Goal: Information Seeking & Learning: Learn about a topic

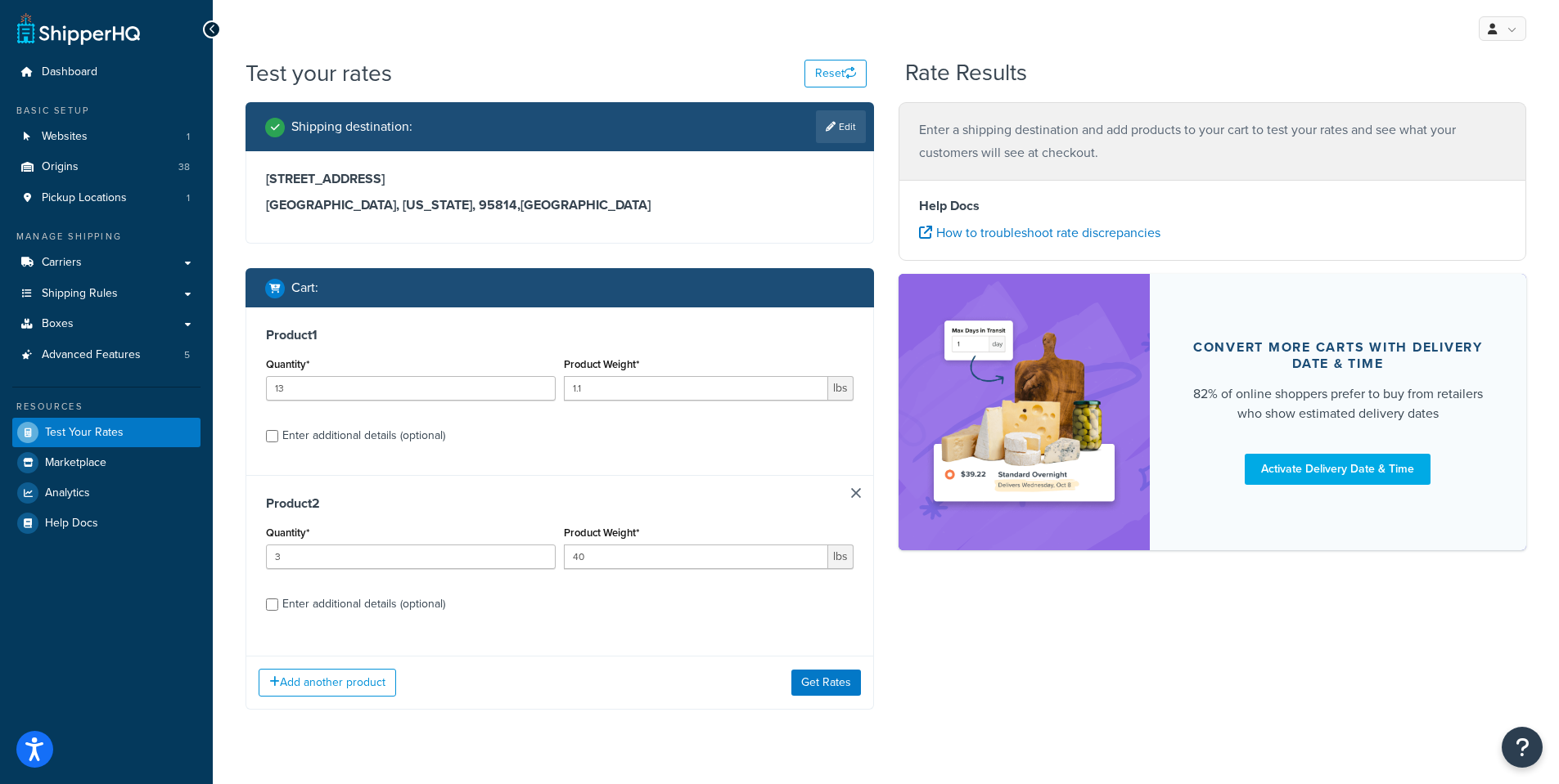
click at [677, 41] on div "My Profile Billing Global Settings Contact Us Logout" at bounding box center [886, 28] width 1346 height 57
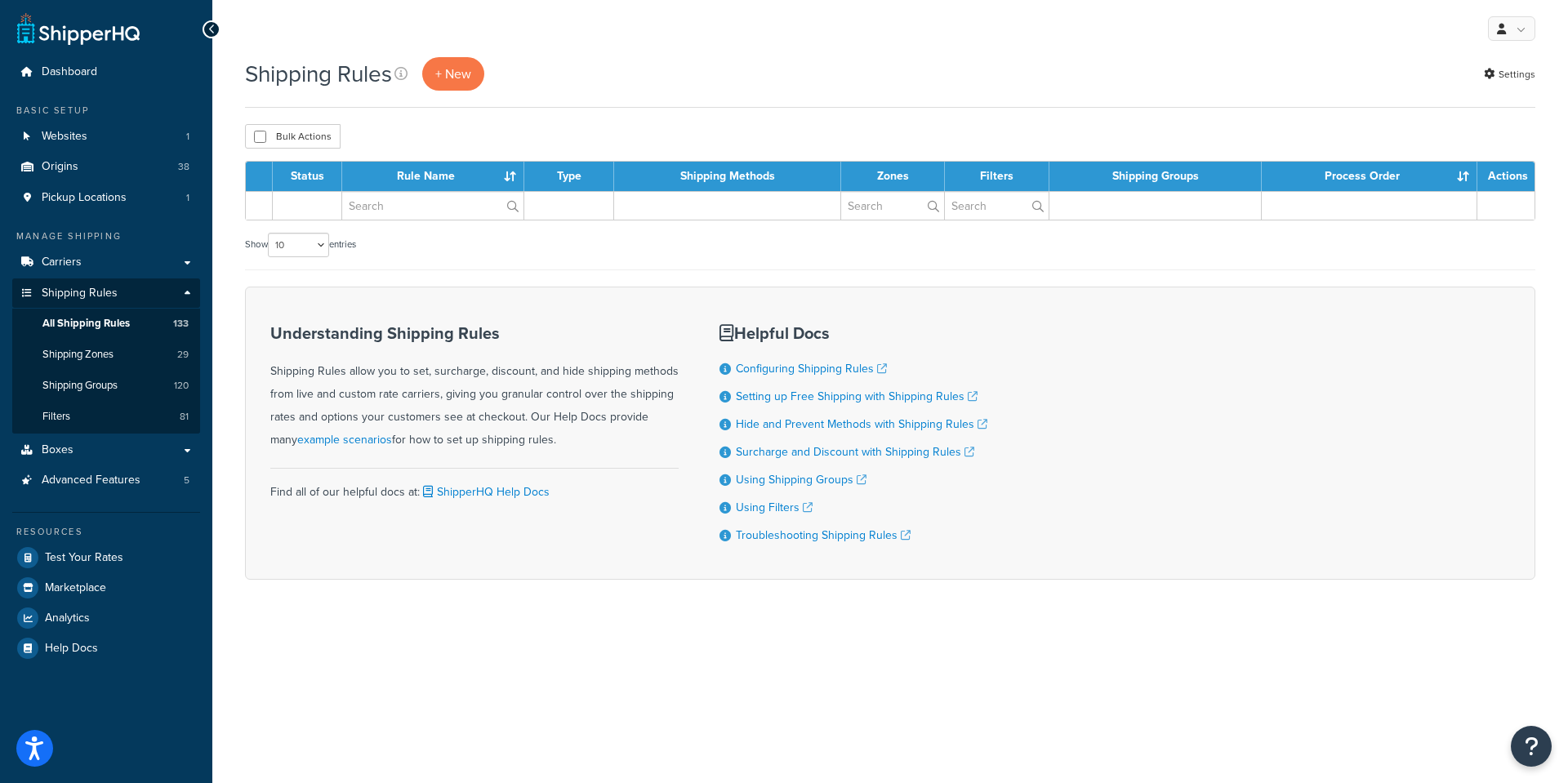
click at [973, 104] on div "Shipping Rules + New Settings" at bounding box center [890, 82] width 1291 height 51
click at [378, 208] on input "text" at bounding box center [432, 205] width 181 height 28
drag, startPoint x: 337, startPoint y: 202, endPoint x: 250, endPoint y: 196, distance: 87.2
click at [250, 196] on tr "state" at bounding box center [890, 205] width 1289 height 29
type input "exclude"
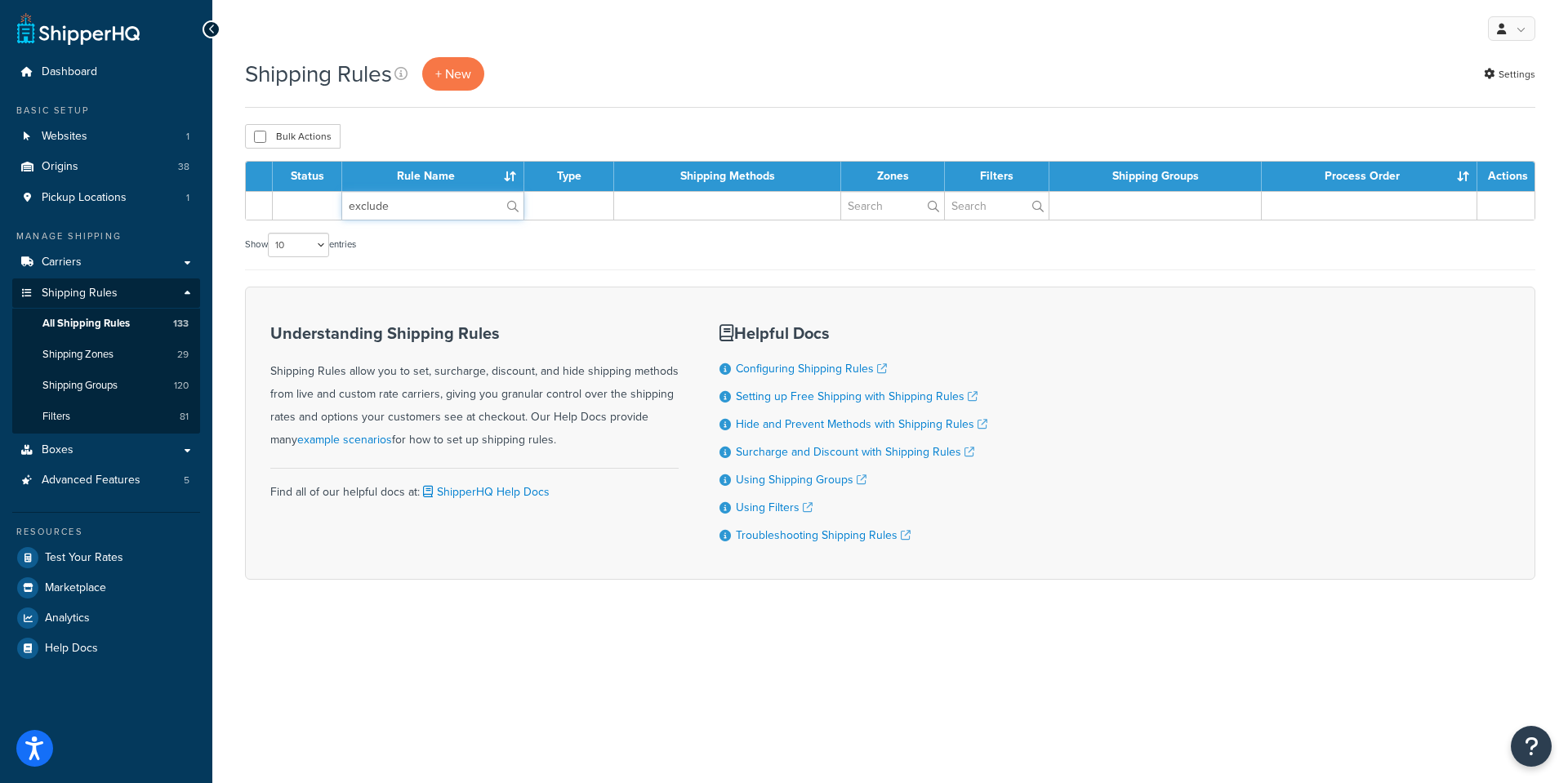
drag, startPoint x: 443, startPoint y: 206, endPoint x: 294, endPoint y: 201, distance: 149.1
click at [294, 201] on tr "exclude" at bounding box center [890, 205] width 1289 height 29
click at [666, 206] on td at bounding box center [728, 205] width 227 height 29
click at [77, 320] on span "All Shipping Rules" at bounding box center [86, 324] width 88 height 13
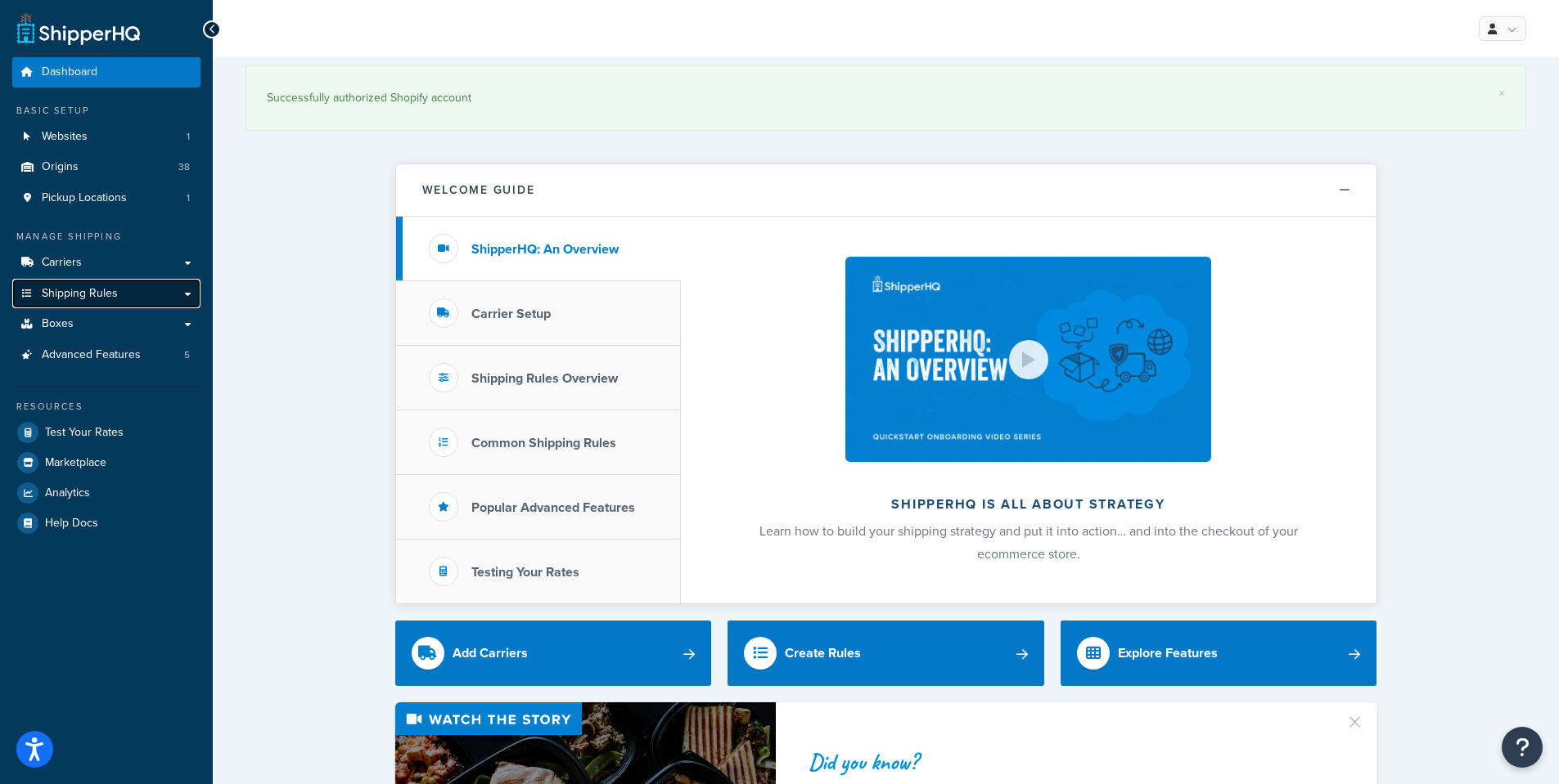
click at [99, 295] on span "Shipping Rules" at bounding box center [79, 294] width 76 height 14
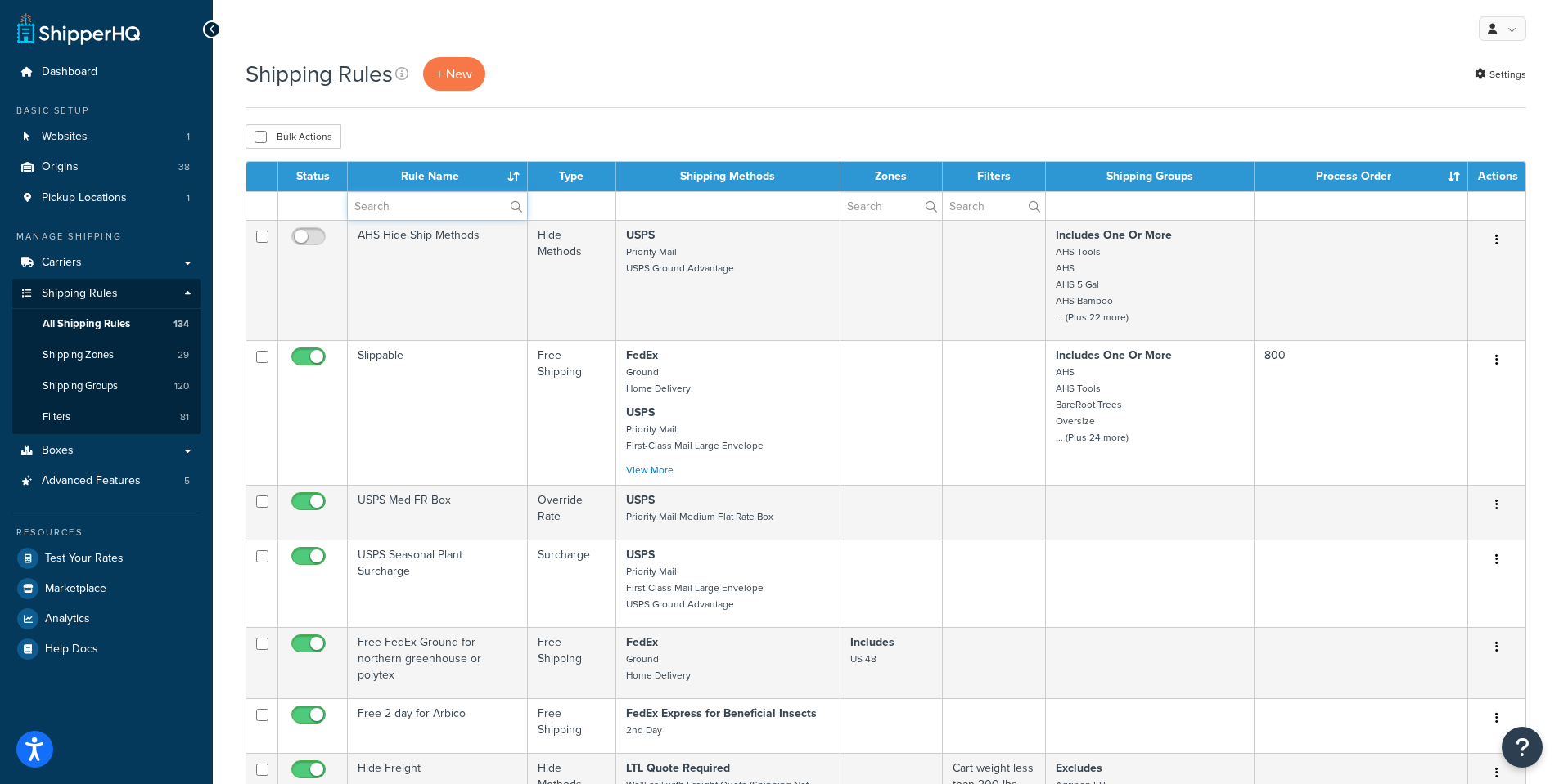
click at [400, 206] on input "text" at bounding box center [437, 205] width 179 height 28
type input "States"
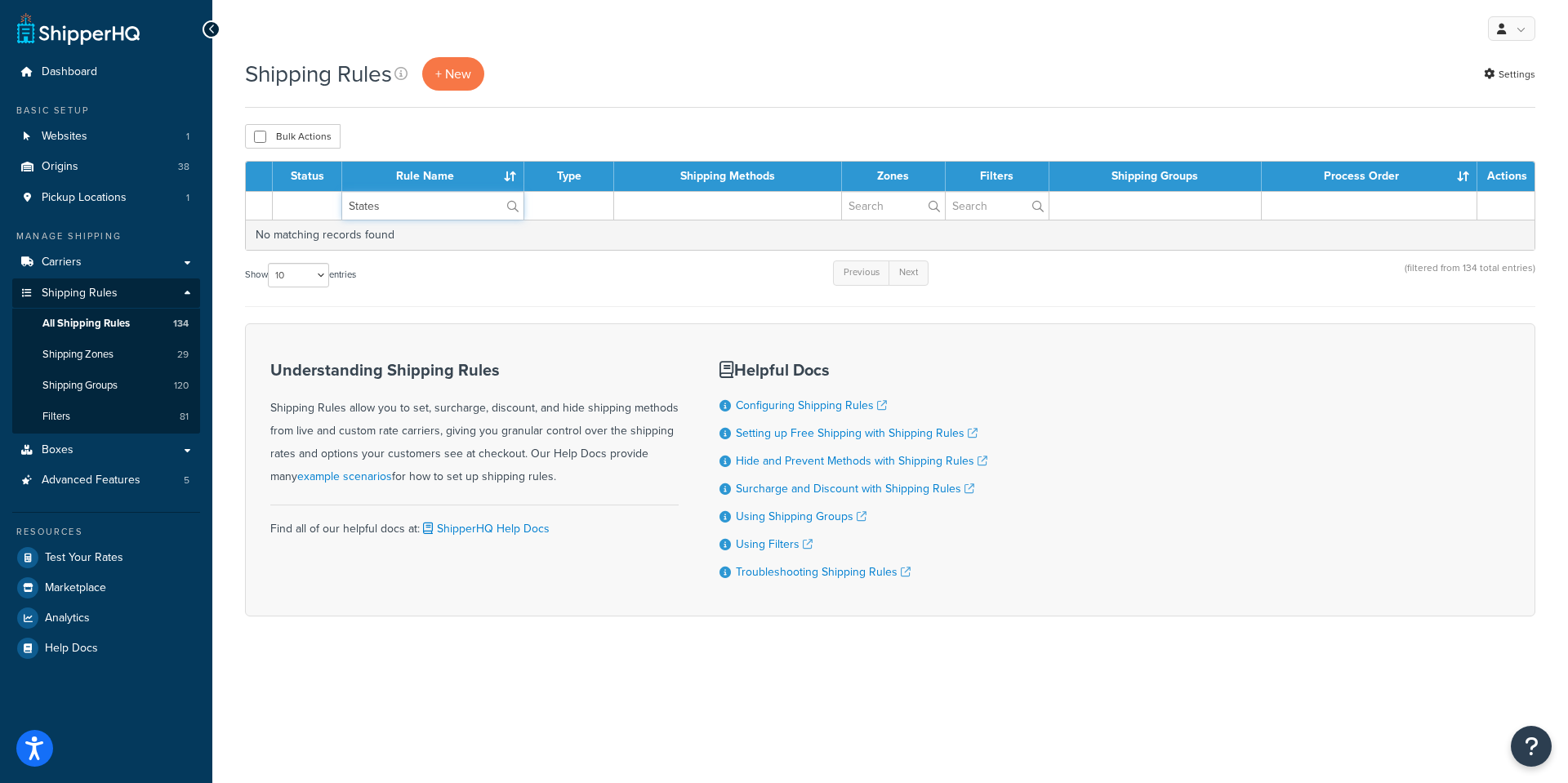
drag, startPoint x: 401, startPoint y: 210, endPoint x: 302, endPoint y: 212, distance: 99.0
click at [302, 212] on tr "States" at bounding box center [890, 205] width 1289 height 29
click at [691, 198] on td at bounding box center [728, 205] width 227 height 29
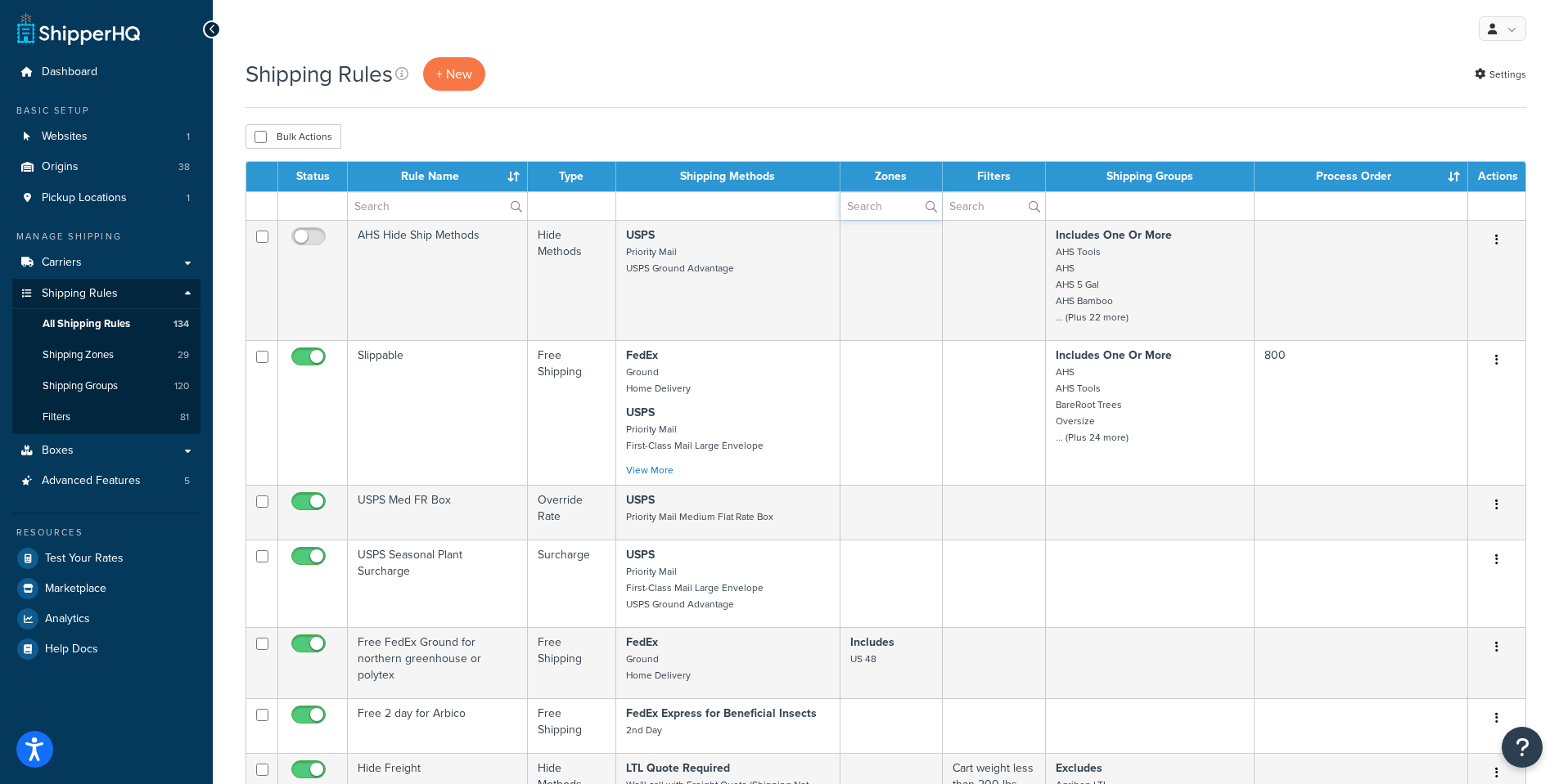
click at [868, 204] on input "text" at bounding box center [890, 205] width 101 height 28
click at [867, 212] on input "text" at bounding box center [890, 205] width 101 height 28
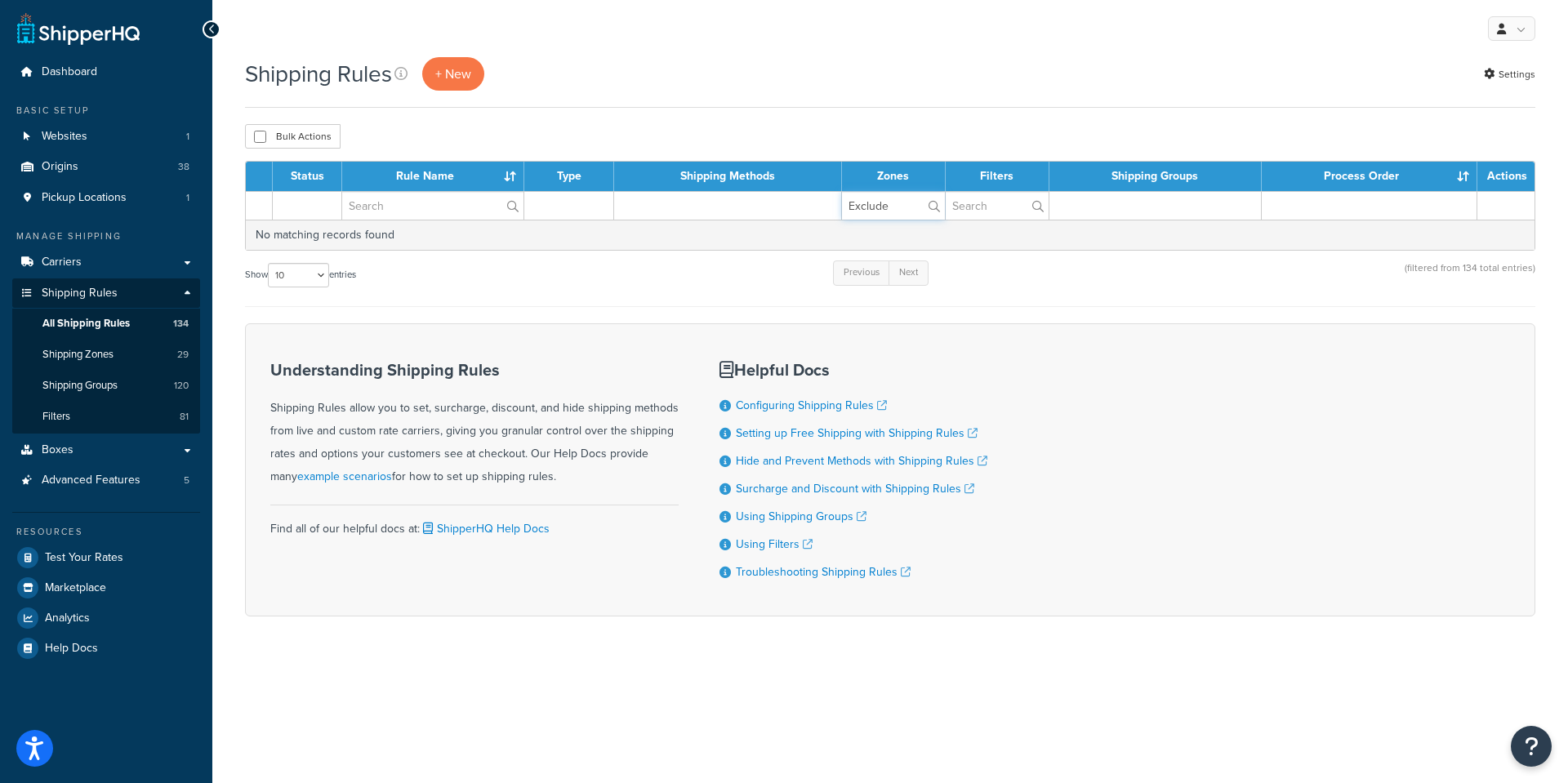
type input "Excludes"
drag, startPoint x: 901, startPoint y: 207, endPoint x: 809, endPoint y: 196, distance: 92.7
click at [809, 196] on tr "Excludes" at bounding box center [890, 205] width 1289 height 29
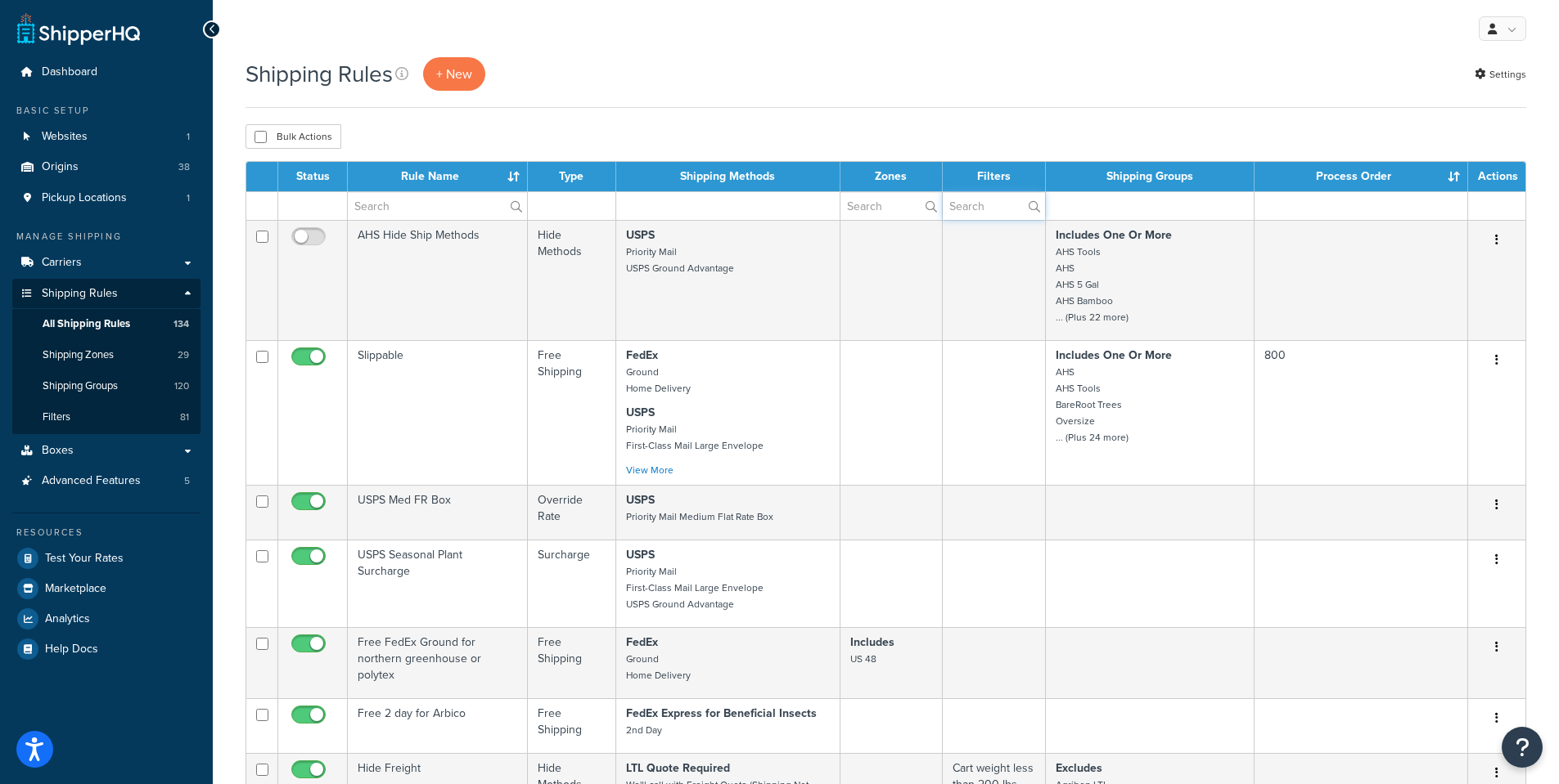
click at [978, 206] on input "text" at bounding box center [994, 205] width 102 height 28
paste input "Excludes"
type input "Excludes"
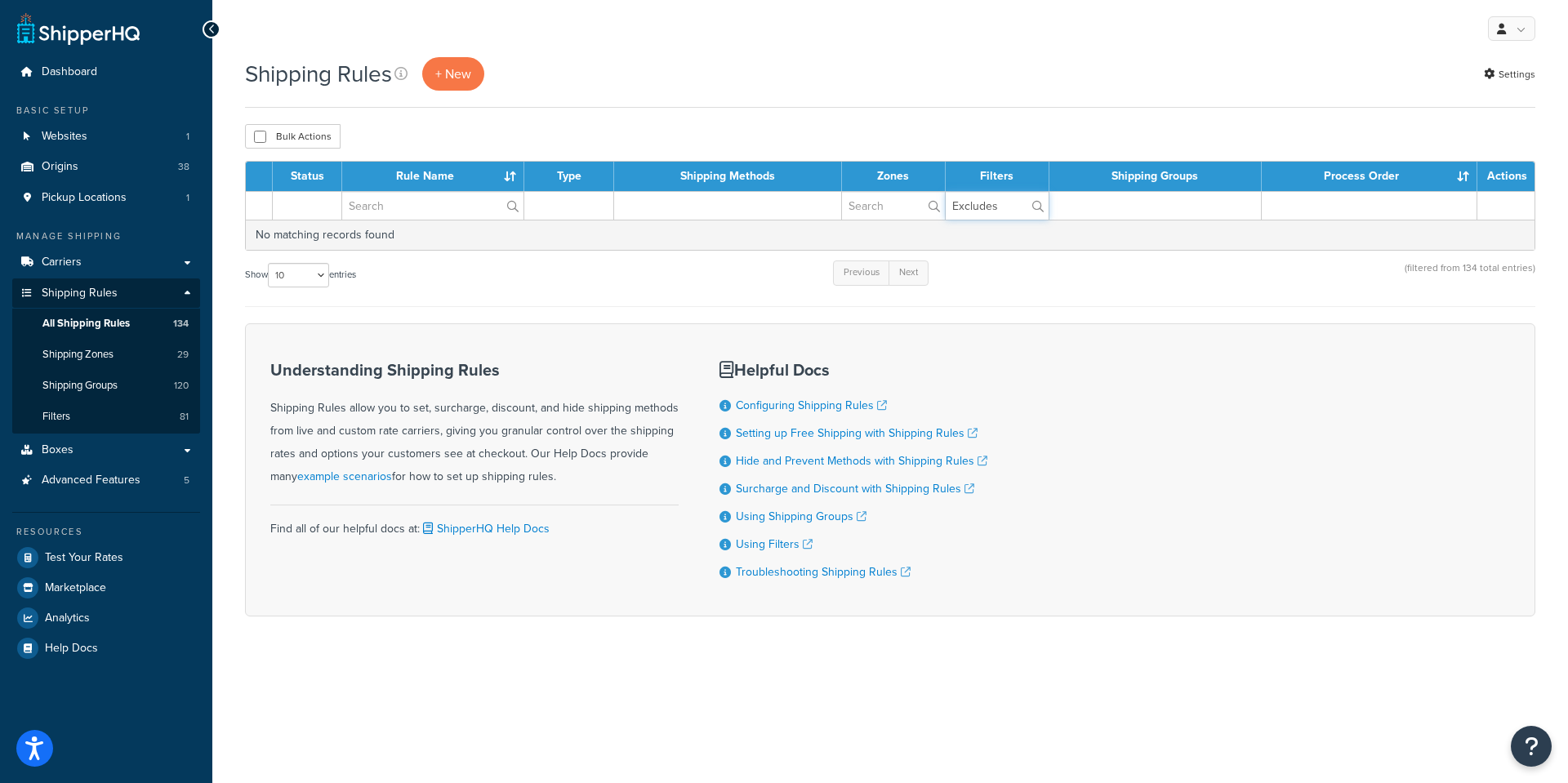
drag, startPoint x: 1008, startPoint y: 205, endPoint x: 911, endPoint y: 205, distance: 97.0
click at [911, 205] on tr "Excludes" at bounding box center [890, 205] width 1289 height 29
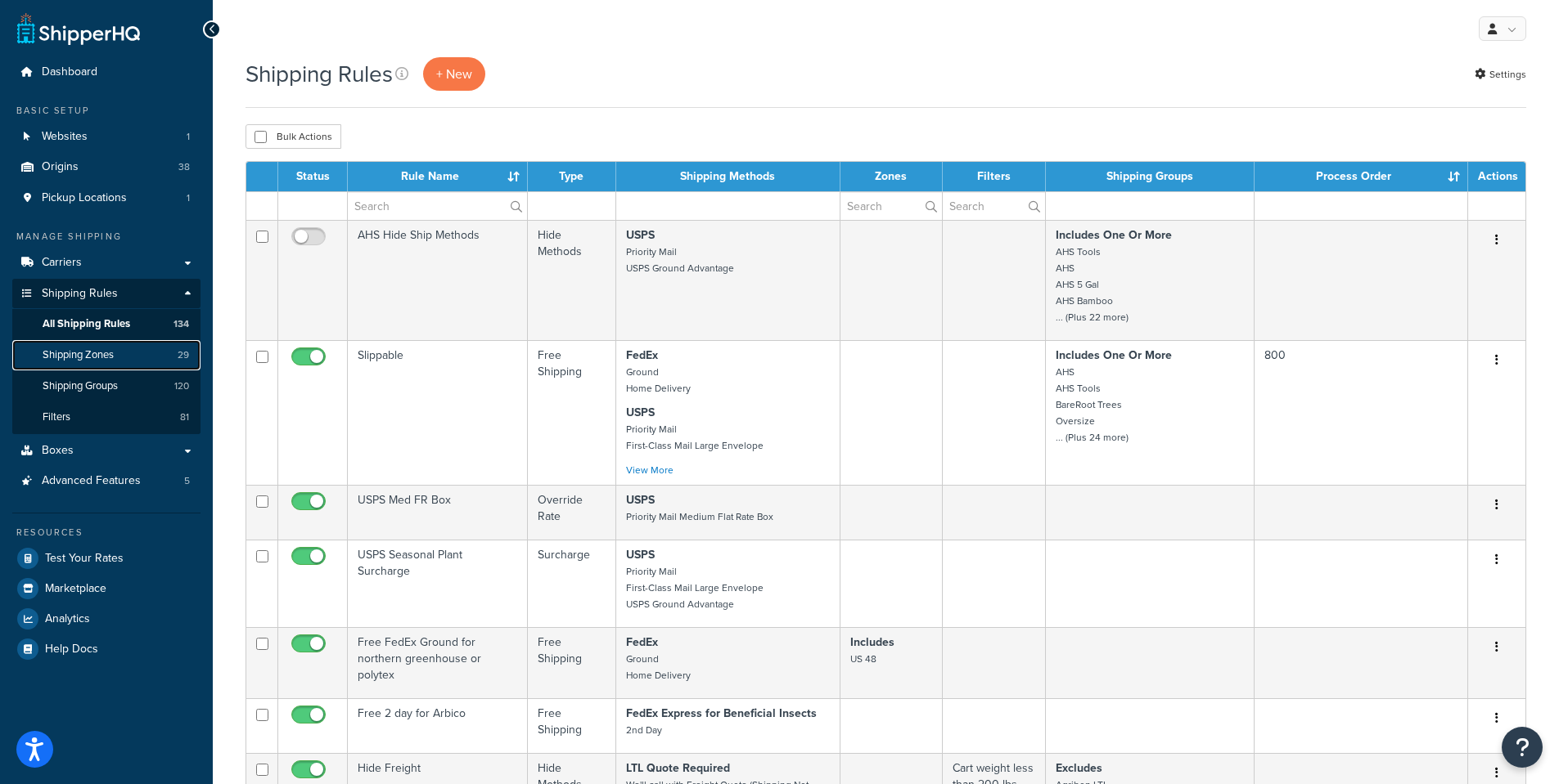
click at [68, 358] on span "Shipping Zones" at bounding box center [78, 355] width 71 height 14
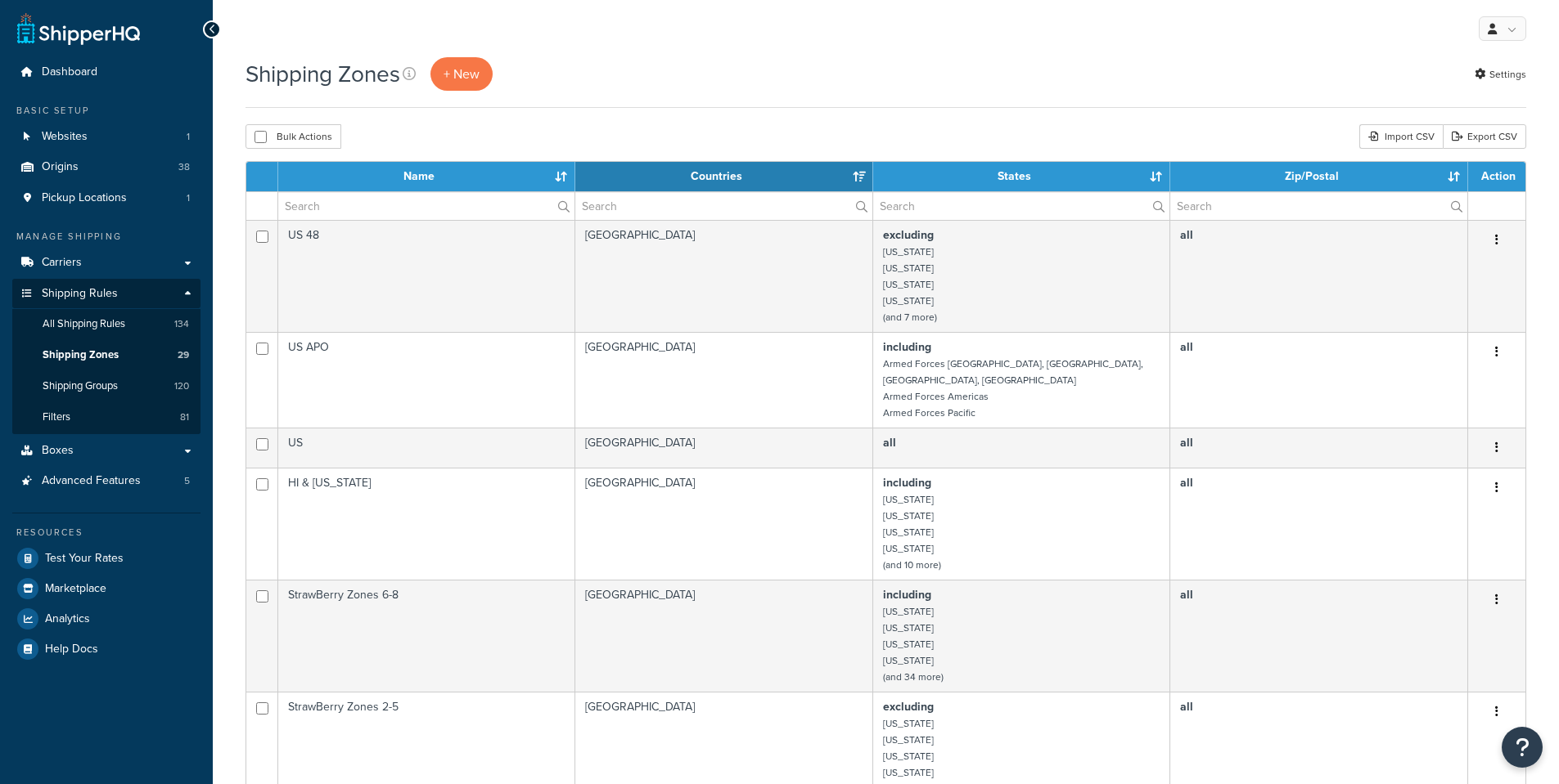
select select "15"
click at [348, 203] on input "text" at bounding box center [425, 205] width 296 height 28
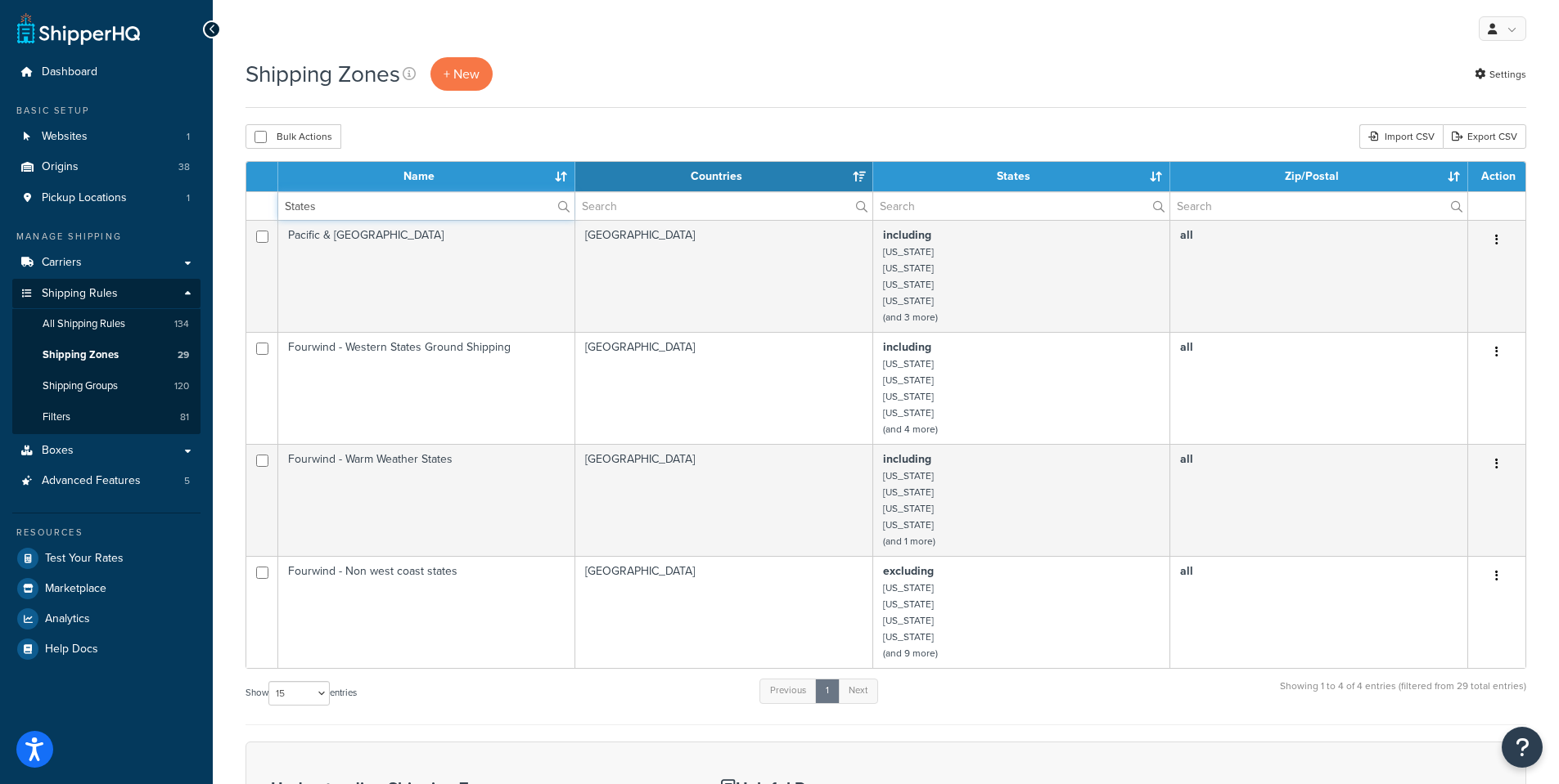
type input "State"
drag, startPoint x: 344, startPoint y: 209, endPoint x: 263, endPoint y: 167, distance: 91.2
click at [257, 203] on tr "State" at bounding box center [886, 205] width 1279 height 29
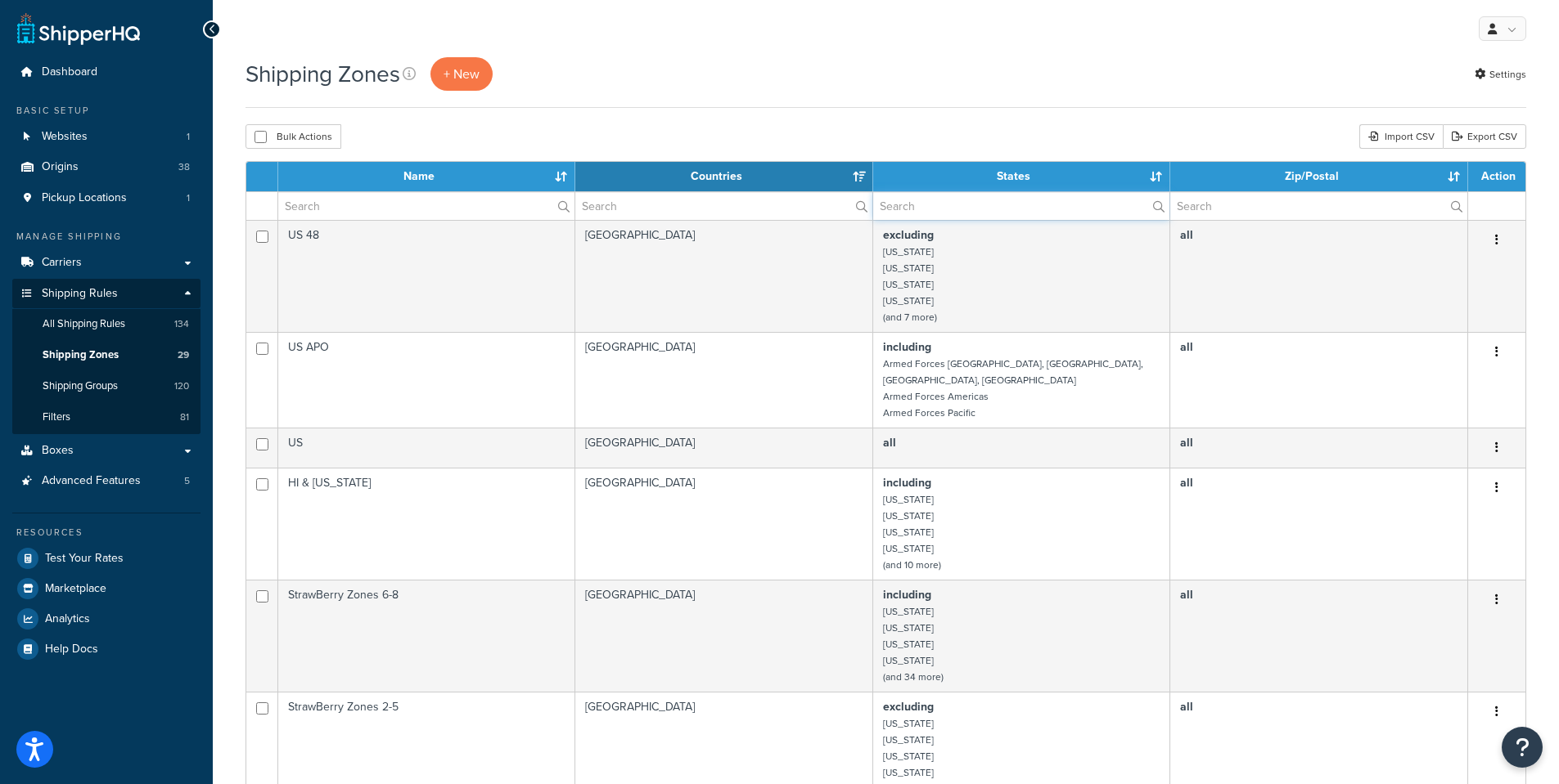
click at [929, 205] on input "text" at bounding box center [1021, 205] width 296 height 28
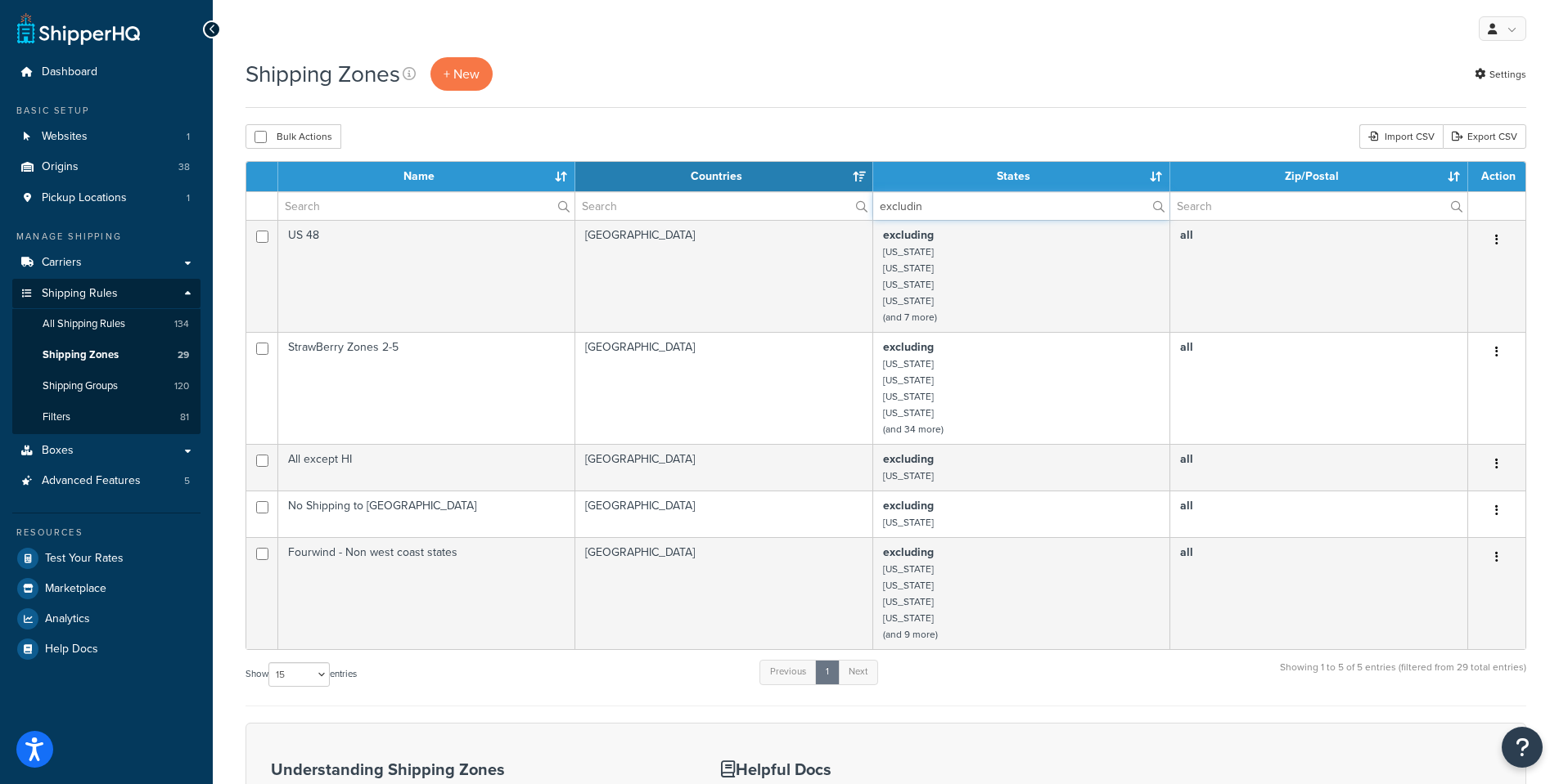
type input "excluding"
drag, startPoint x: 971, startPoint y: 205, endPoint x: 778, endPoint y: 202, distance: 193.0
click at [778, 202] on tr "excluding" at bounding box center [886, 205] width 1279 height 29
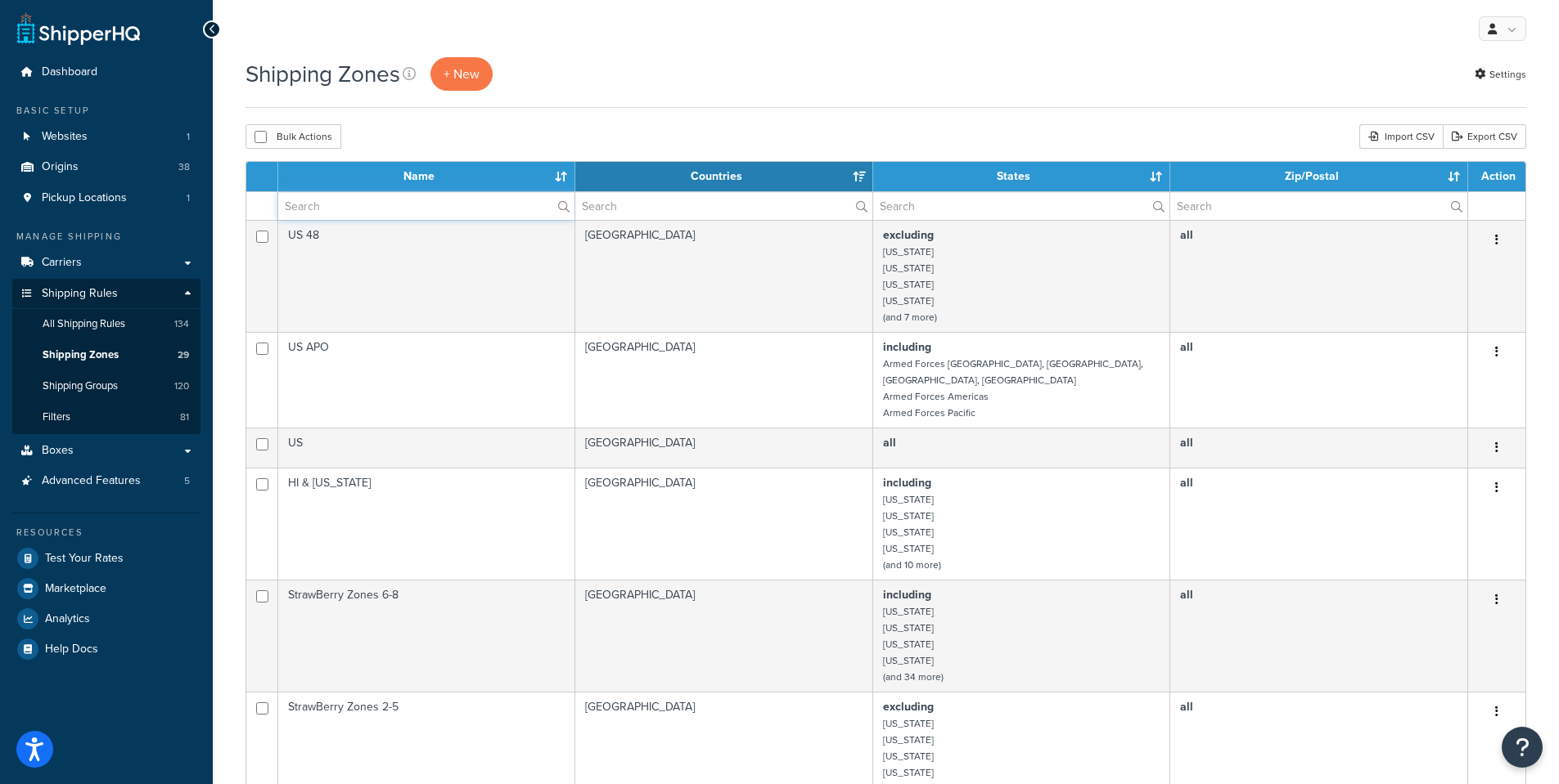
click at [300, 204] on input "text" at bounding box center [425, 205] width 296 height 28
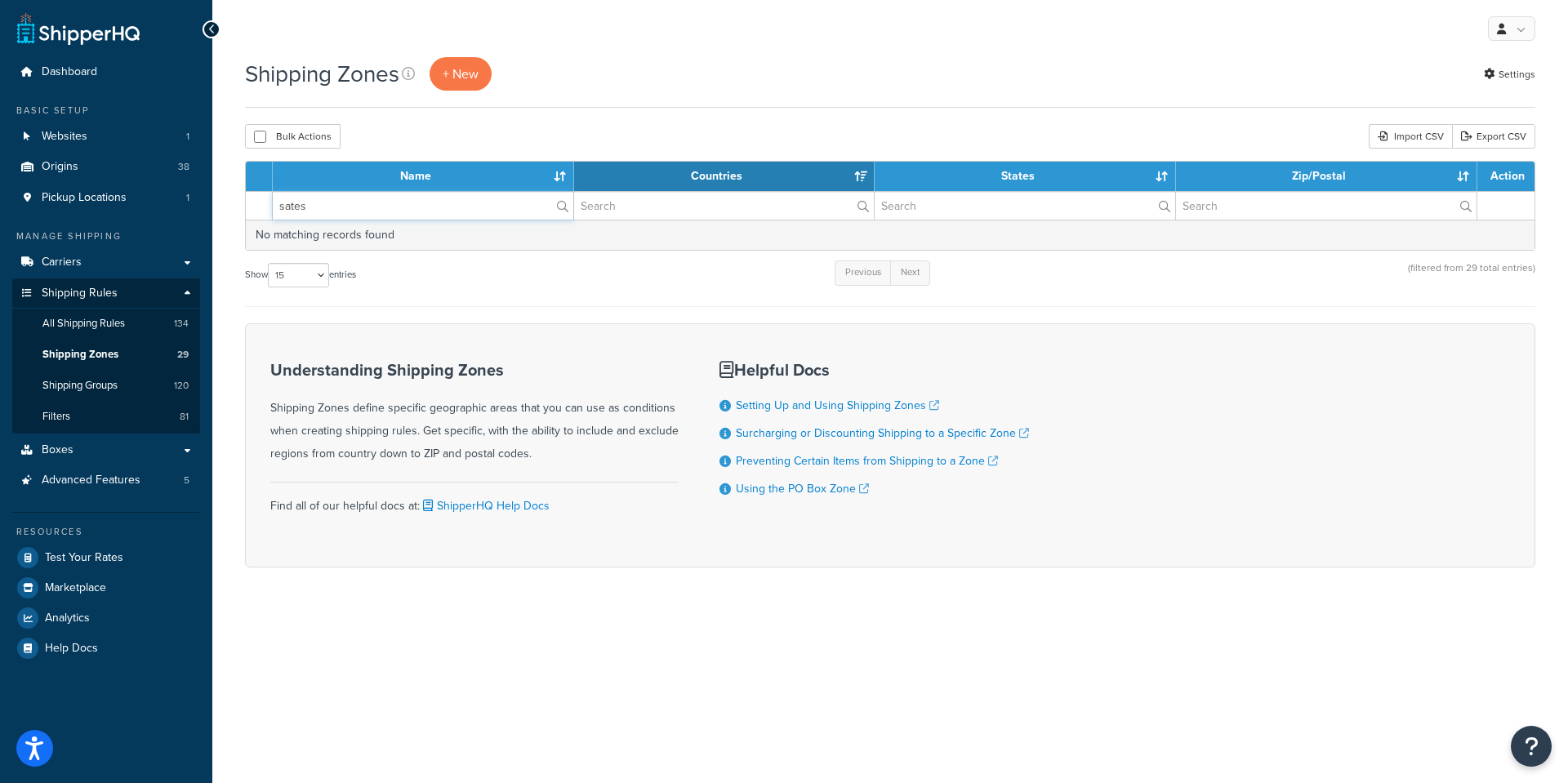
drag, startPoint x: 342, startPoint y: 208, endPoint x: 275, endPoint y: 203, distance: 67.2
click at [275, 203] on input "sates" at bounding box center [423, 205] width 301 height 28
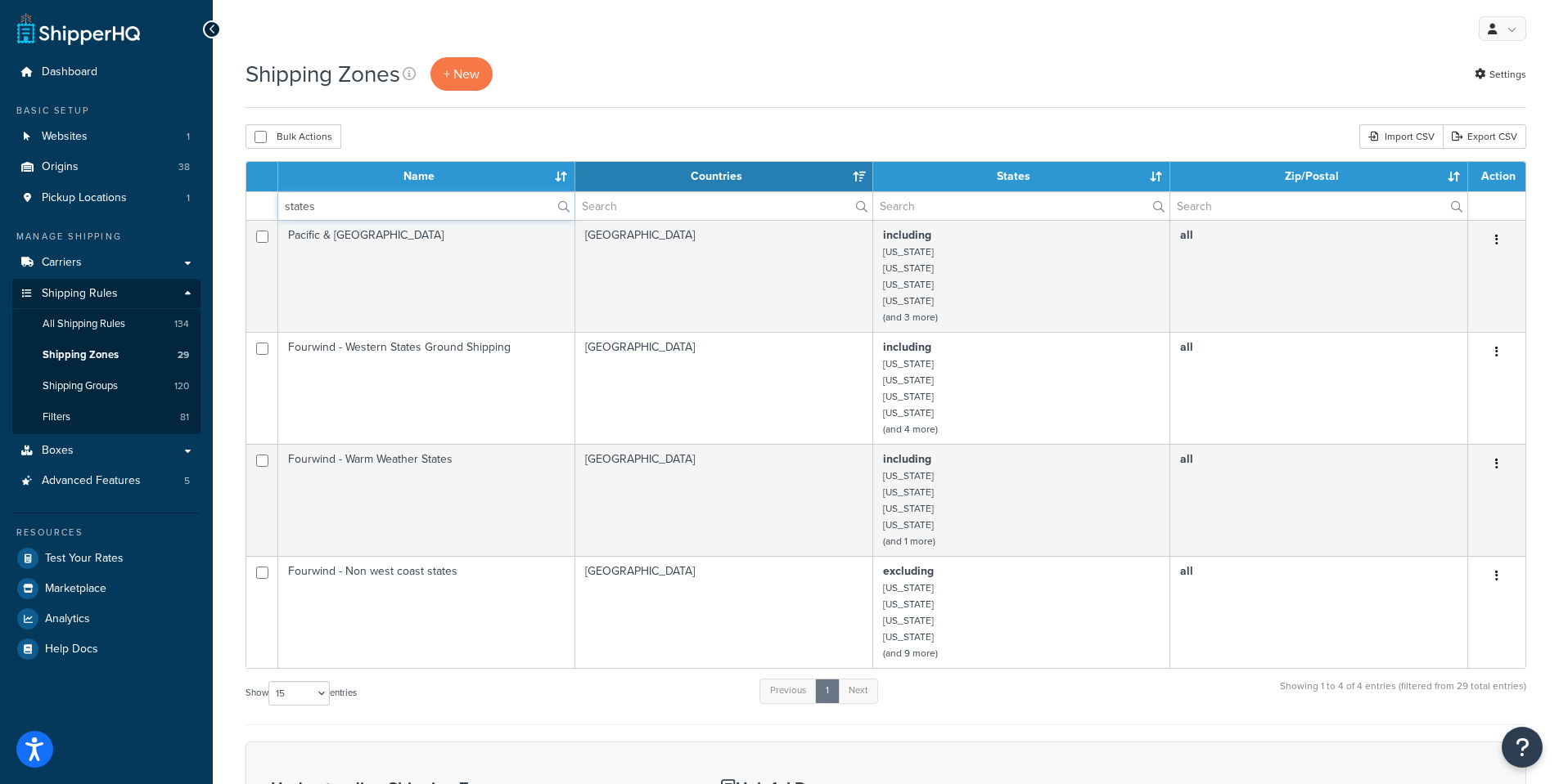
type input "states"
click at [734, 97] on div "Shipping Zones + New Settings" at bounding box center [885, 82] width 1280 height 51
click at [68, 381] on span "Shipping Groups" at bounding box center [80, 387] width 75 height 14
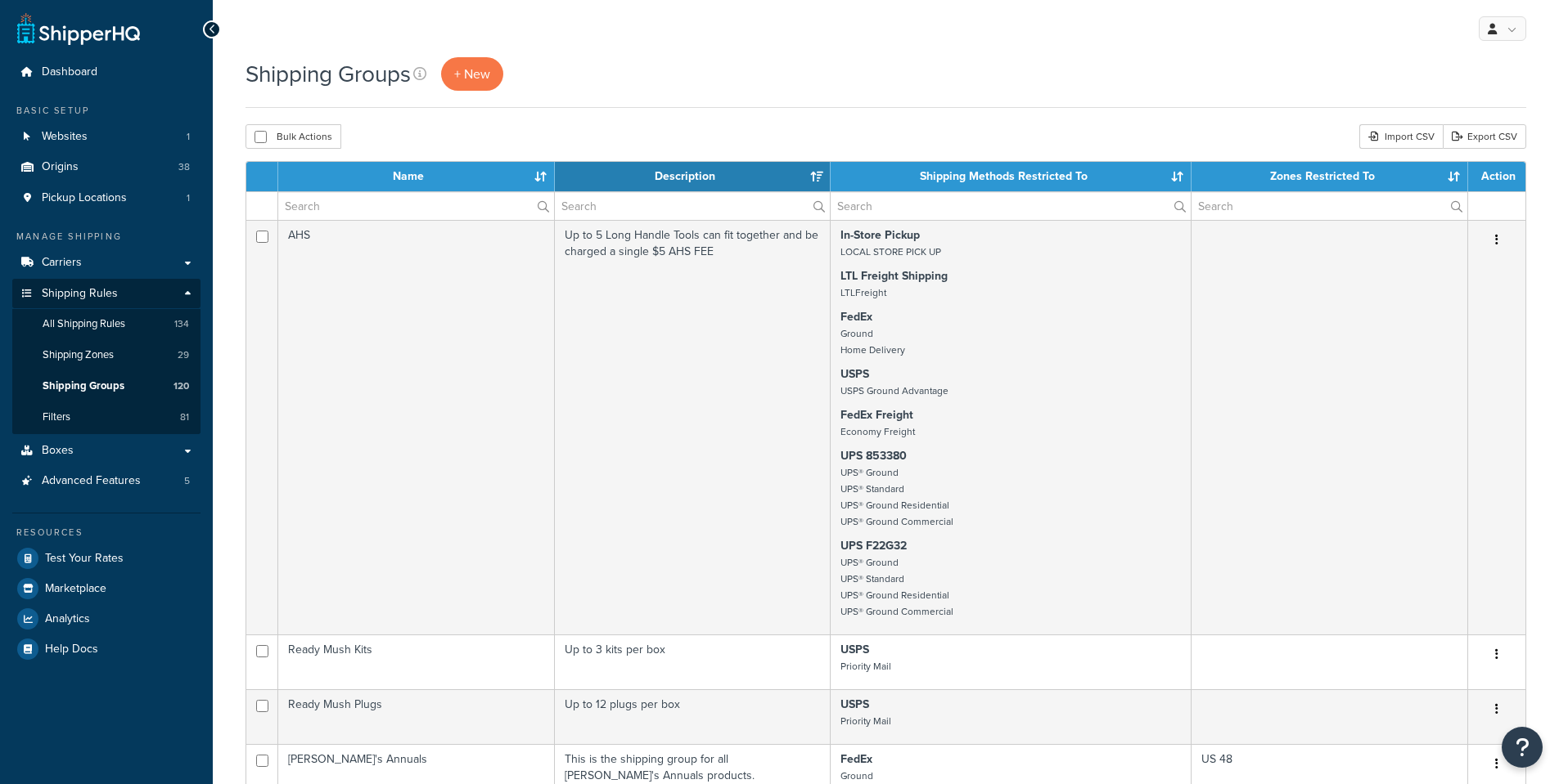
select select "15"
click at [875, 206] on input "text" at bounding box center [1010, 205] width 360 height 28
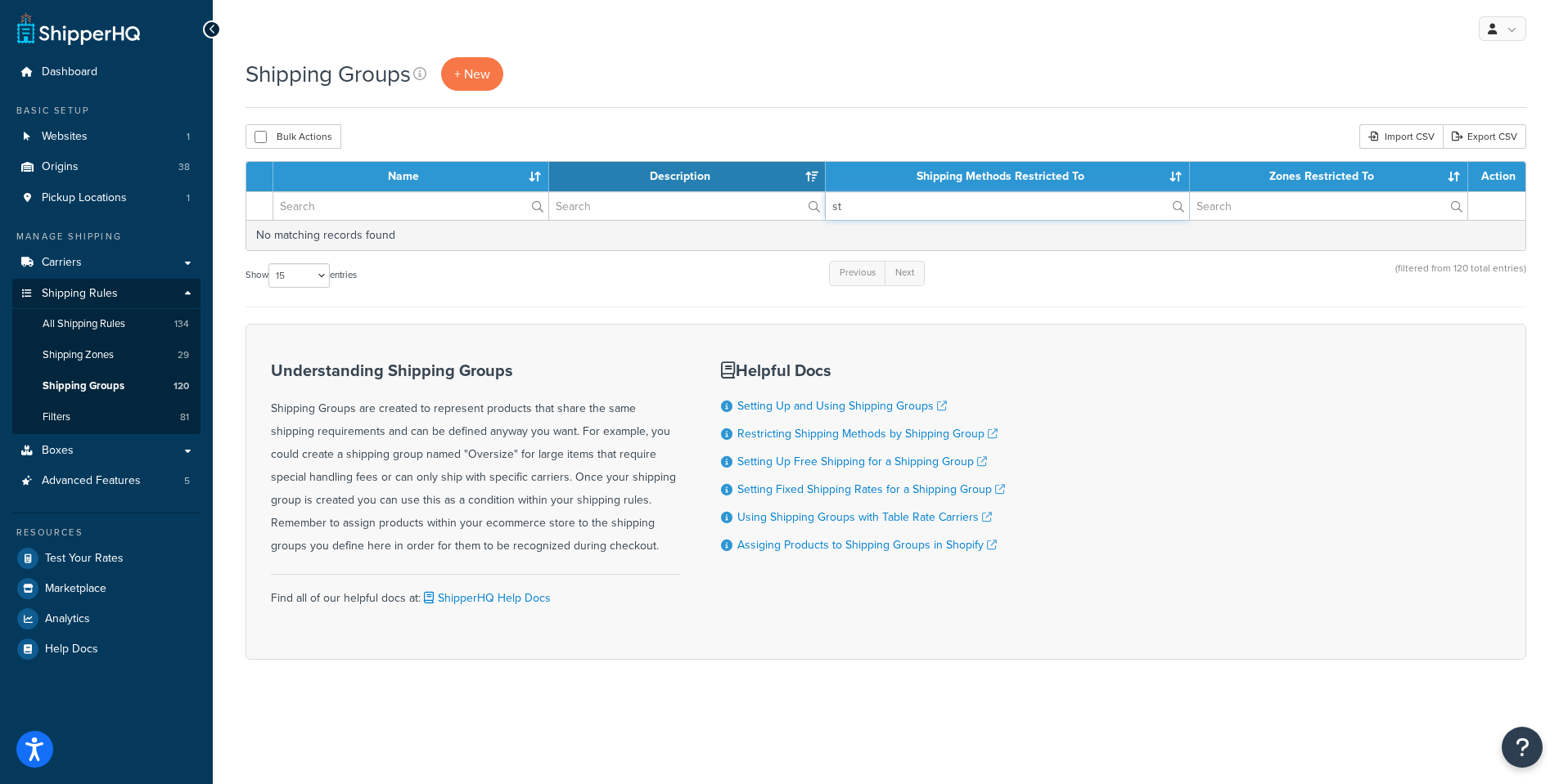
type input "s"
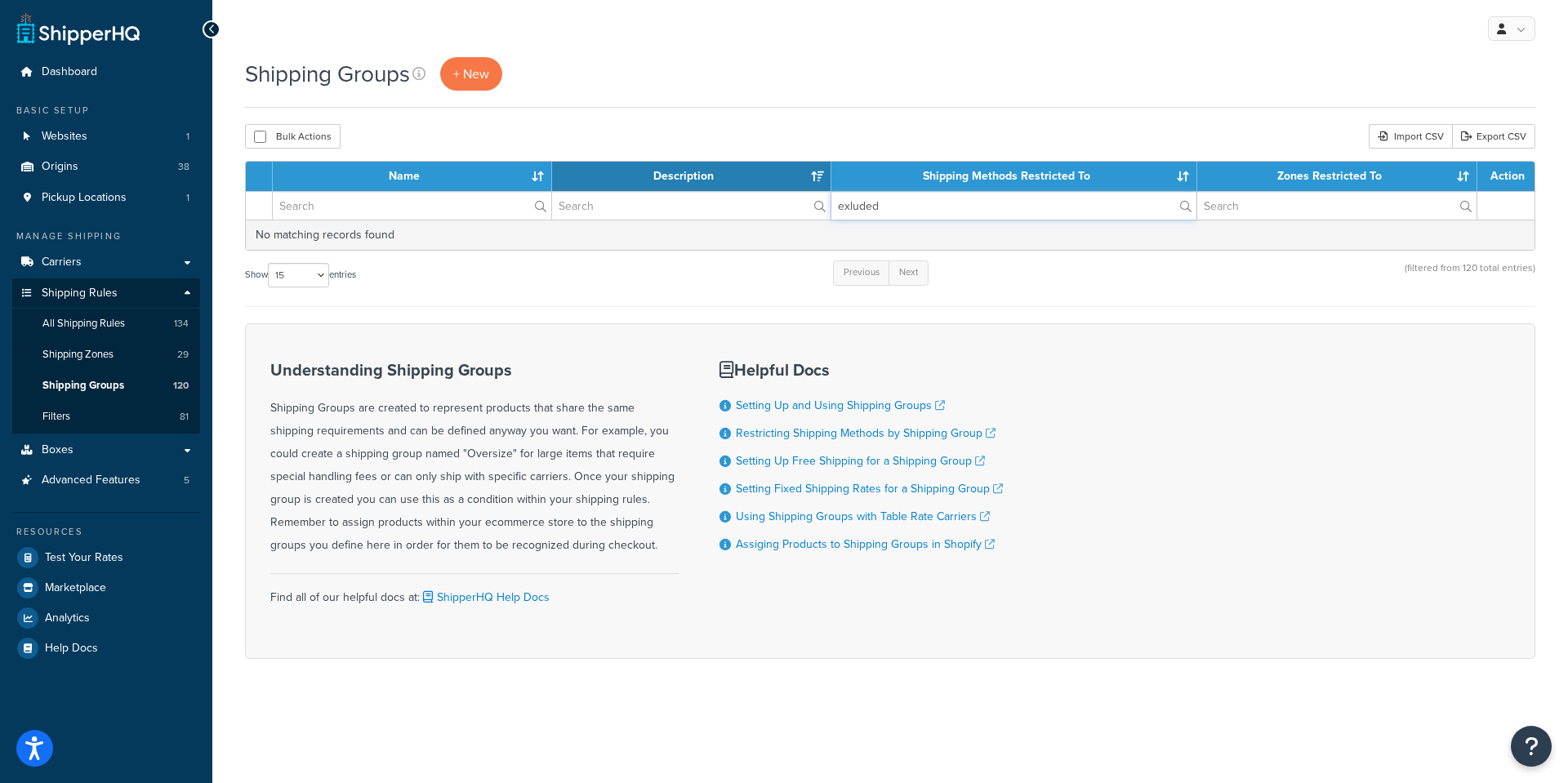
type input "exluded"
click at [80, 455] on link "Boxes" at bounding box center [106, 450] width 188 height 30
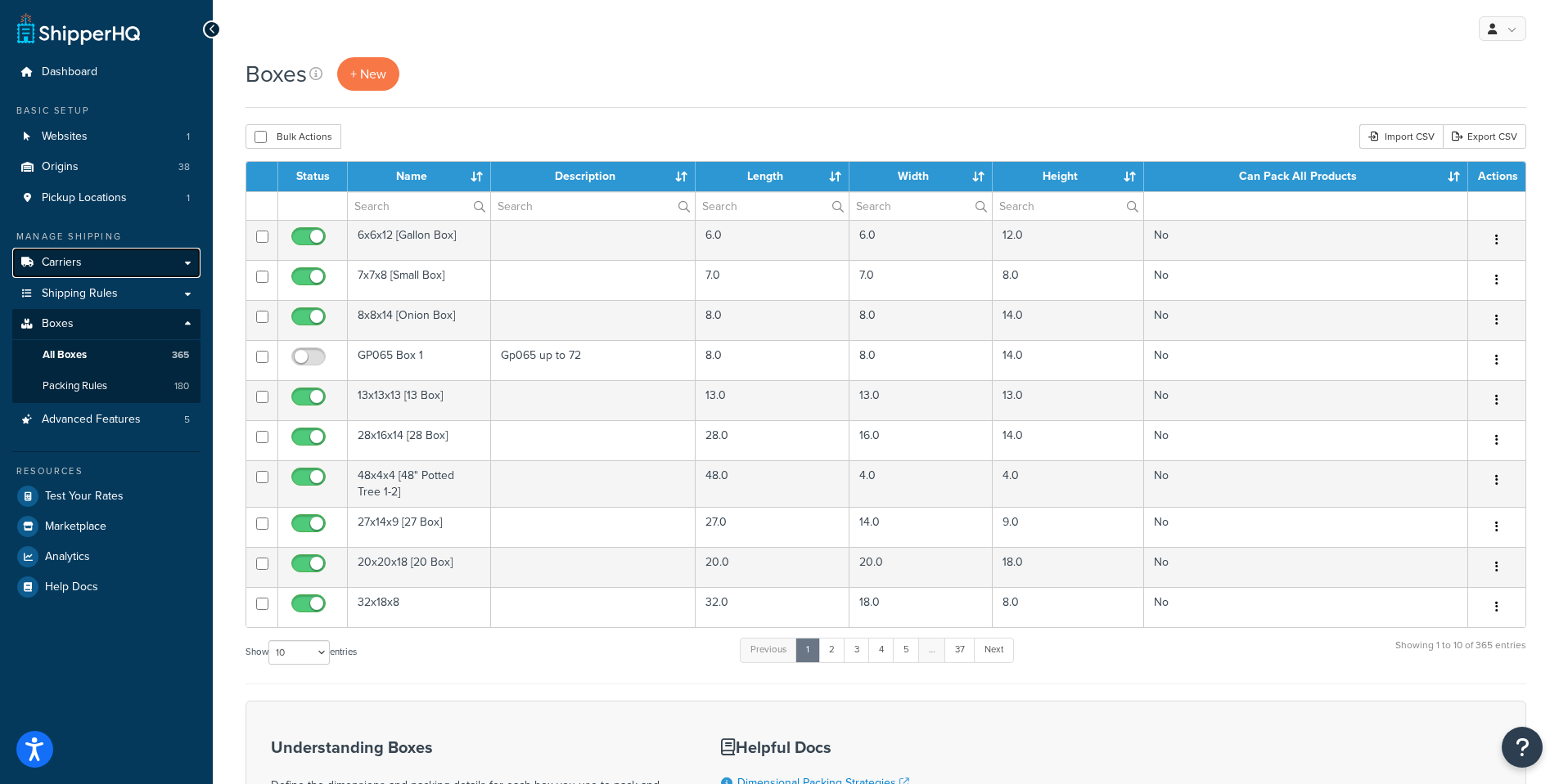
click at [54, 256] on span "Carriers" at bounding box center [62, 262] width 41 height 14
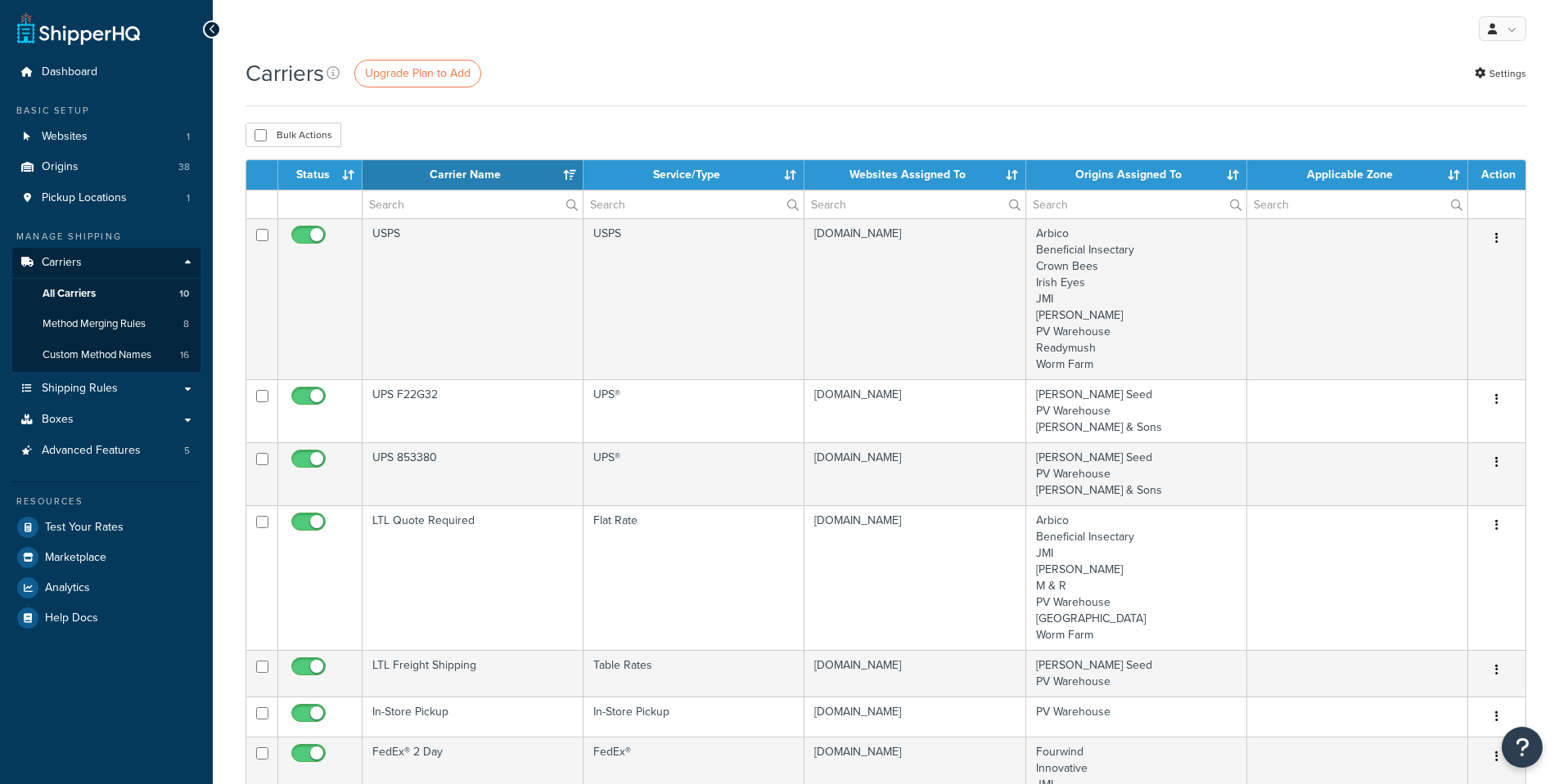
select select "15"
click at [88, 320] on span "Method Merging Rules" at bounding box center [94, 324] width 103 height 14
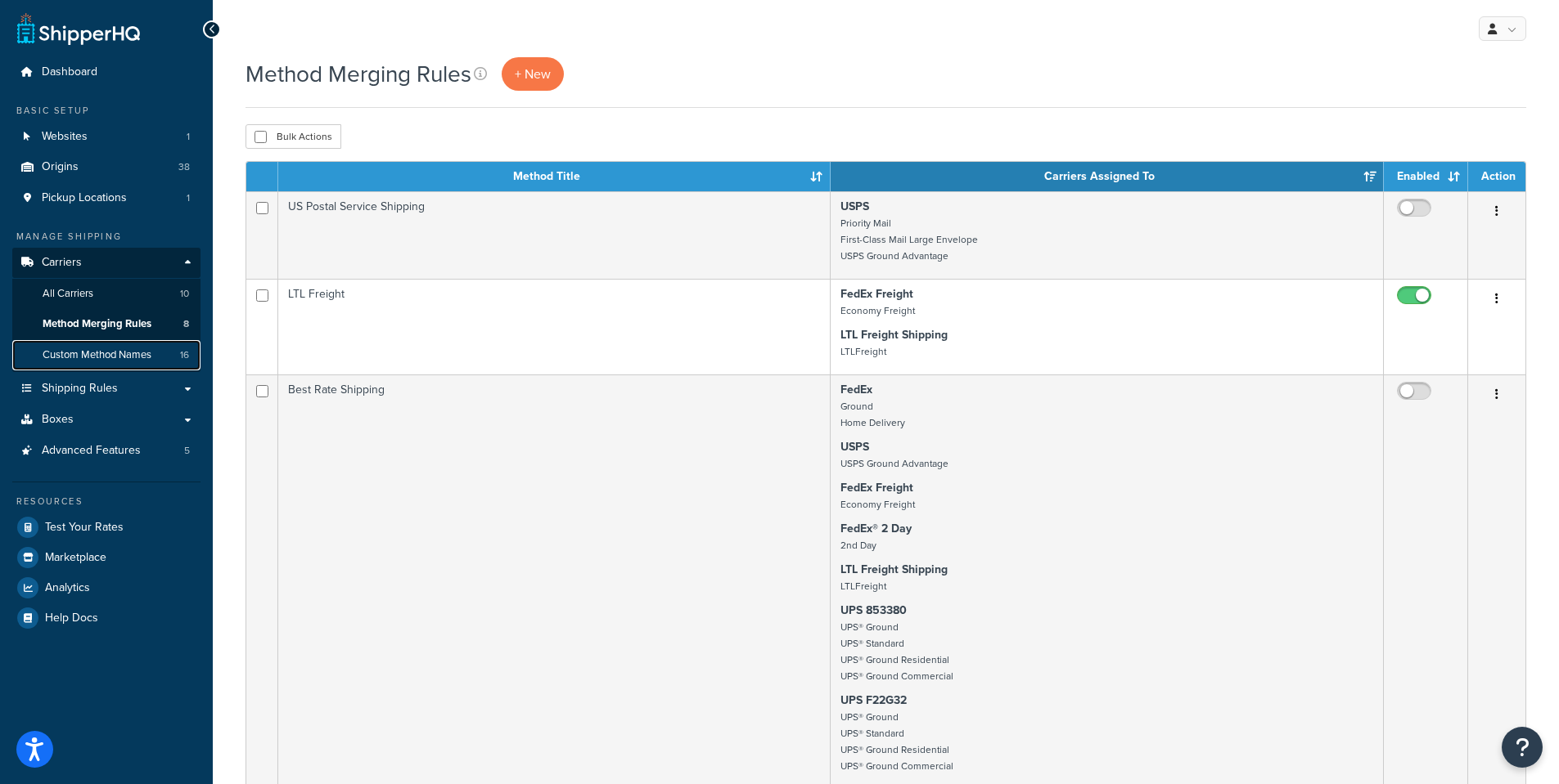
click at [92, 355] on span "Custom Method Names" at bounding box center [96, 355] width 109 height 14
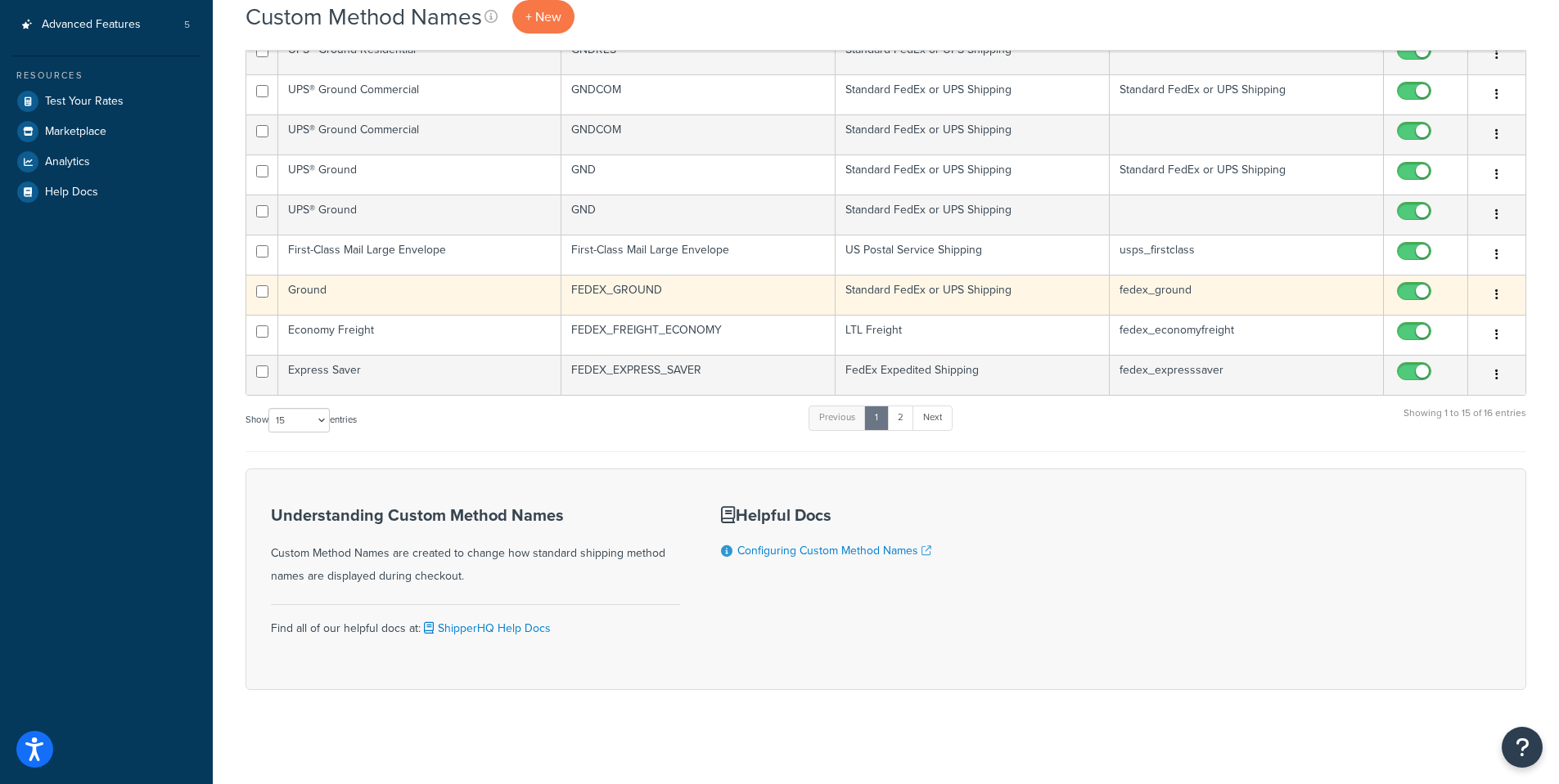
scroll to position [430, 0]
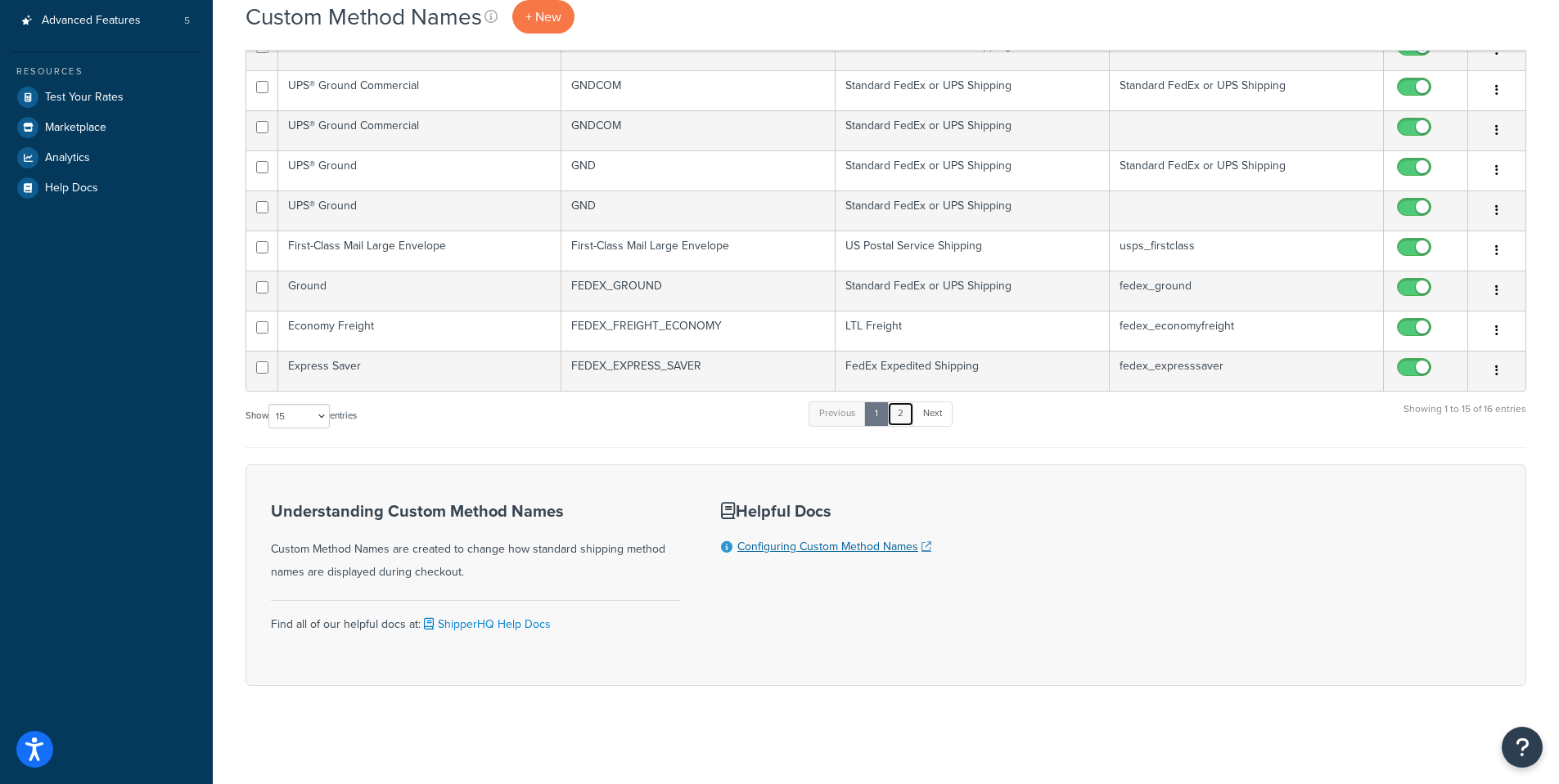
click at [909, 419] on link "2" at bounding box center [900, 413] width 27 height 24
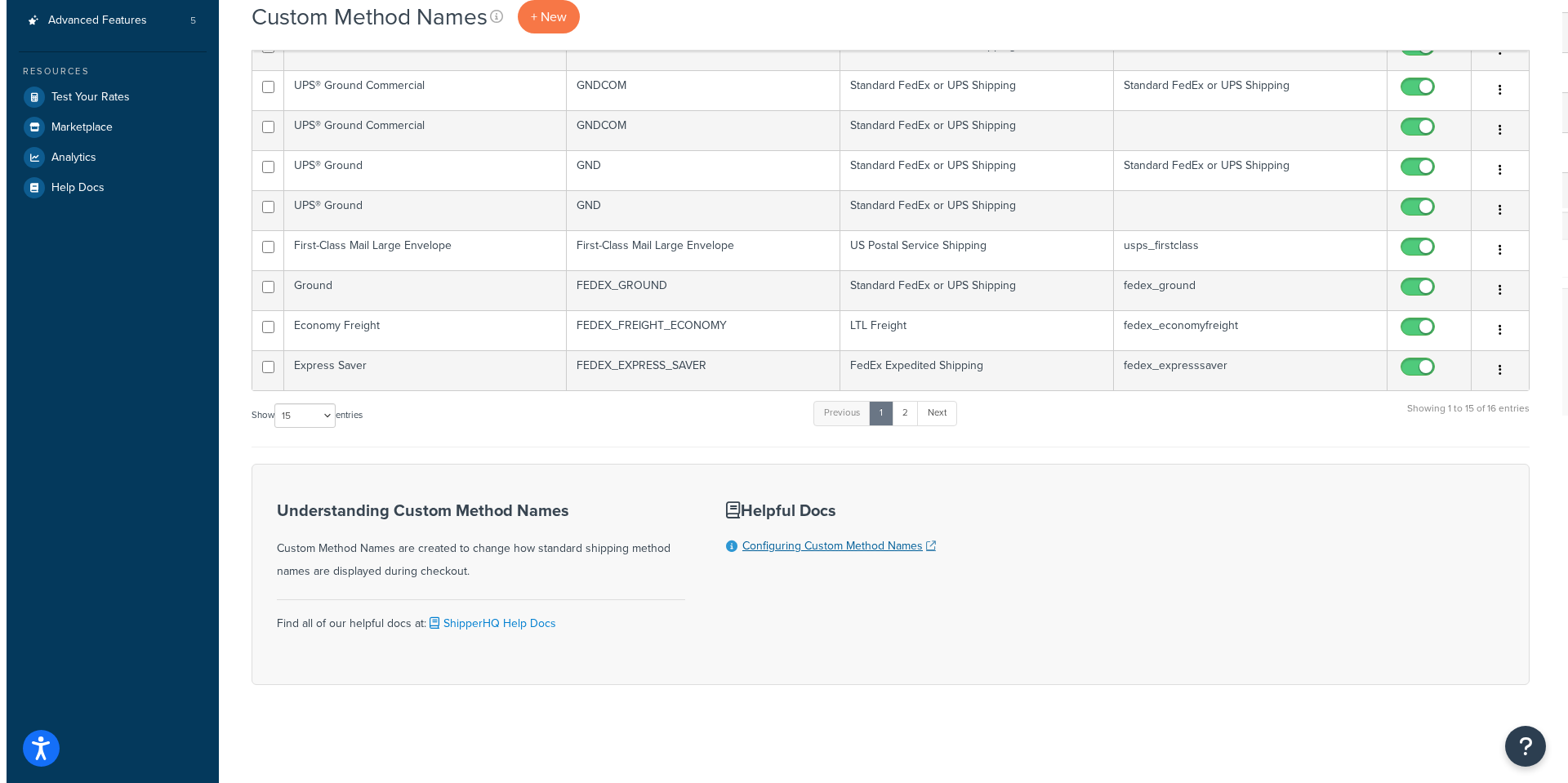
scroll to position [0, 0]
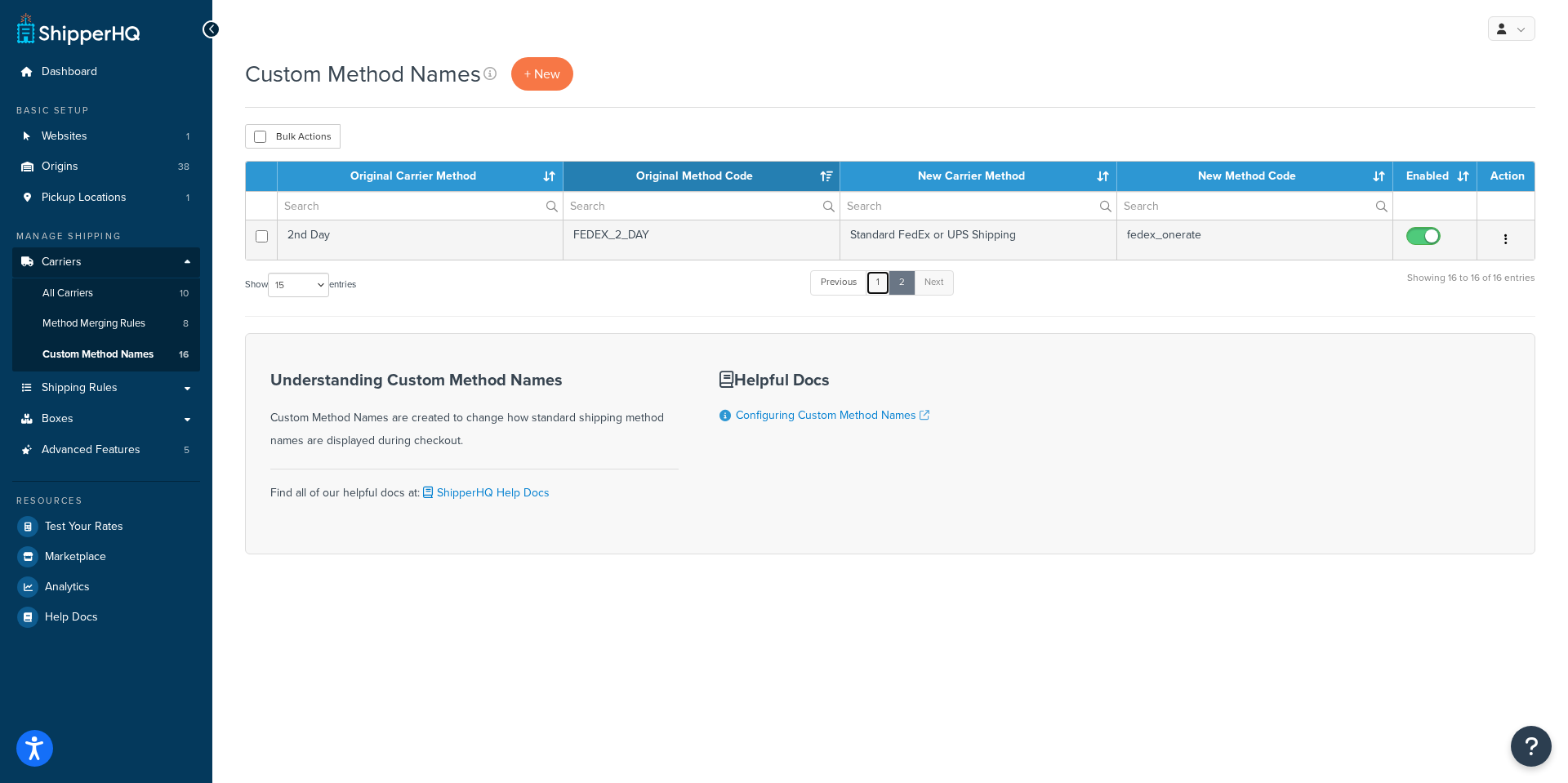
click at [879, 280] on link "1" at bounding box center [877, 282] width 24 height 24
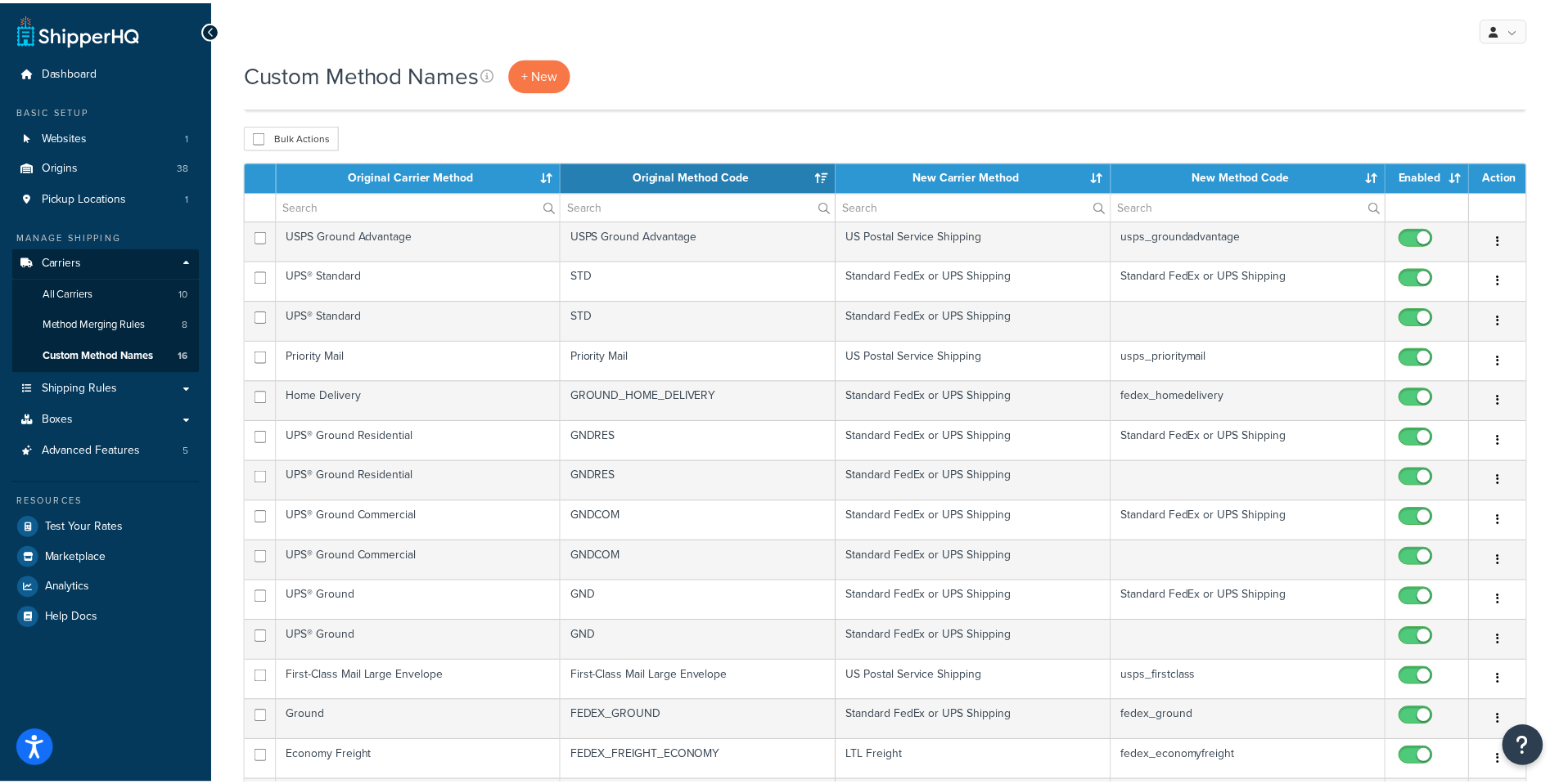
scroll to position [430, 0]
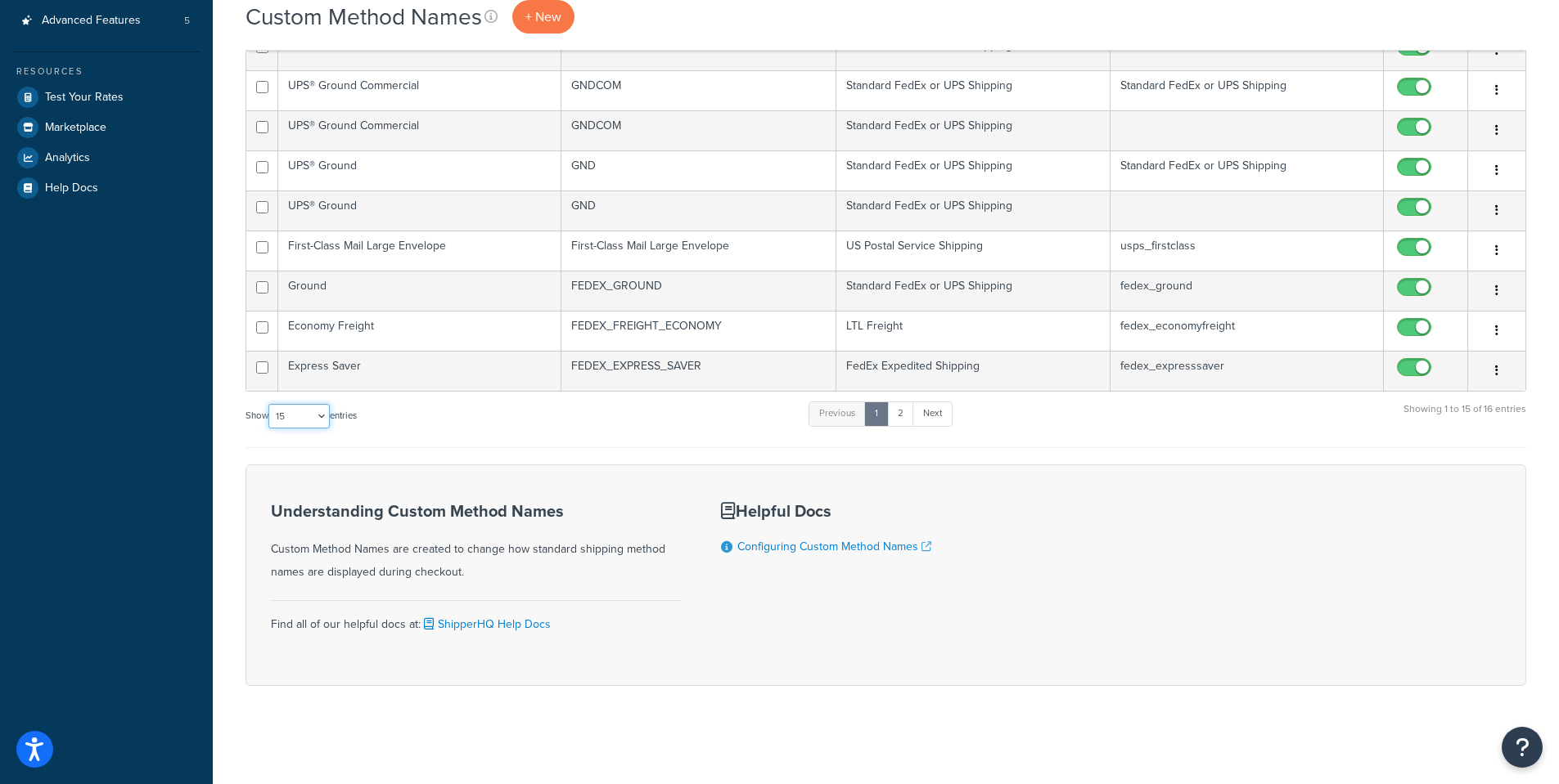
click at [315, 420] on select "10 15 25 50 100" at bounding box center [299, 416] width 62 height 24
select select "25"
click at [270, 428] on select "10 15 25 50 100" at bounding box center [299, 416] width 62 height 24
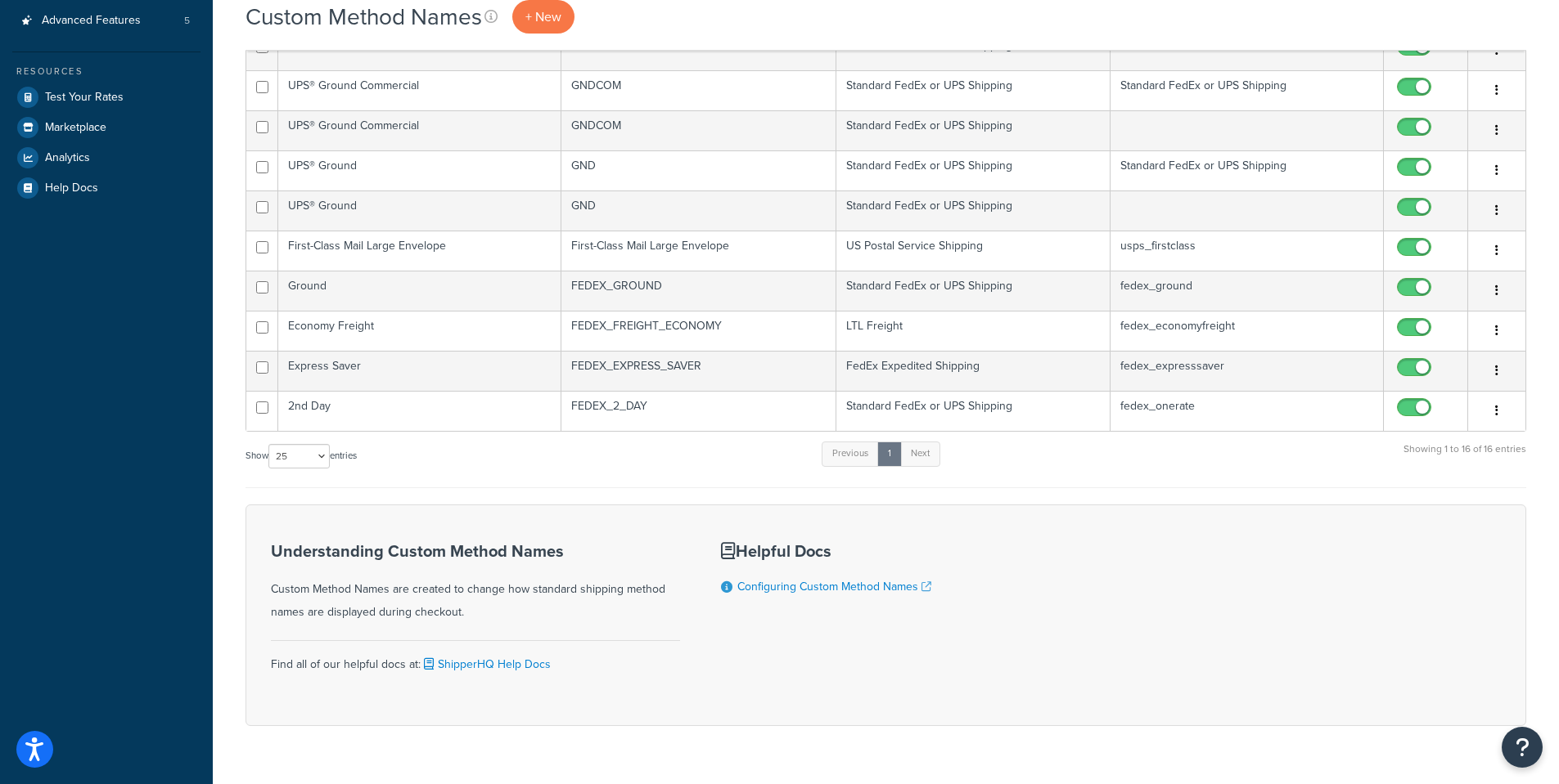
click at [549, 491] on form "Original Carrier Method Original Method Code New Carrier Method New Method Code…" at bounding box center [885, 229] width 1280 height 995
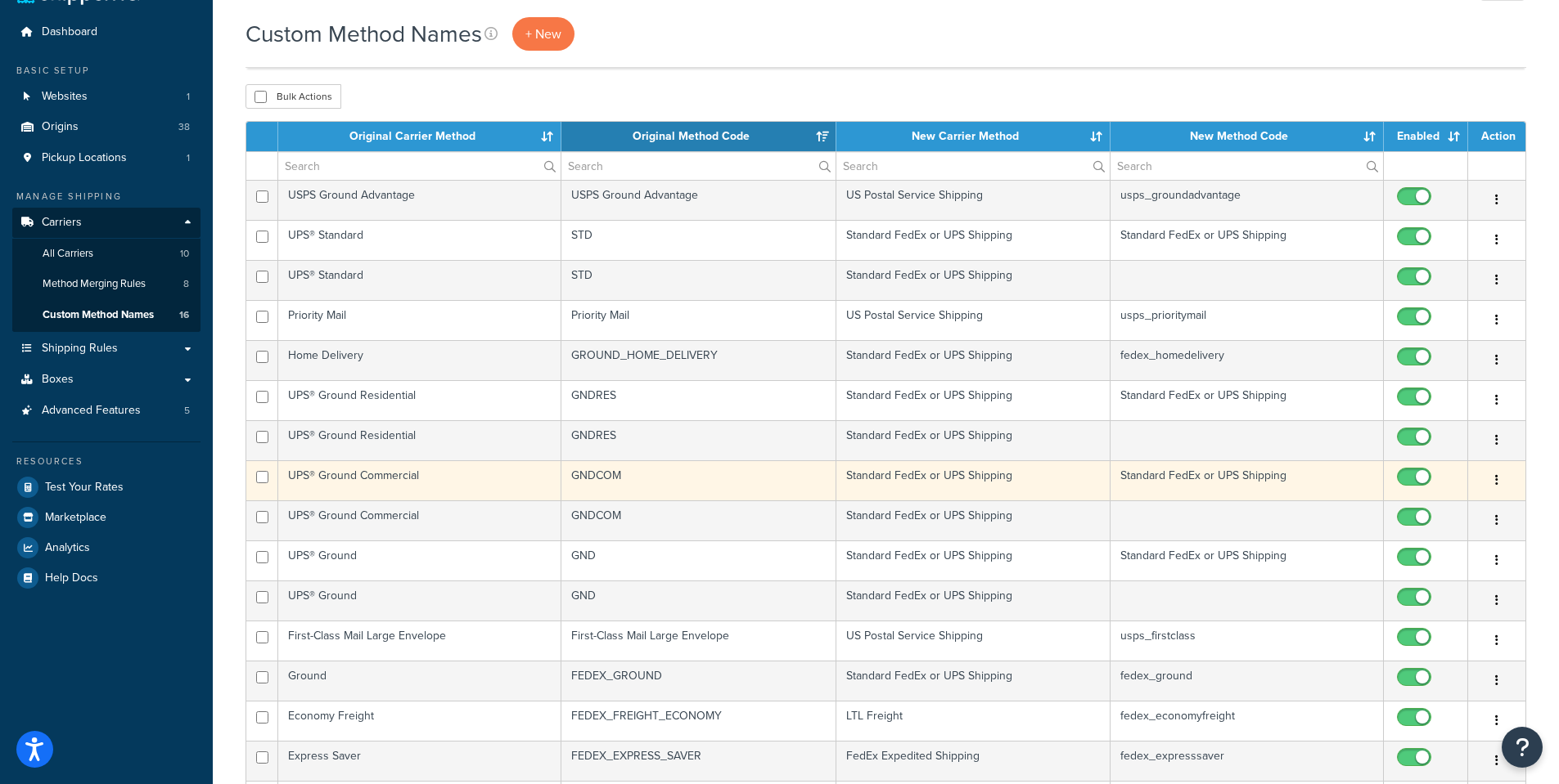
scroll to position [0, 0]
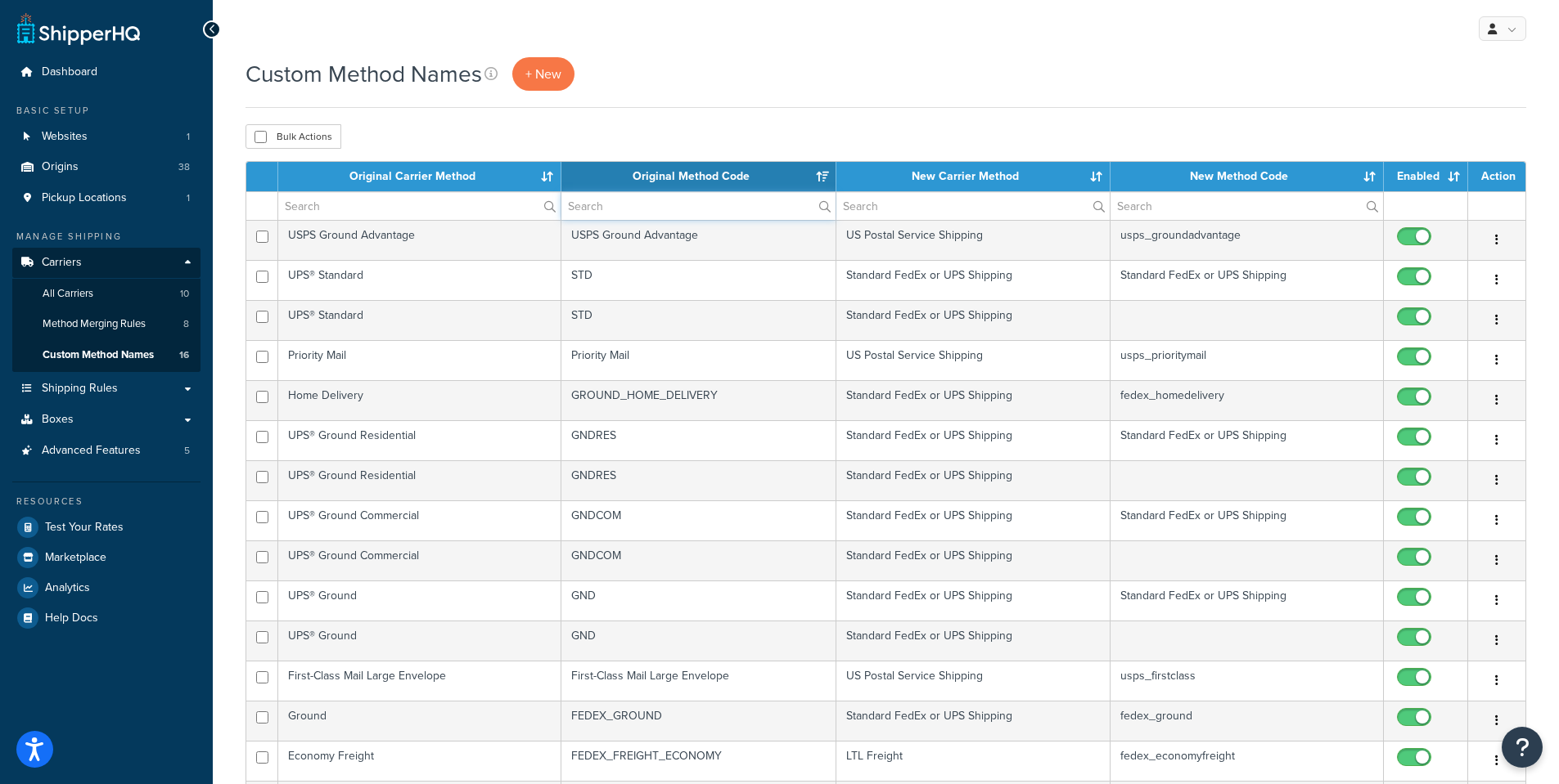
click at [647, 206] on input "text" at bounding box center [697, 205] width 273 height 28
click at [80, 391] on span "Shipping Rules" at bounding box center [79, 389] width 76 height 14
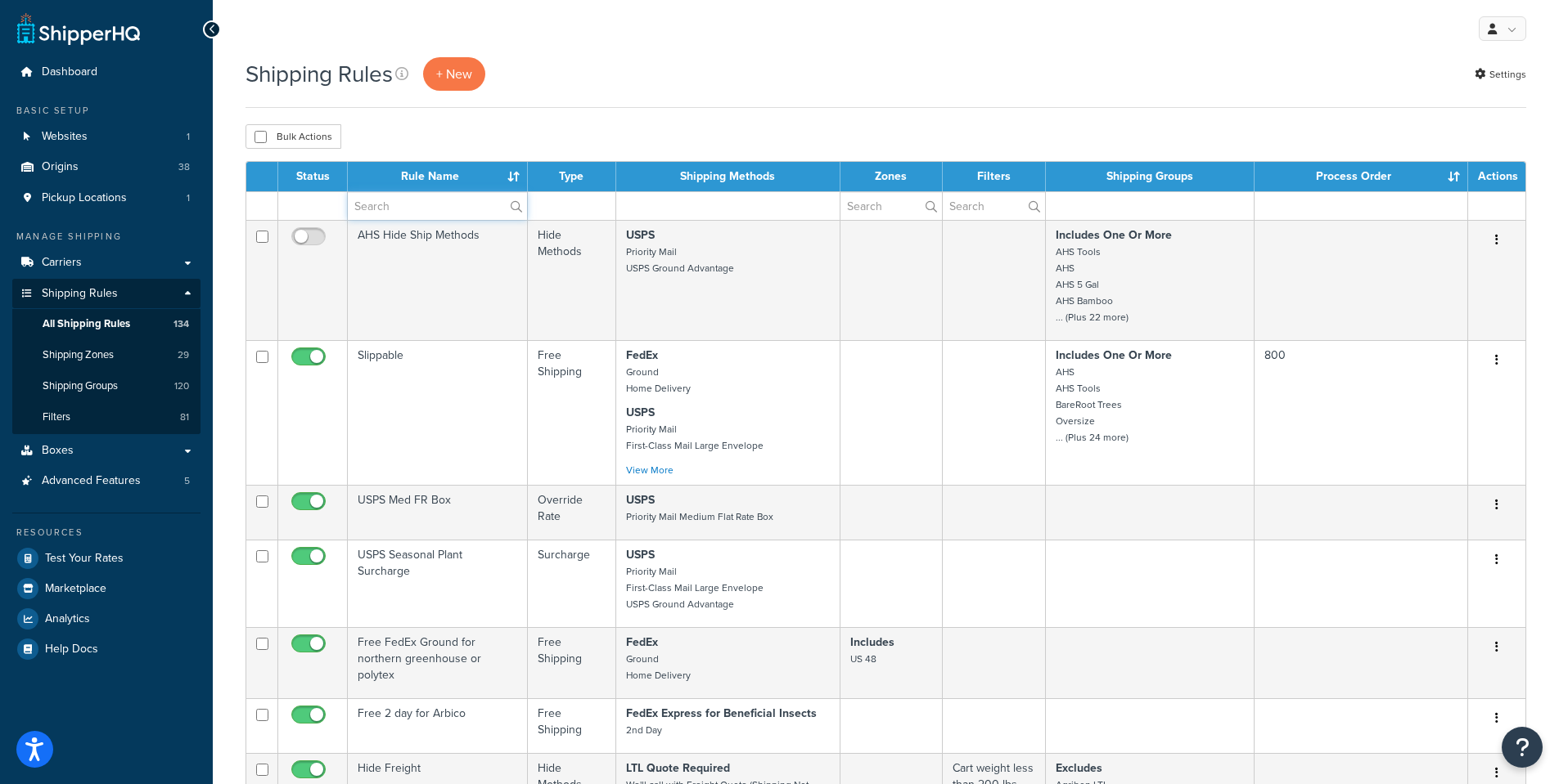
click at [385, 210] on input "text" at bounding box center [437, 205] width 179 height 28
paste input "States not allowed for shipping"
type input "States not allowed for shipping"
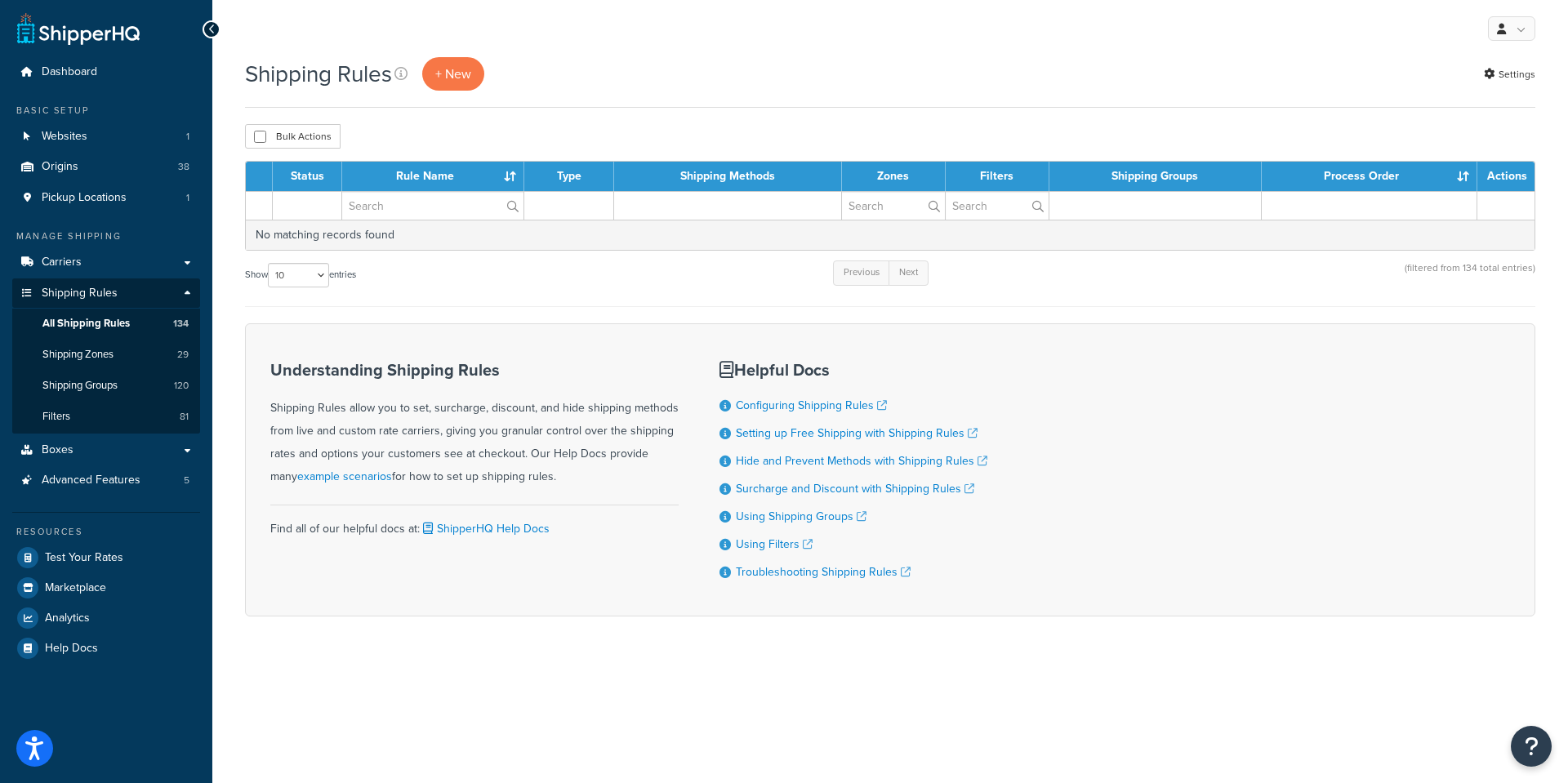
click at [673, 199] on td at bounding box center [728, 205] width 227 height 29
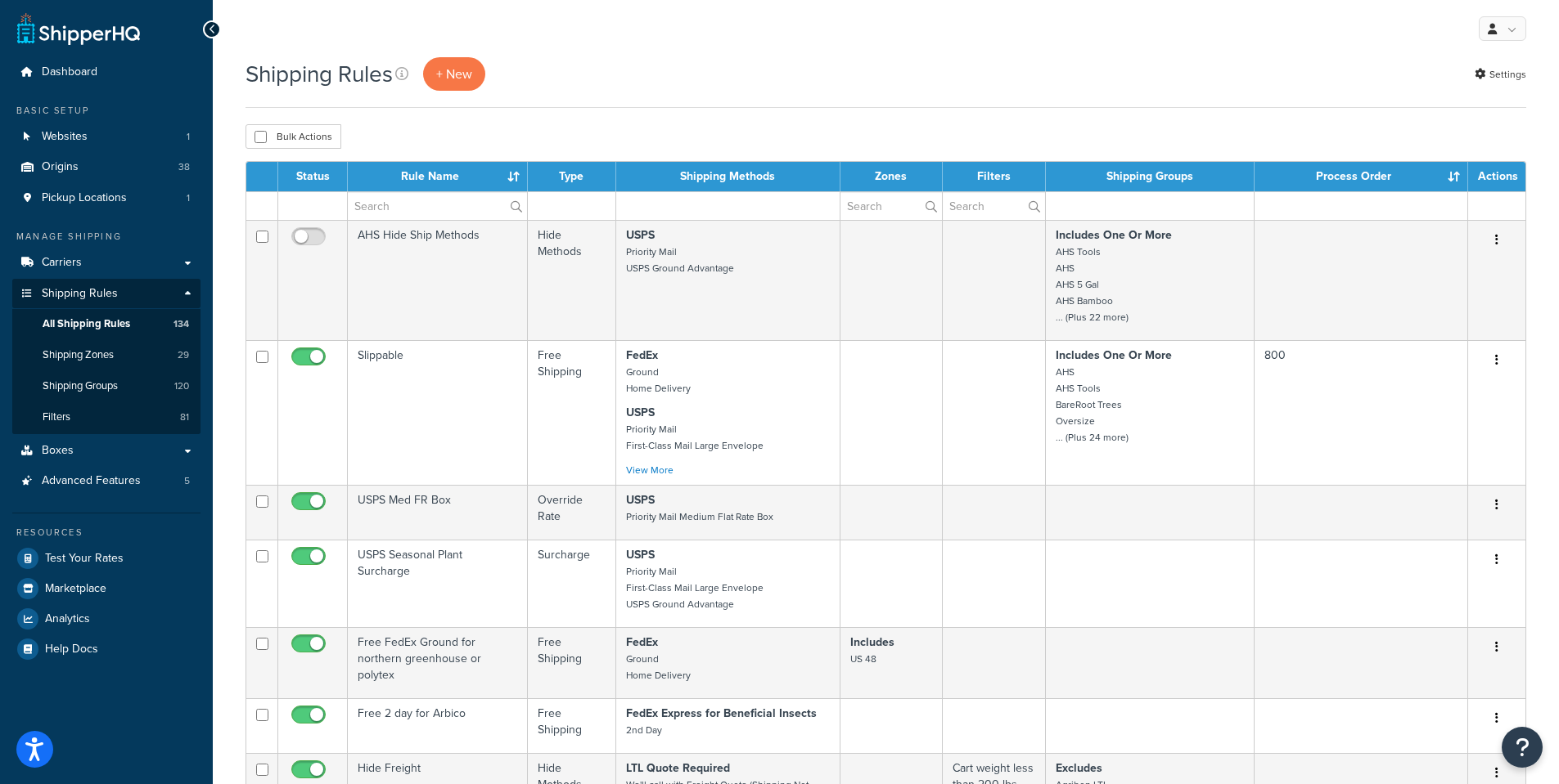
click at [929, 211] on label at bounding box center [890, 205] width 101 height 28
click at [929, 211] on input "text" at bounding box center [890, 205] width 101 height 28
click at [886, 206] on input "text" at bounding box center [890, 205] width 101 height 28
paste input "States not allowed for shipping"
type input "States not allowed for shipping"
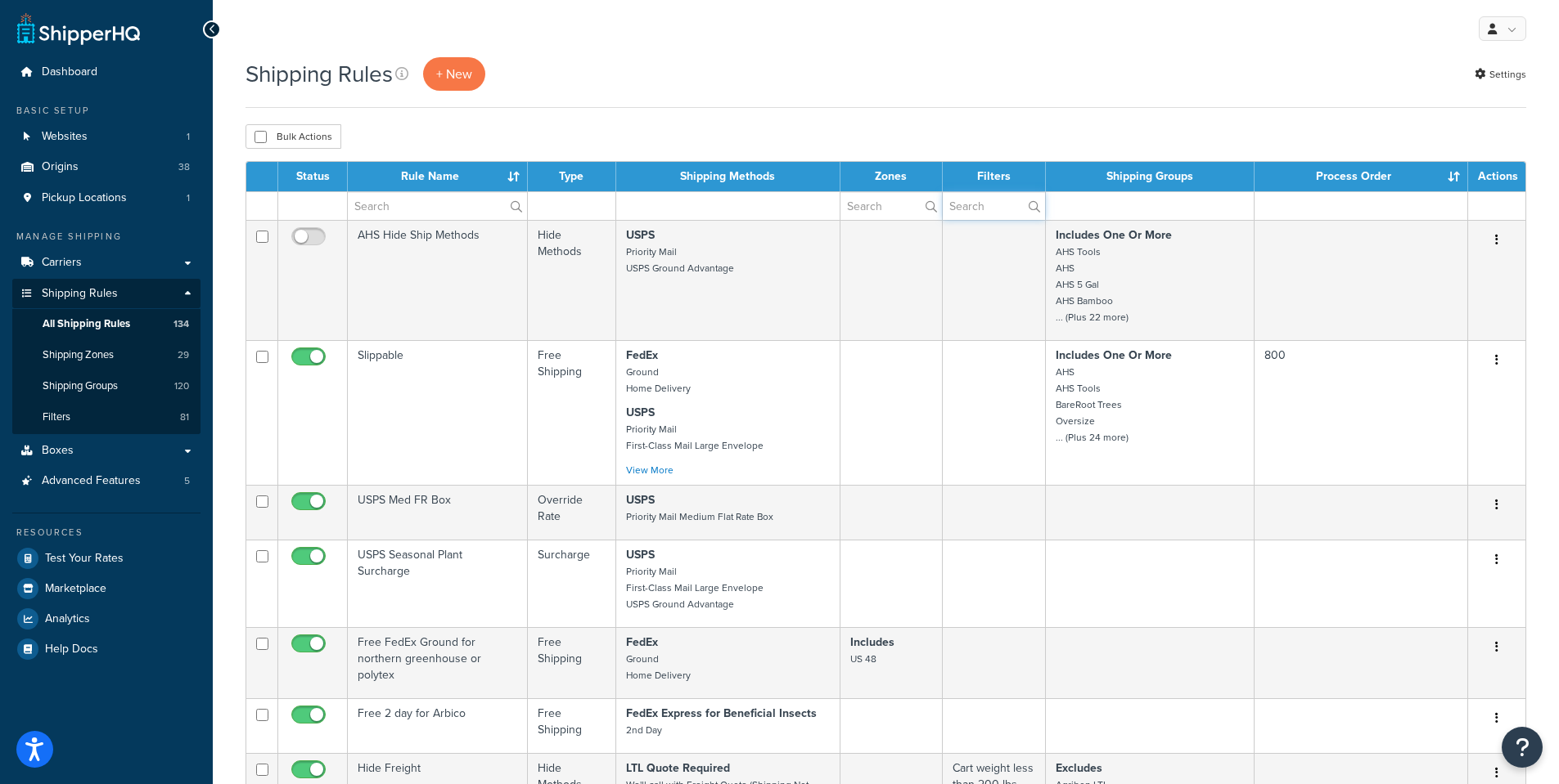
click at [968, 208] on input "text" at bounding box center [994, 205] width 102 height 28
paste input "States not allowed for shipping"
type input "States not allowed for shipping"
click at [102, 358] on span "Shipping Zones" at bounding box center [78, 355] width 71 height 14
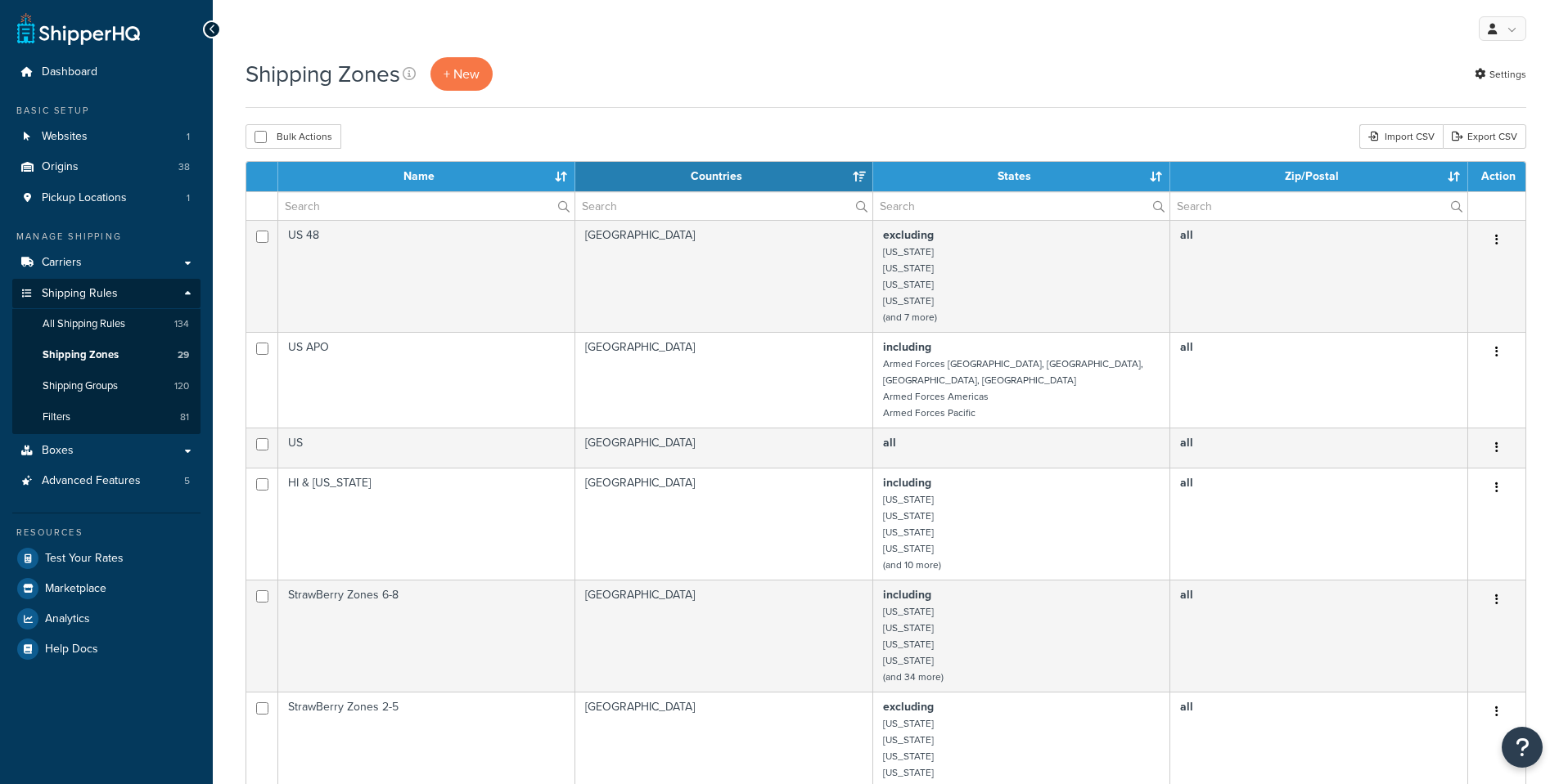
select select "15"
click at [356, 209] on input "text" at bounding box center [425, 205] width 296 height 28
paste input "States not allowed for shipping"
type input "States not allowed for shipping"
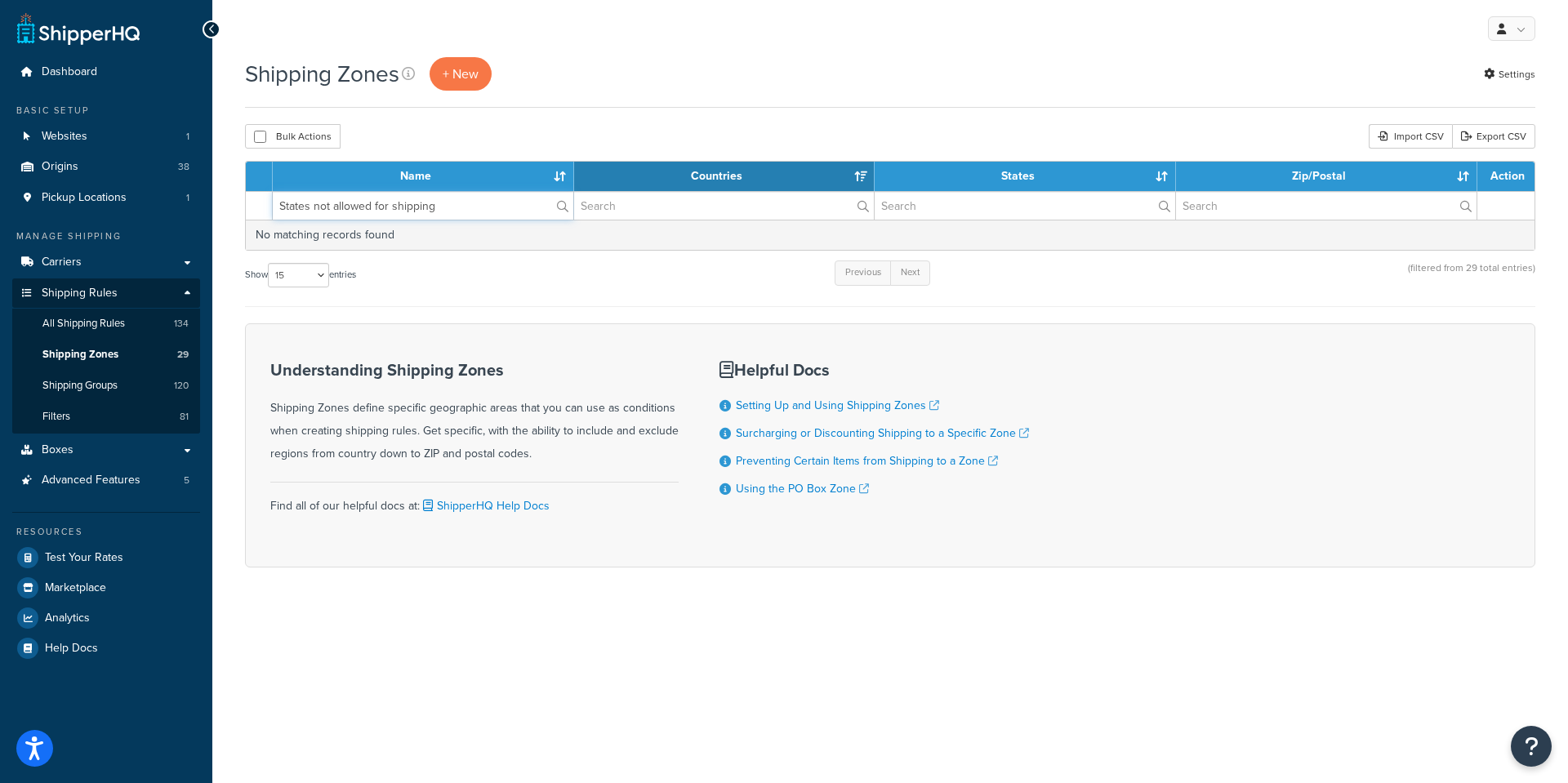
drag, startPoint x: 470, startPoint y: 212, endPoint x: 231, endPoint y: 217, distance: 239.1
click at [231, 218] on div "Shipping Zones + New Settings Bulk Actions Duplicate [GEOGRAPHIC_DATA] Import C…" at bounding box center [891, 340] width 1356 height 567
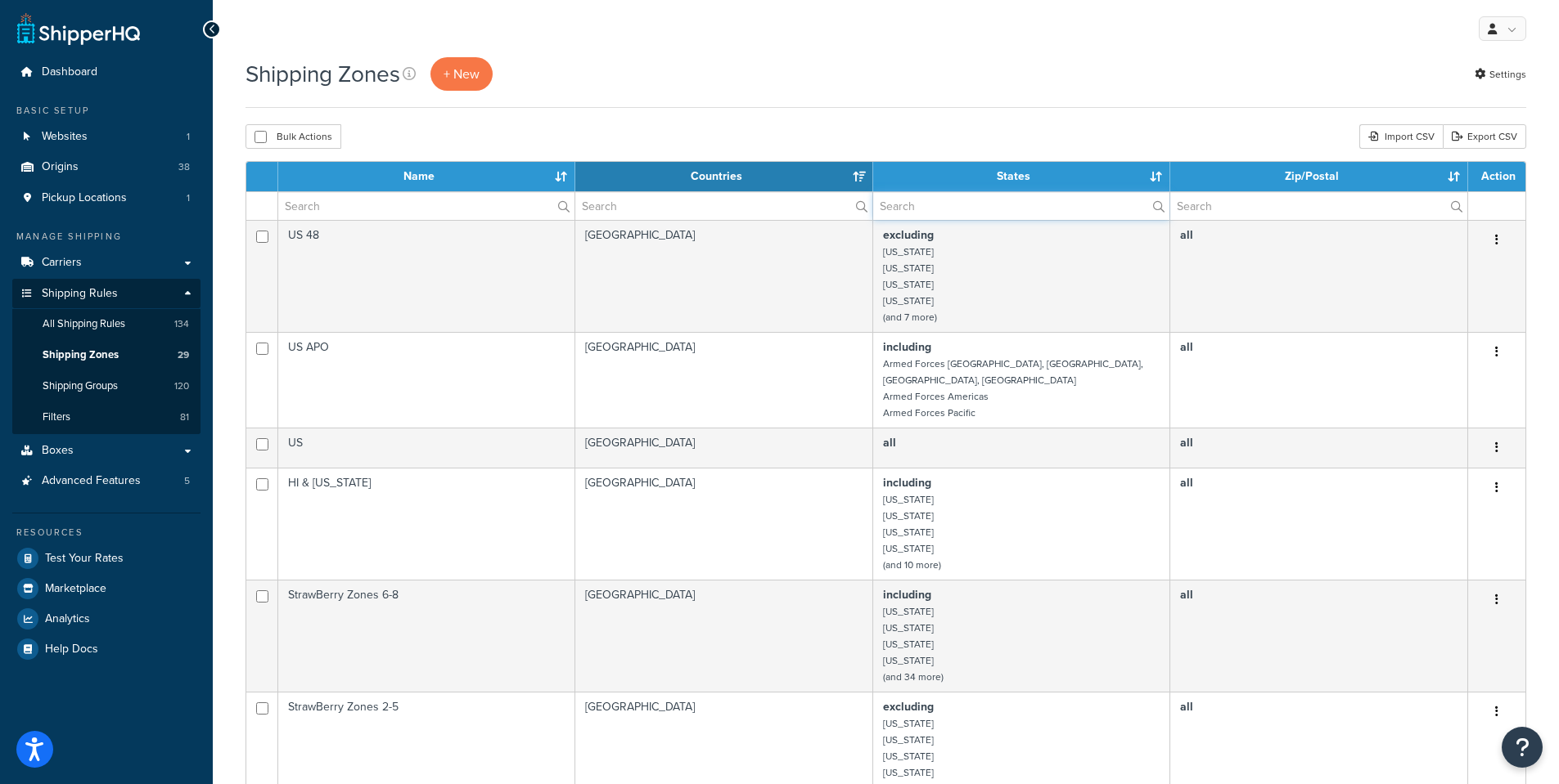
click at [953, 208] on input "text" at bounding box center [1021, 205] width 296 height 28
paste input "States not allowed for shipping"
type input "States not allowed for shipping"
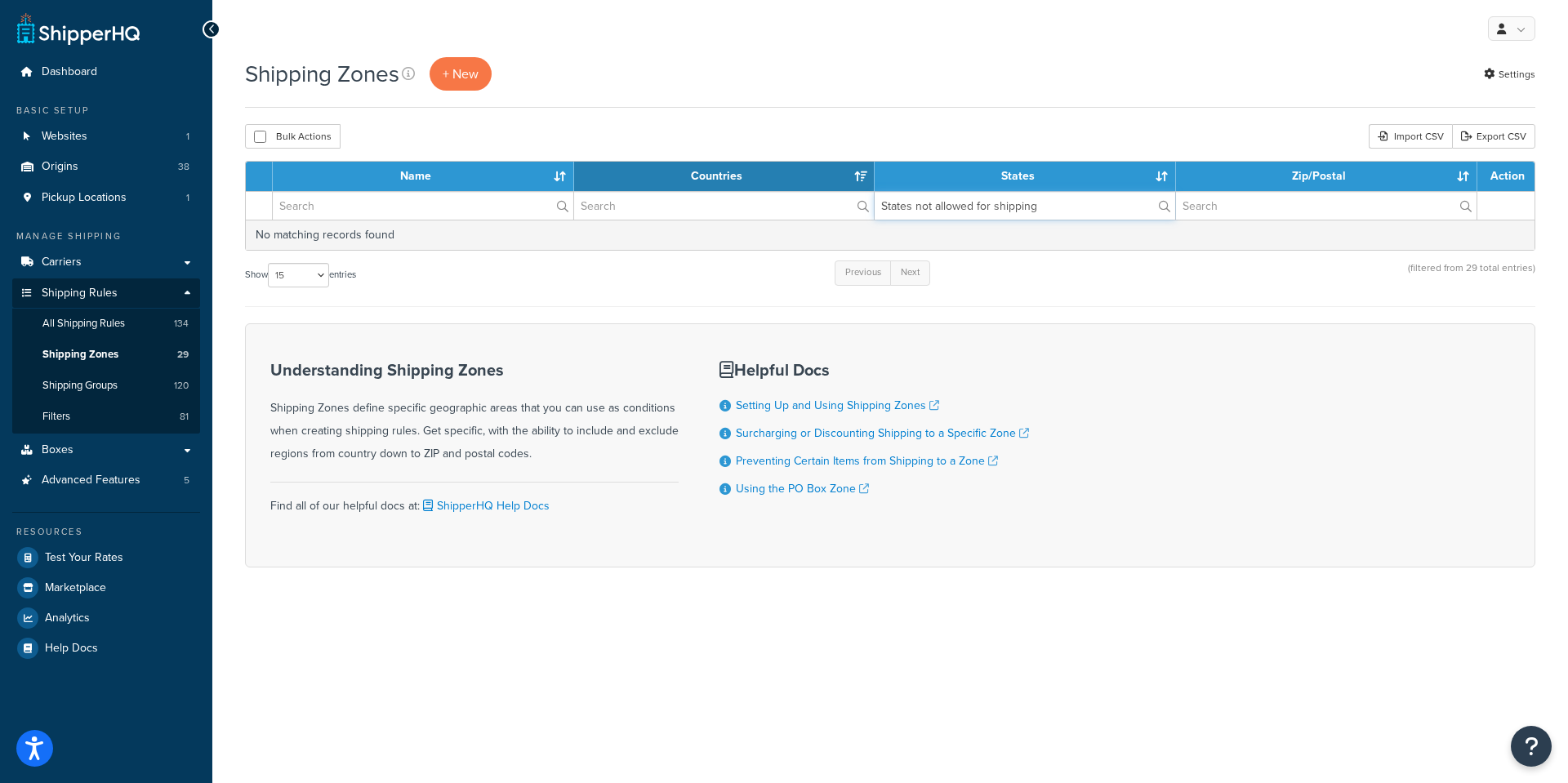
drag, startPoint x: 1070, startPoint y: 206, endPoint x: 823, endPoint y: 202, distance: 247.0
click at [823, 205] on tr "States not allowed for shipping" at bounding box center [890, 205] width 1289 height 29
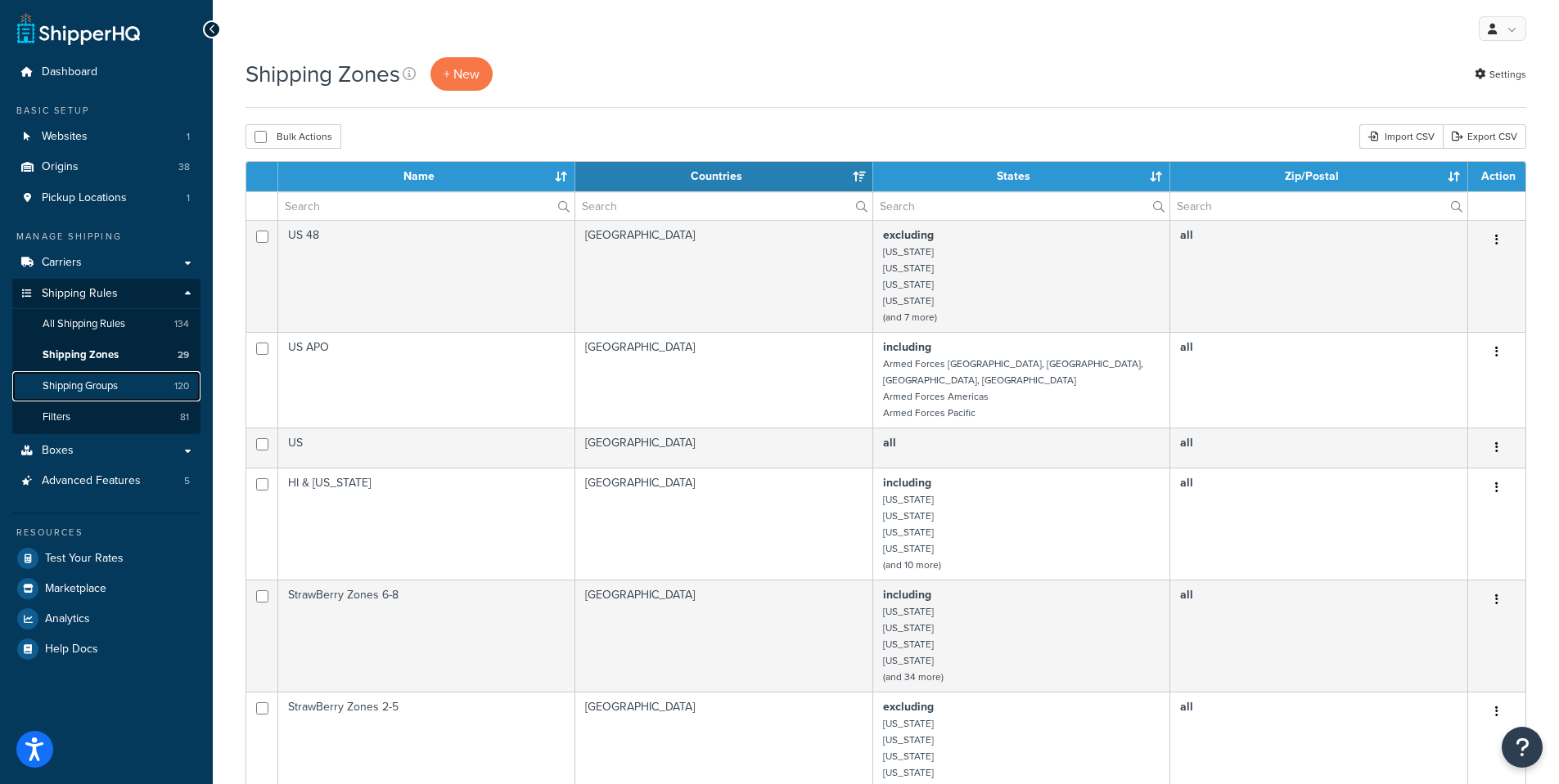
click at [85, 391] on span "Shipping Groups" at bounding box center [80, 387] width 75 height 14
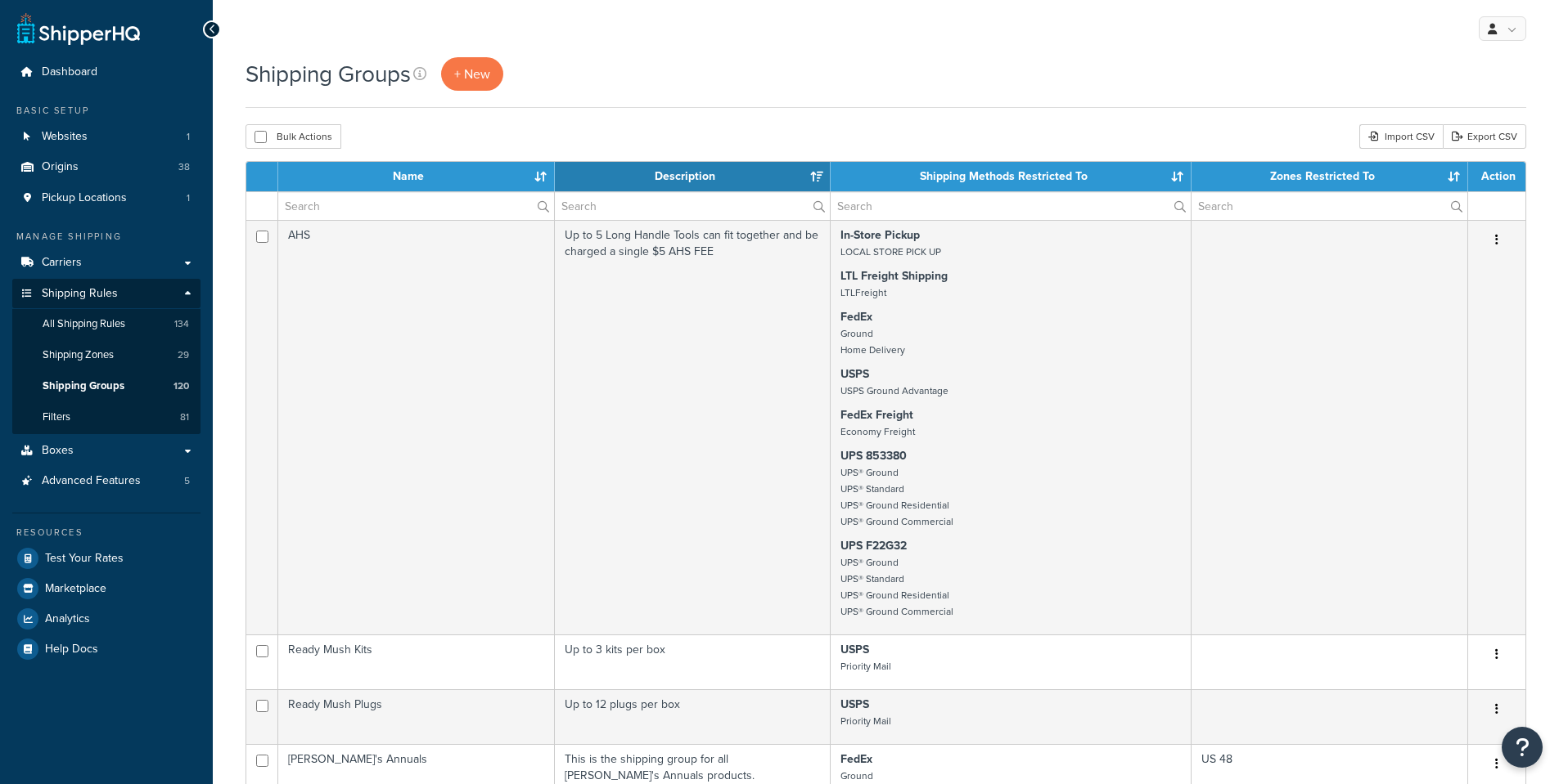
select select "15"
click at [381, 206] on input "text" at bounding box center [416, 205] width 276 height 28
paste input "States not allowed for shipping"
type input "States not allowed for shipping"
click at [886, 205] on input "text" at bounding box center [1009, 205] width 363 height 28
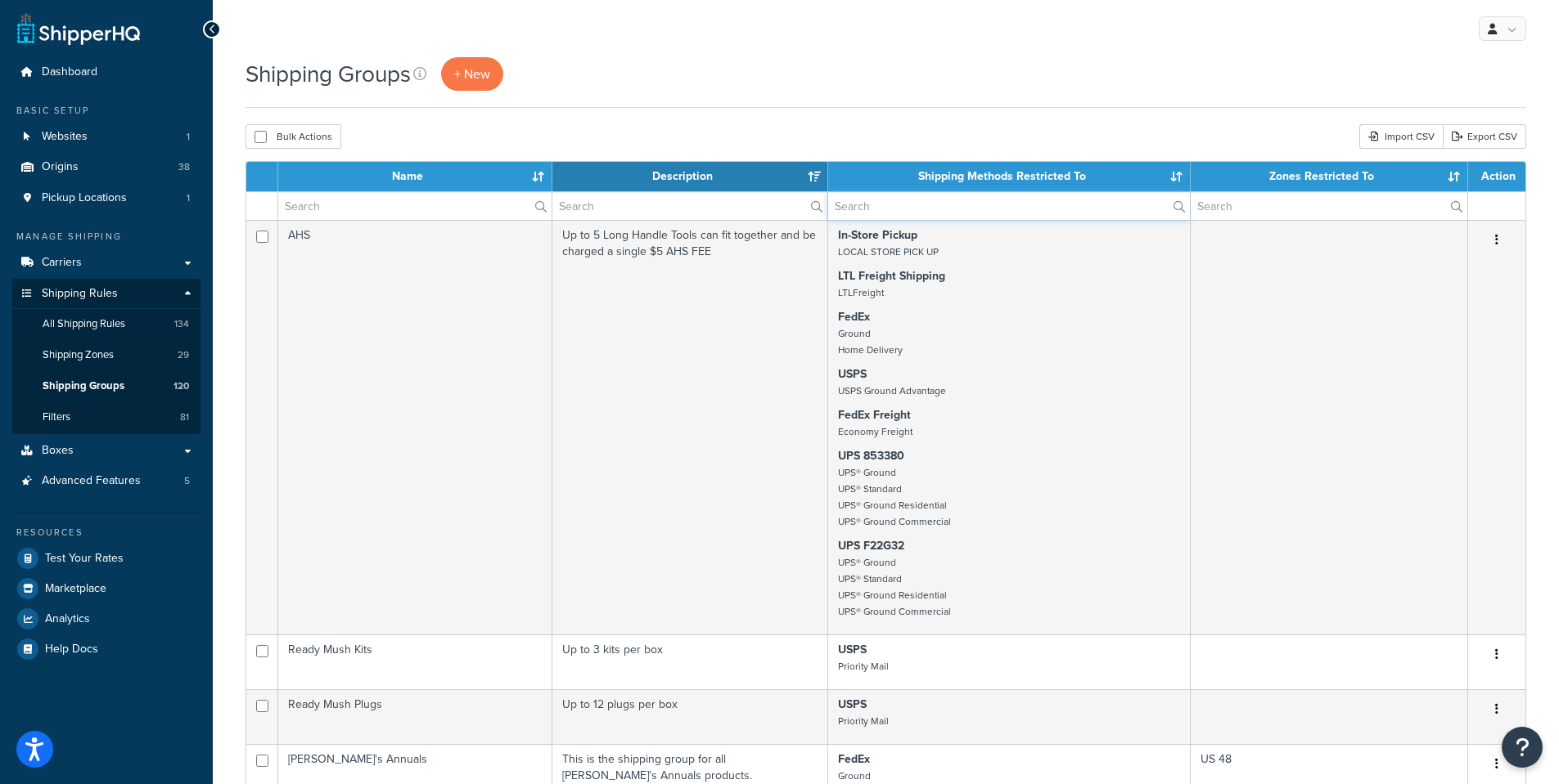
paste input "States not allowed for shipping"
type input "States not allowed for shipping"
click at [631, 204] on input "text" at bounding box center [689, 205] width 275 height 28
paste input "States not allowed for shipping"
type input "States not allowed for shipping"
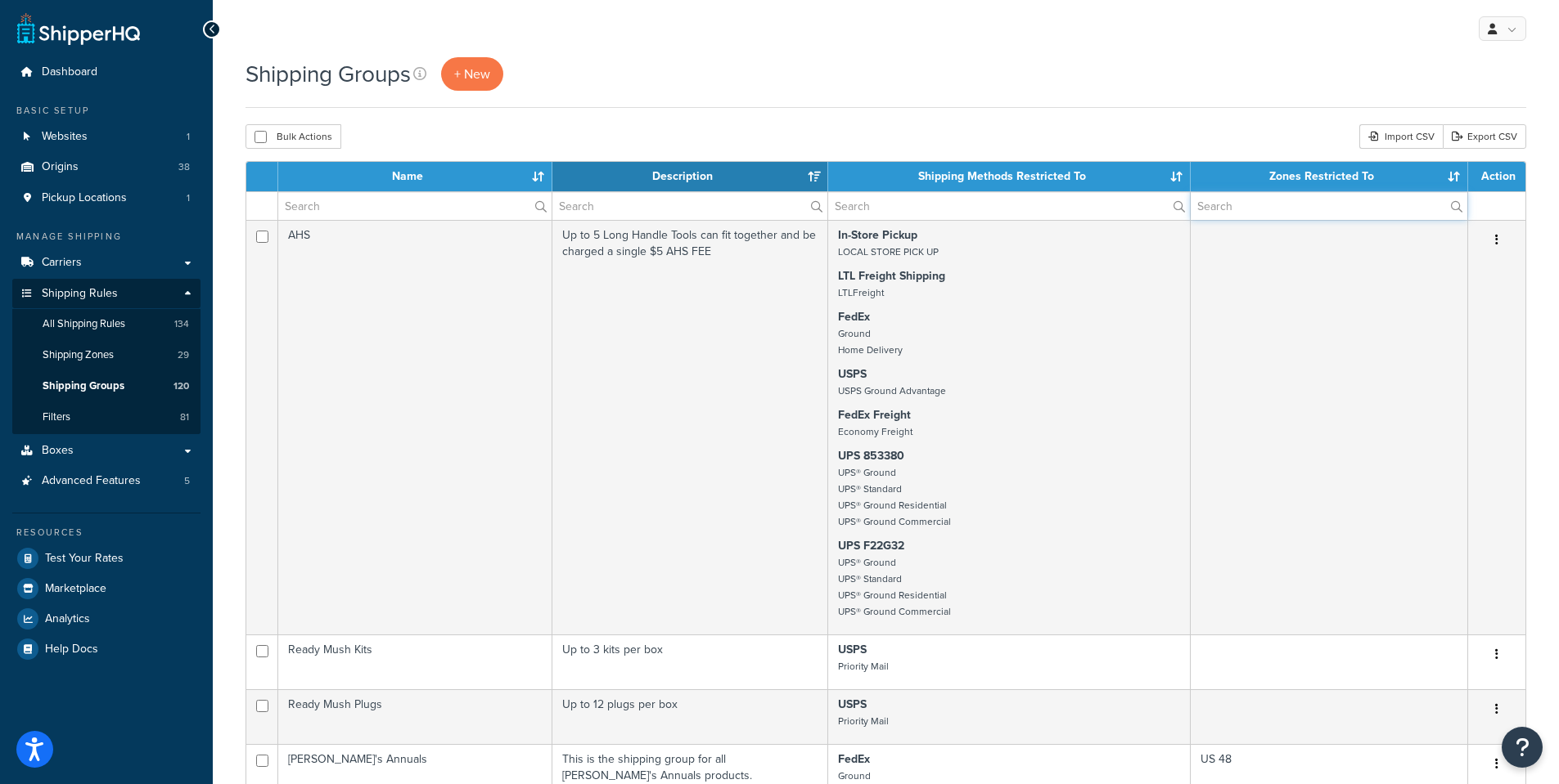
click at [1267, 197] on input "text" at bounding box center [1328, 205] width 277 height 28
paste input "States not allowed for shipping"
type input "States not allowed for shipping"
click at [859, 209] on input "text" at bounding box center [1009, 205] width 363 height 28
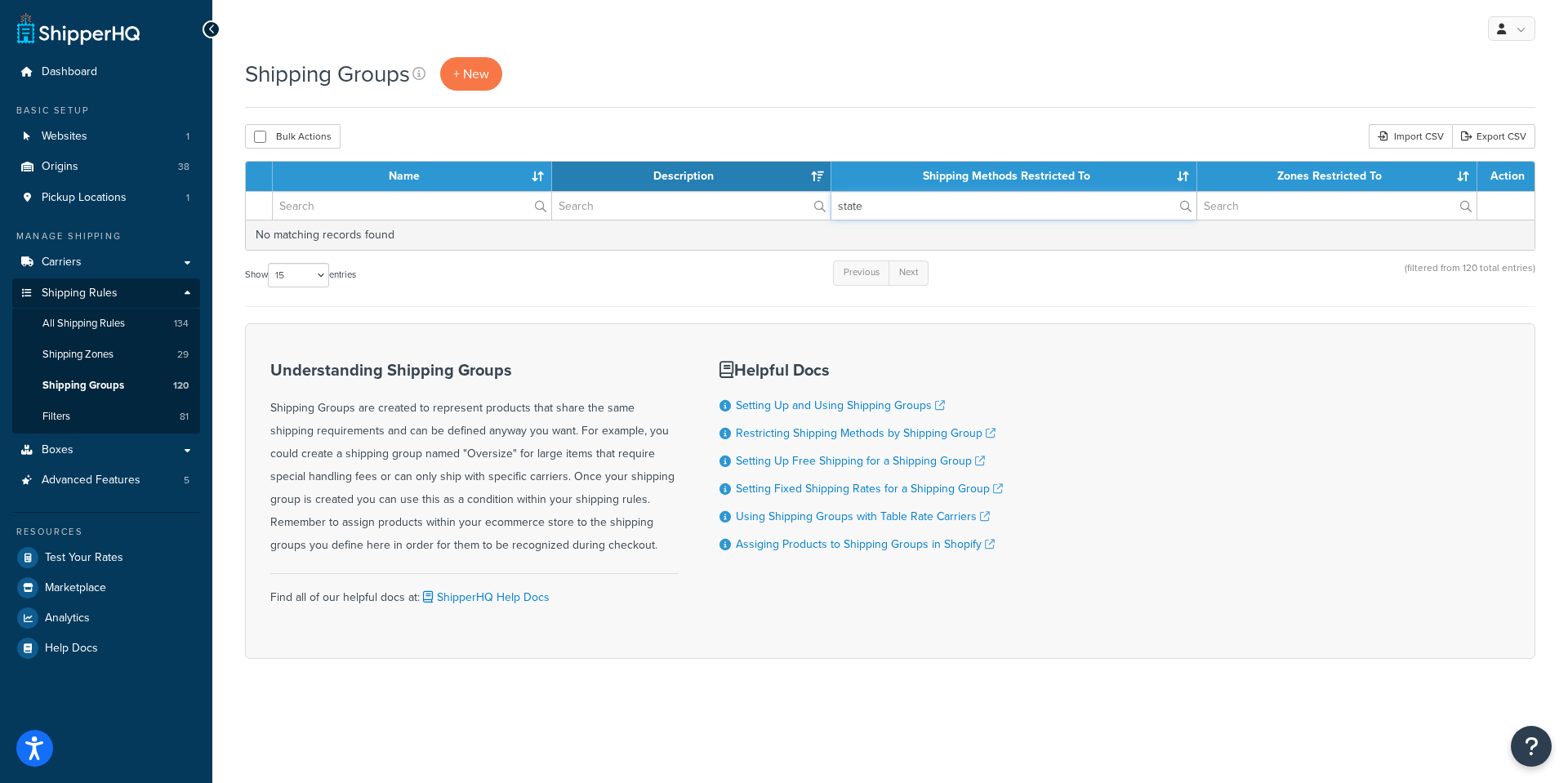
type input "states"
drag, startPoint x: 906, startPoint y: 215, endPoint x: 803, endPoint y: 213, distance: 103.0
click at [803, 213] on tr "states" at bounding box center [890, 205] width 1289 height 29
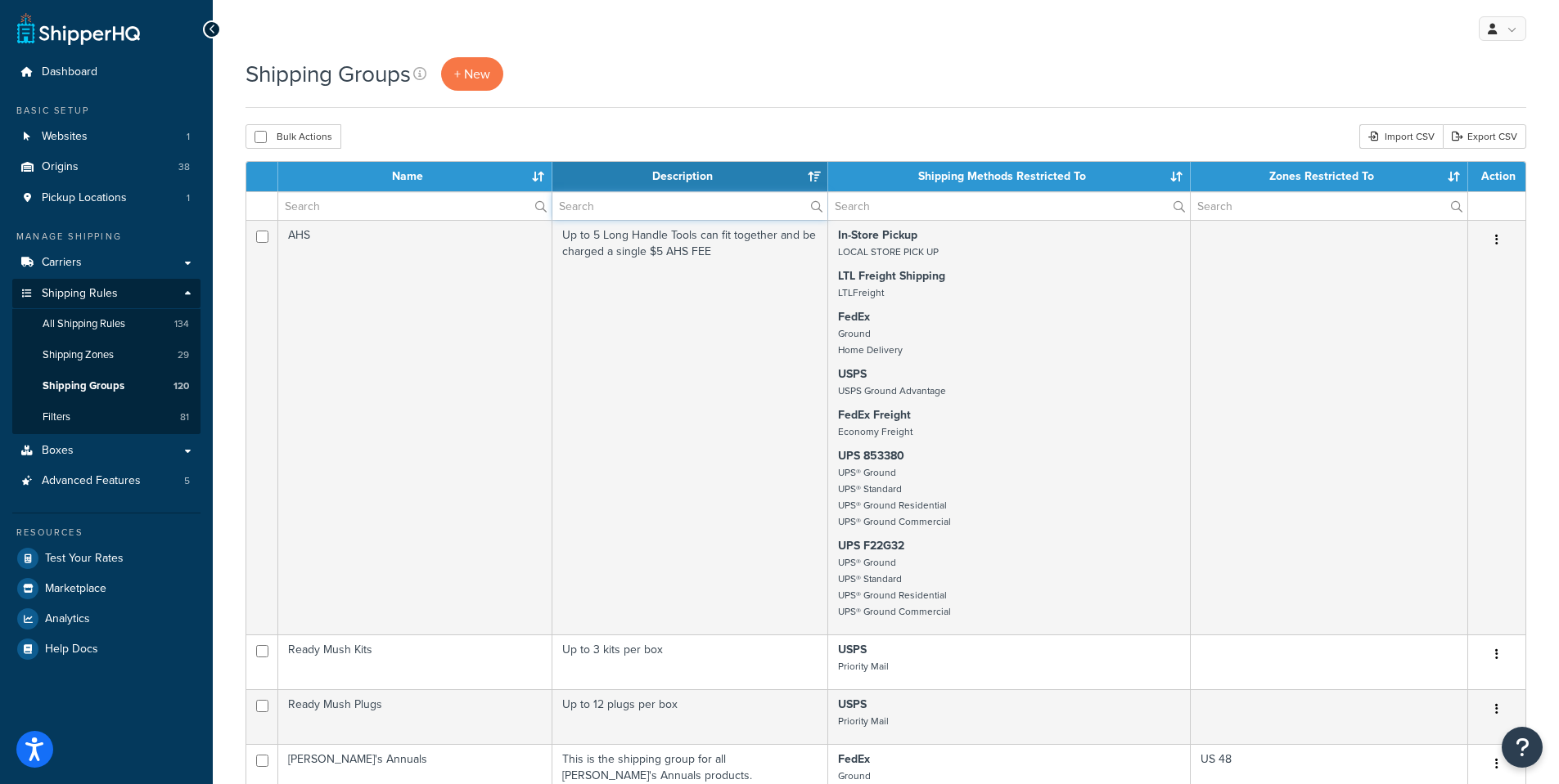
click at [583, 213] on input "text" at bounding box center [689, 205] width 275 height 28
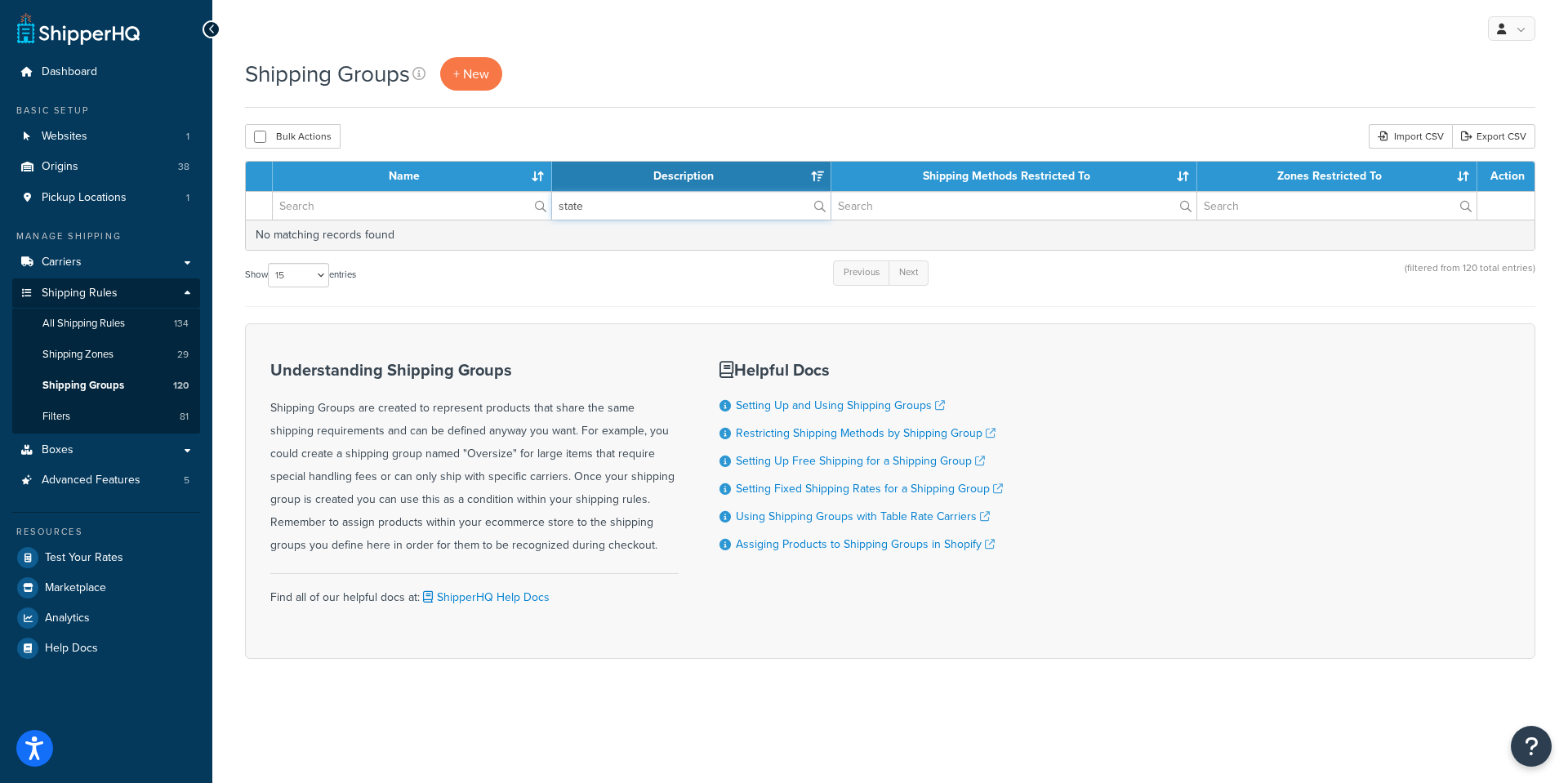
type input "states"
drag, startPoint x: 619, startPoint y: 210, endPoint x: 495, endPoint y: 215, distance: 124.1
click at [495, 217] on tr "states" at bounding box center [890, 205] width 1289 height 29
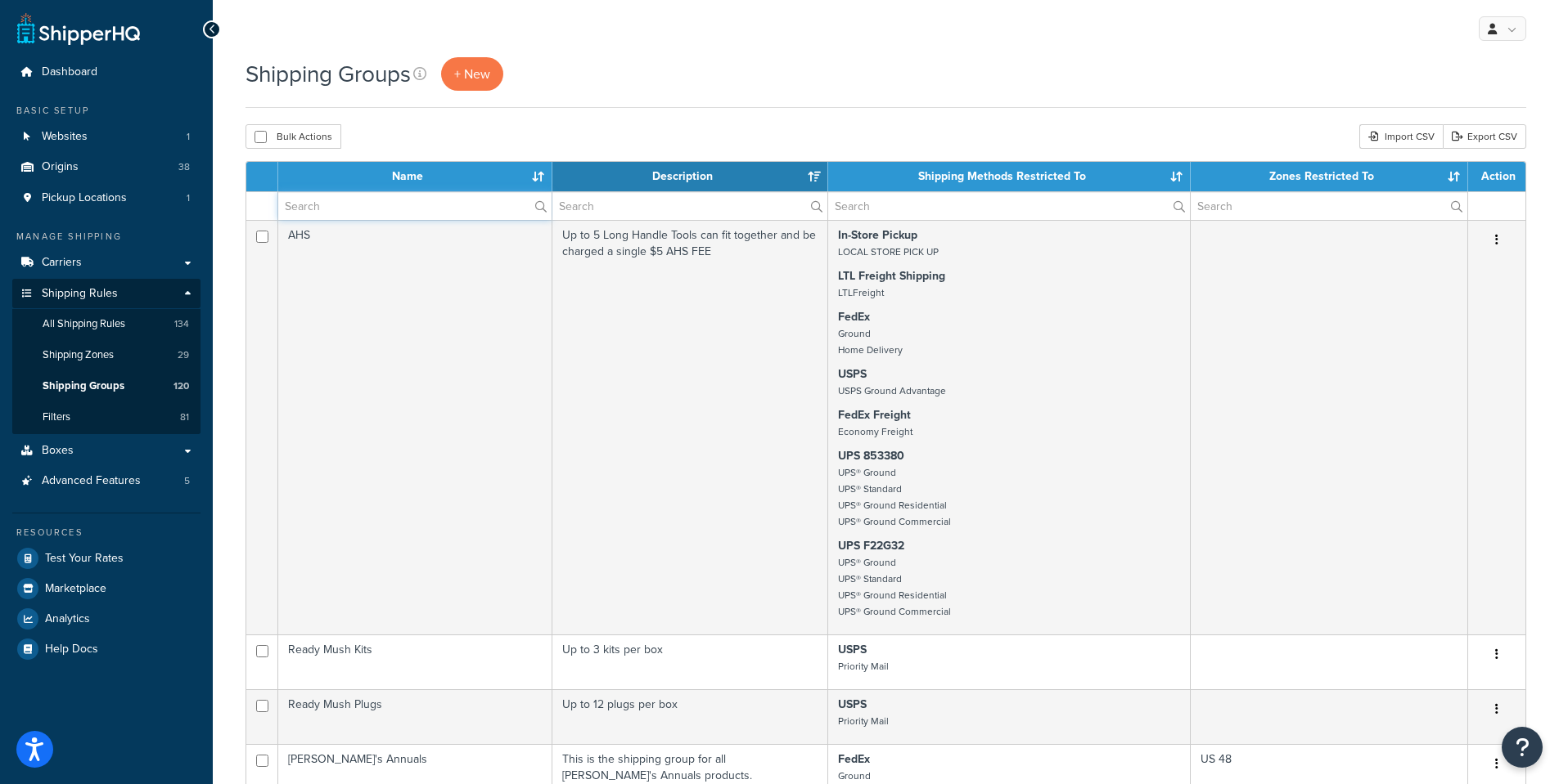
drag, startPoint x: 383, startPoint y: 212, endPoint x: 383, endPoint y: 203, distance: 9.0
click at [383, 212] on input "text" at bounding box center [414, 205] width 273 height 28
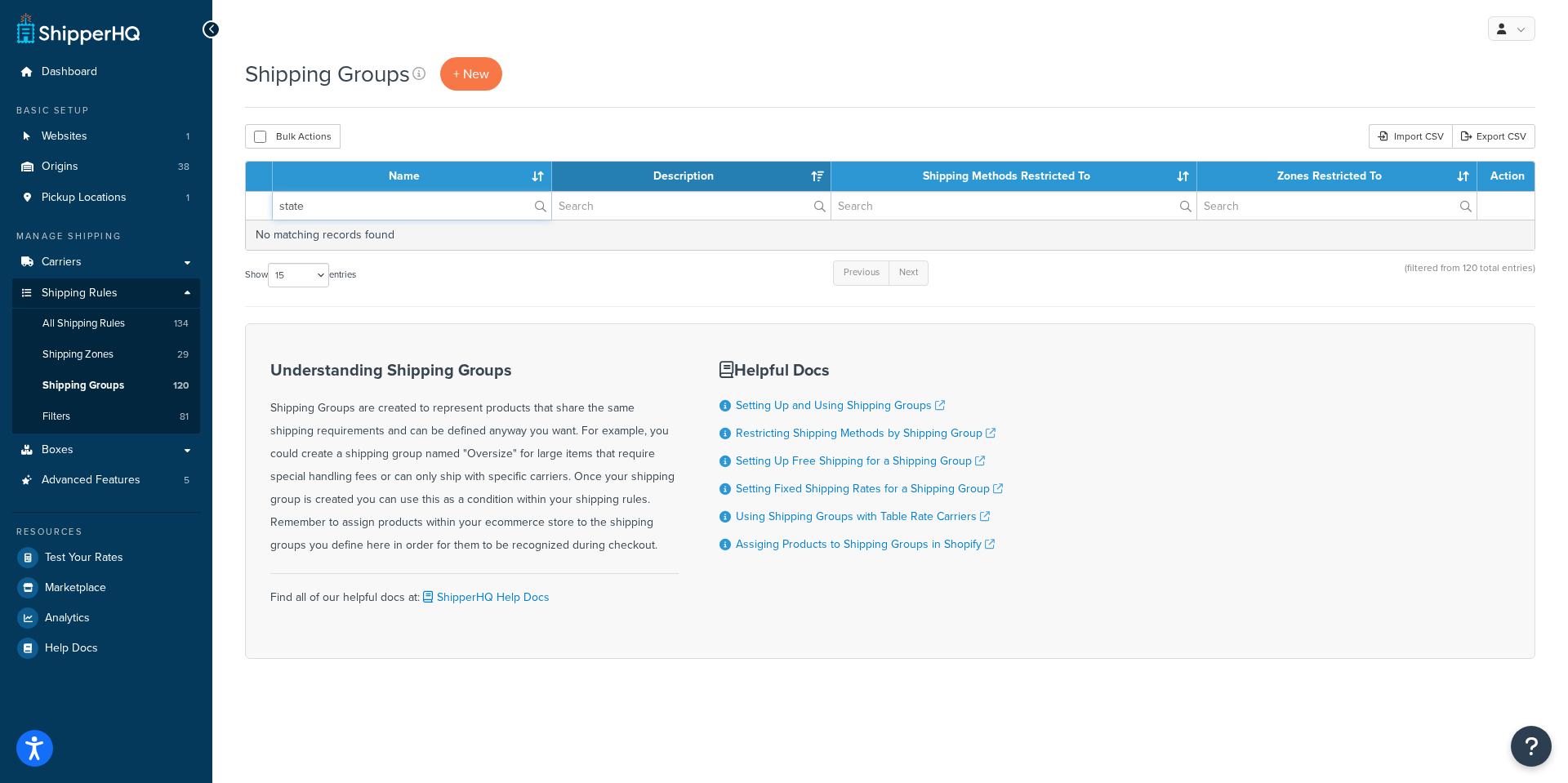
type input "states"
drag, startPoint x: 364, startPoint y: 205, endPoint x: 116, endPoint y: 197, distance: 248.1
click at [118, 215] on div "Dashboard Basic Setup Websites 1 Origins 38 Pickup Locations 1 Manage Shipping …" at bounding box center [784, 391] width 1568 height 783
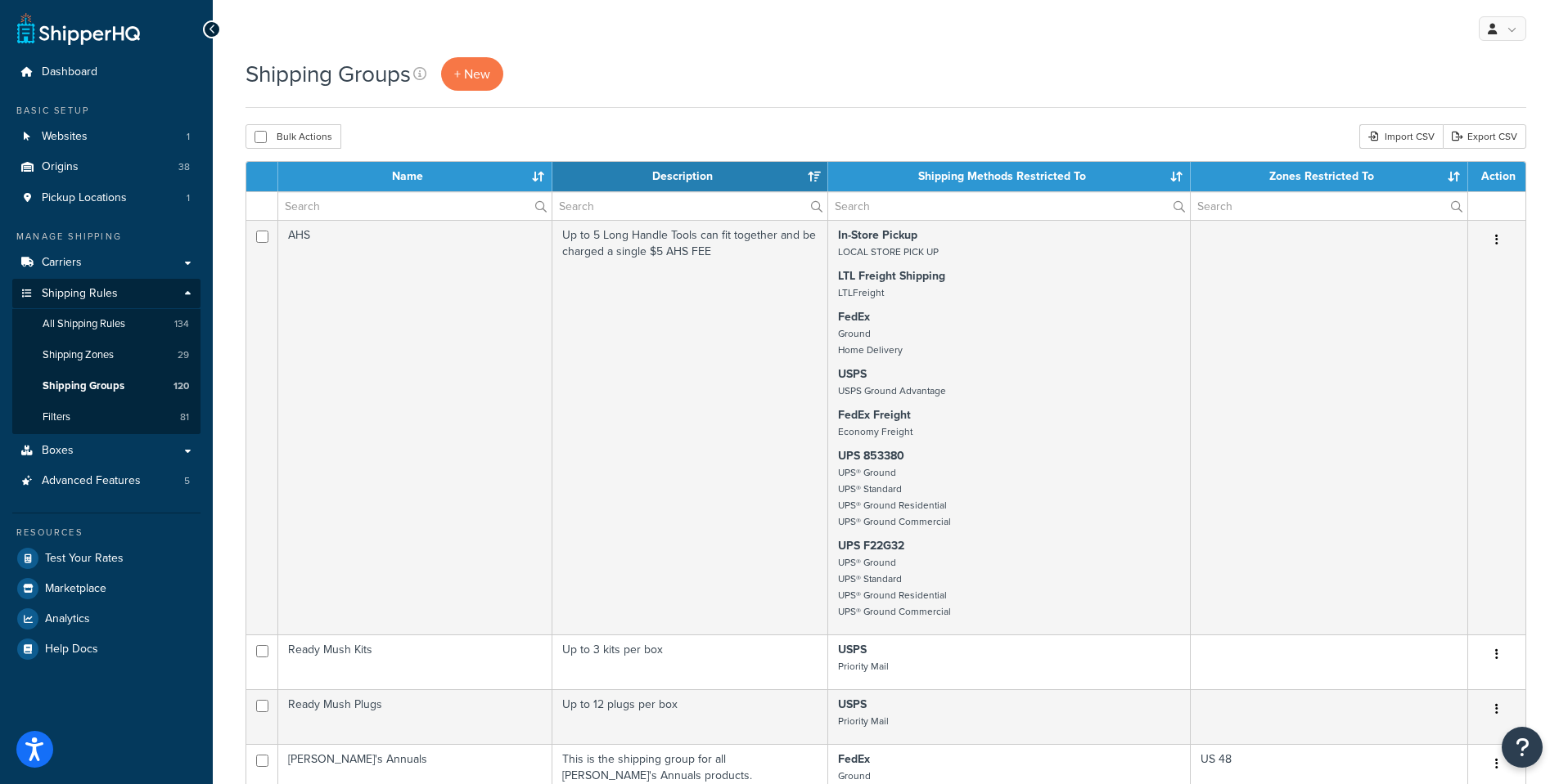
drag, startPoint x: 652, startPoint y: 145, endPoint x: 644, endPoint y: 140, distance: 9.4
click at [650, 143] on div "Bulk Actions Duplicate Delete Import CSV Export CSV" at bounding box center [885, 136] width 1280 height 24
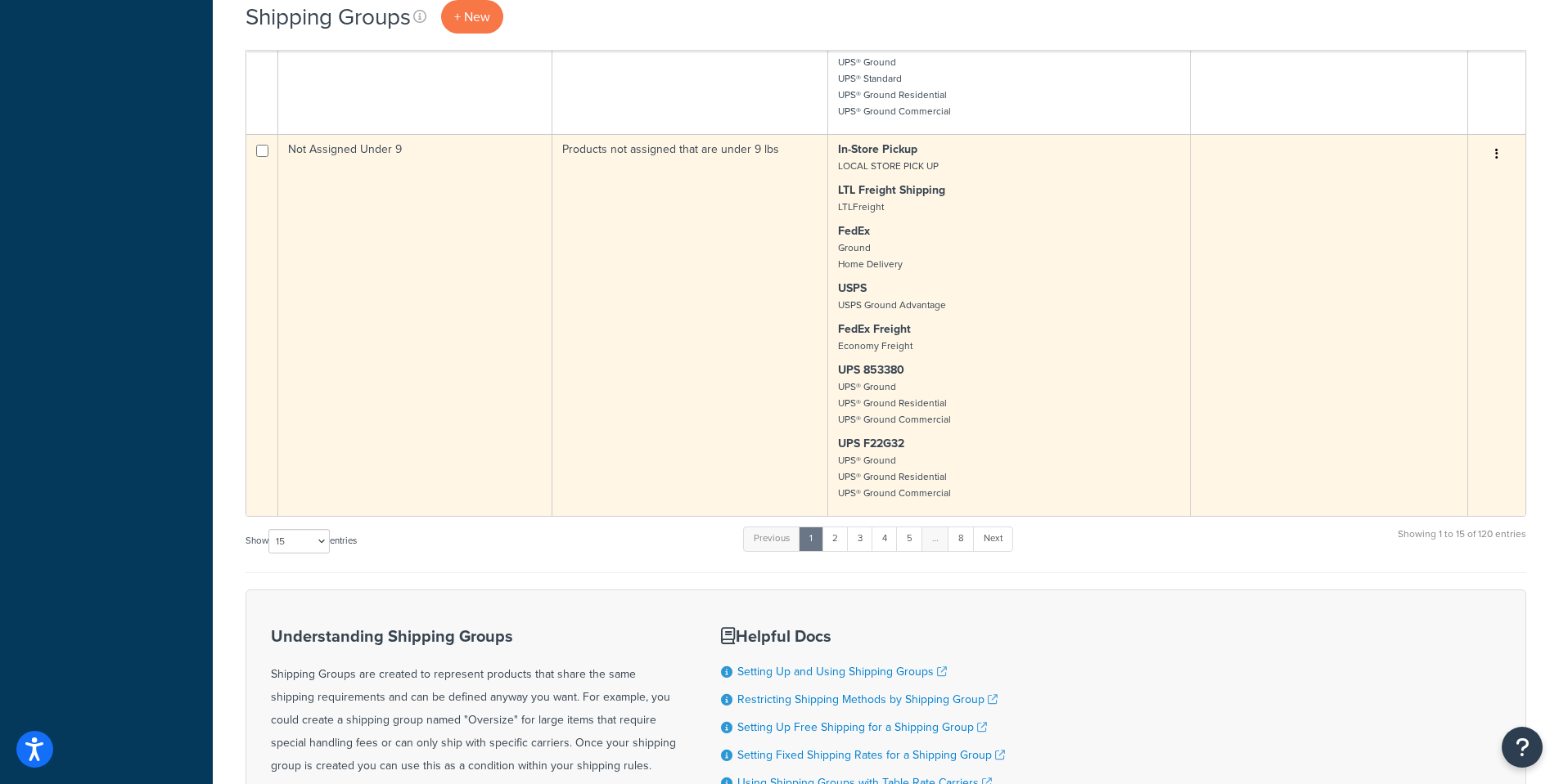
scroll to position [3353, 0]
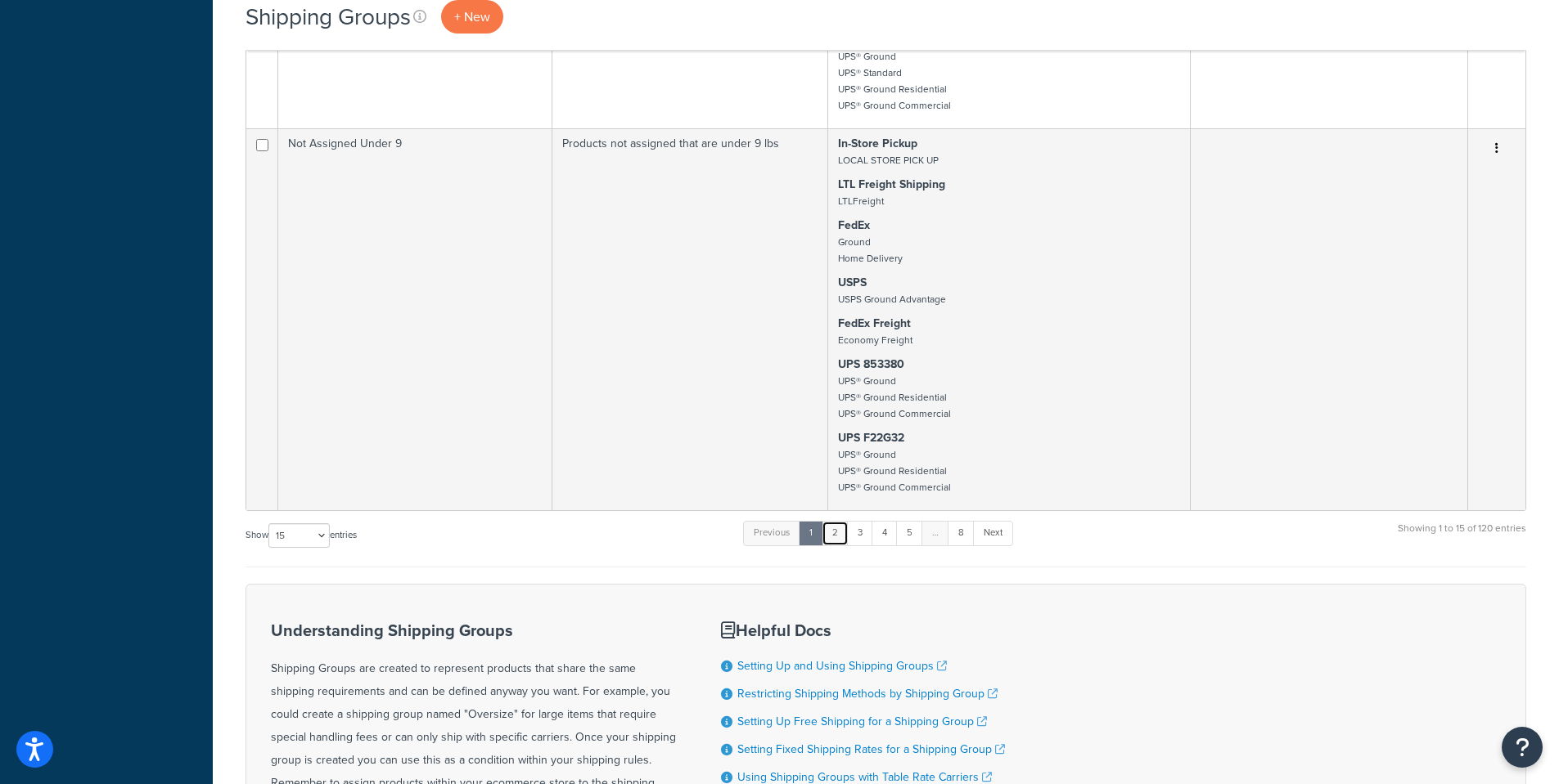
click at [836, 546] on link "2" at bounding box center [835, 532] width 27 height 24
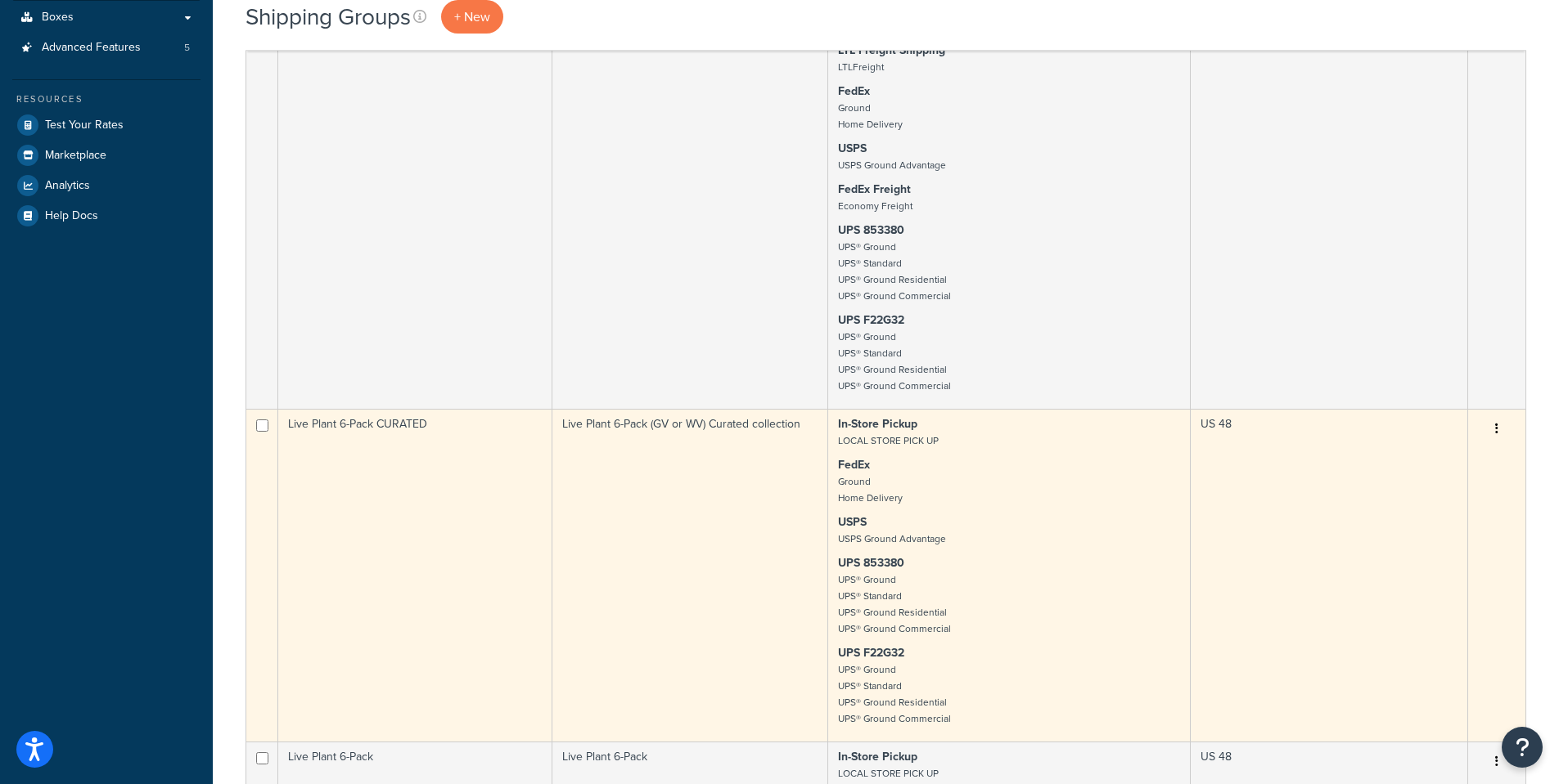
scroll to position [491, 0]
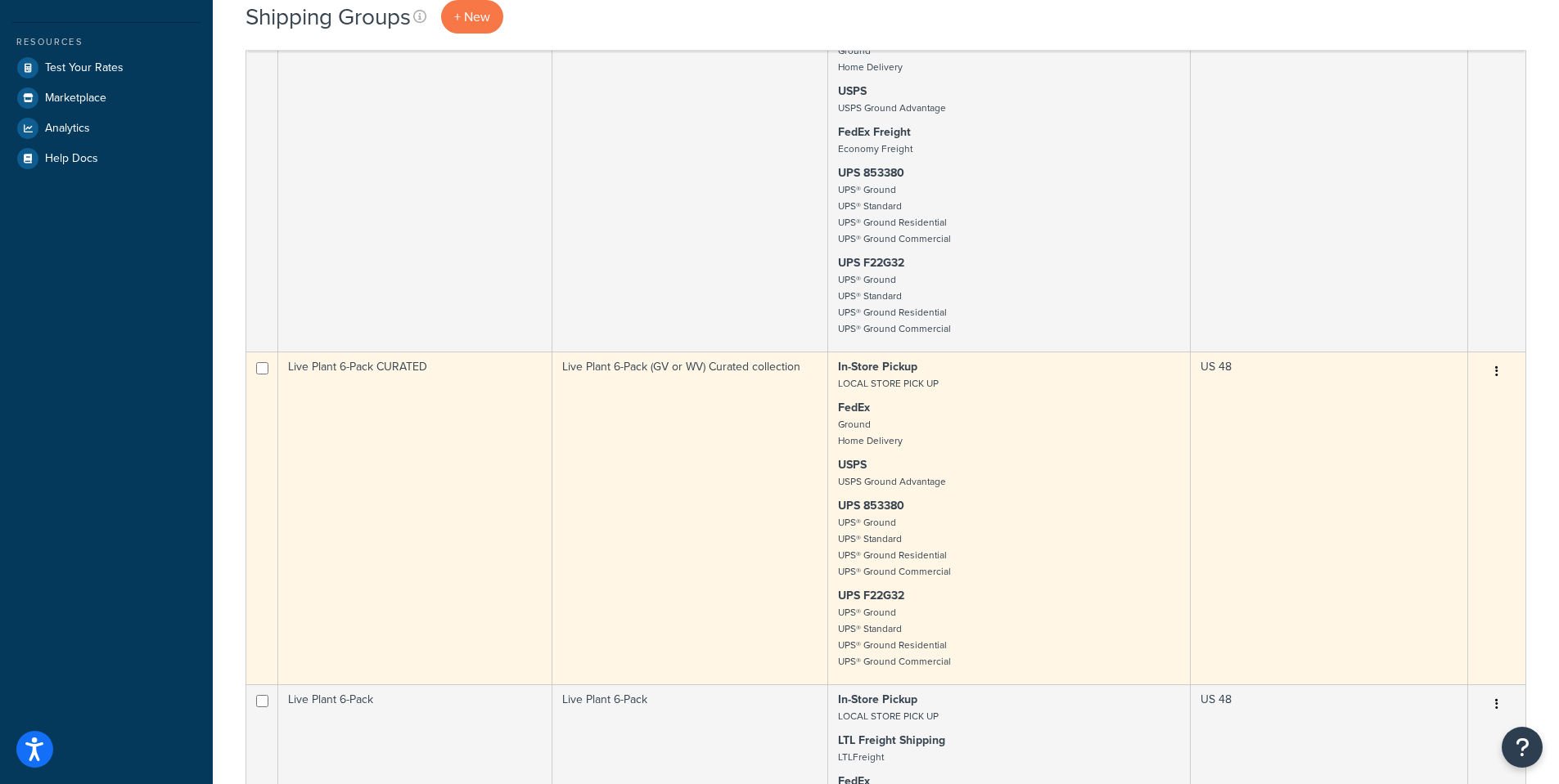
click at [1500, 380] on button "button" at bounding box center [1496, 371] width 23 height 26
click at [1194, 459] on td "US 48" at bounding box center [1329, 518] width 278 height 333
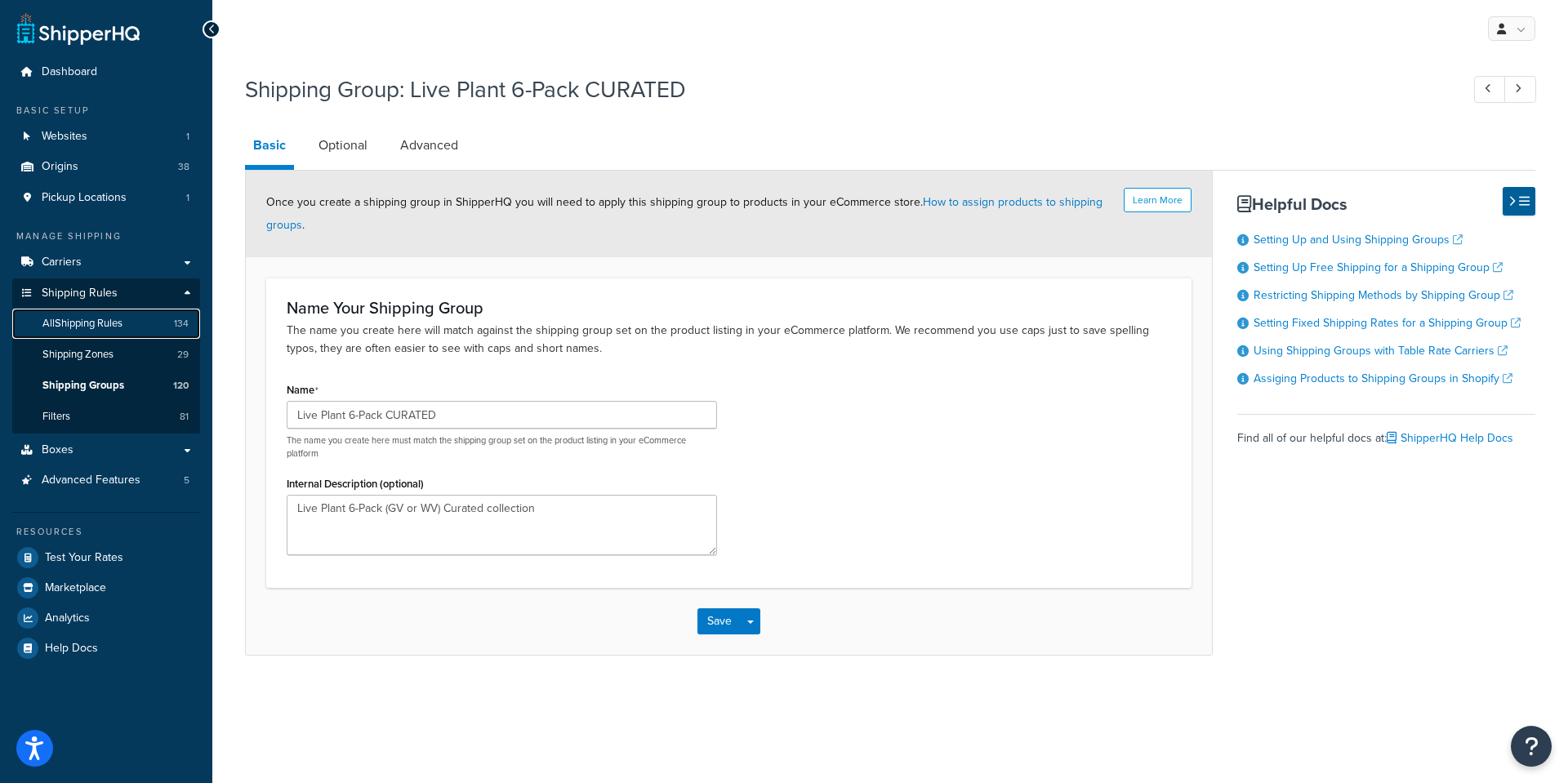
click at [57, 323] on span "All Shipping Rules" at bounding box center [82, 324] width 80 height 13
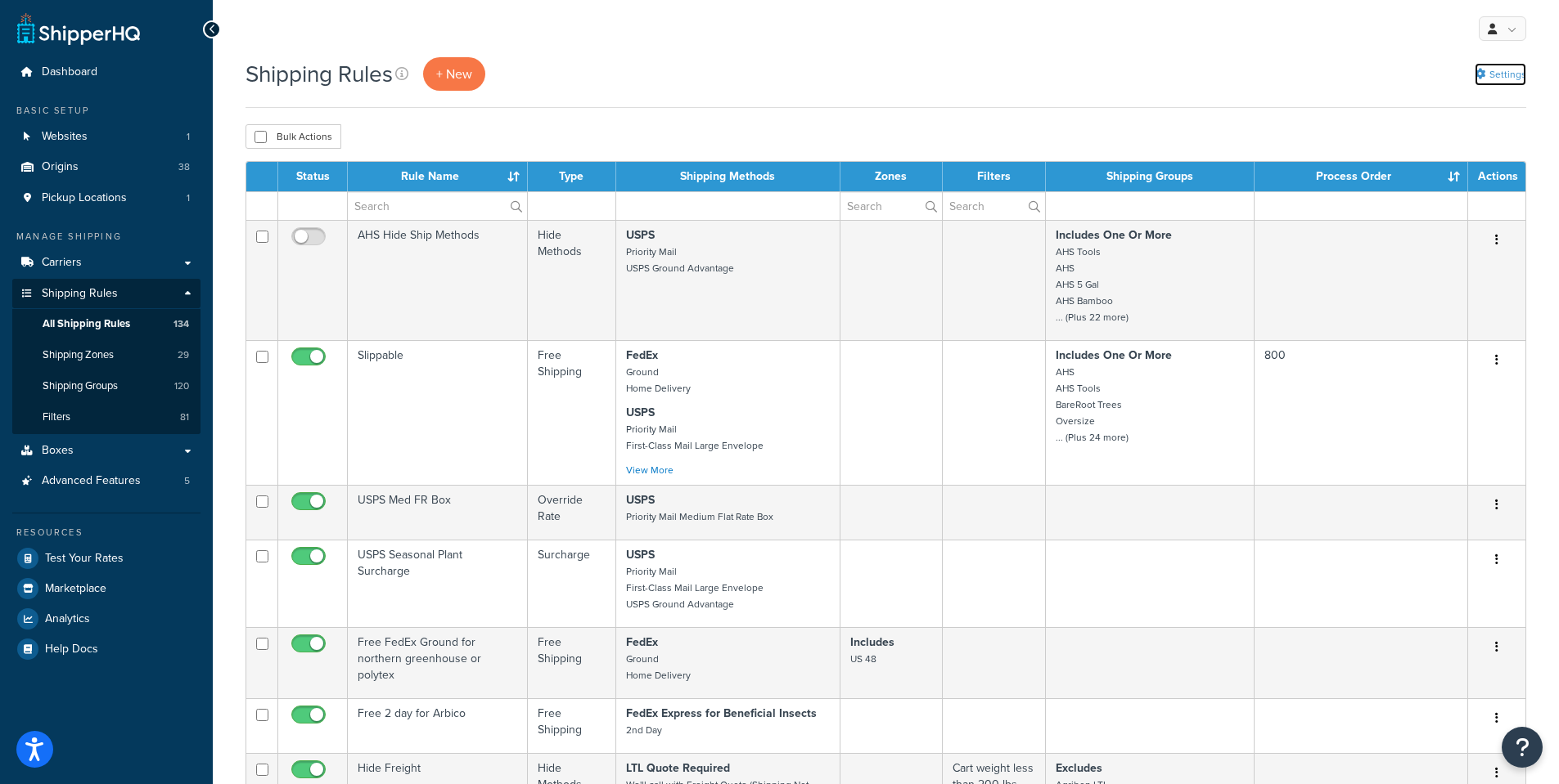
click at [1486, 74] on link "Settings" at bounding box center [1499, 74] width 51 height 23
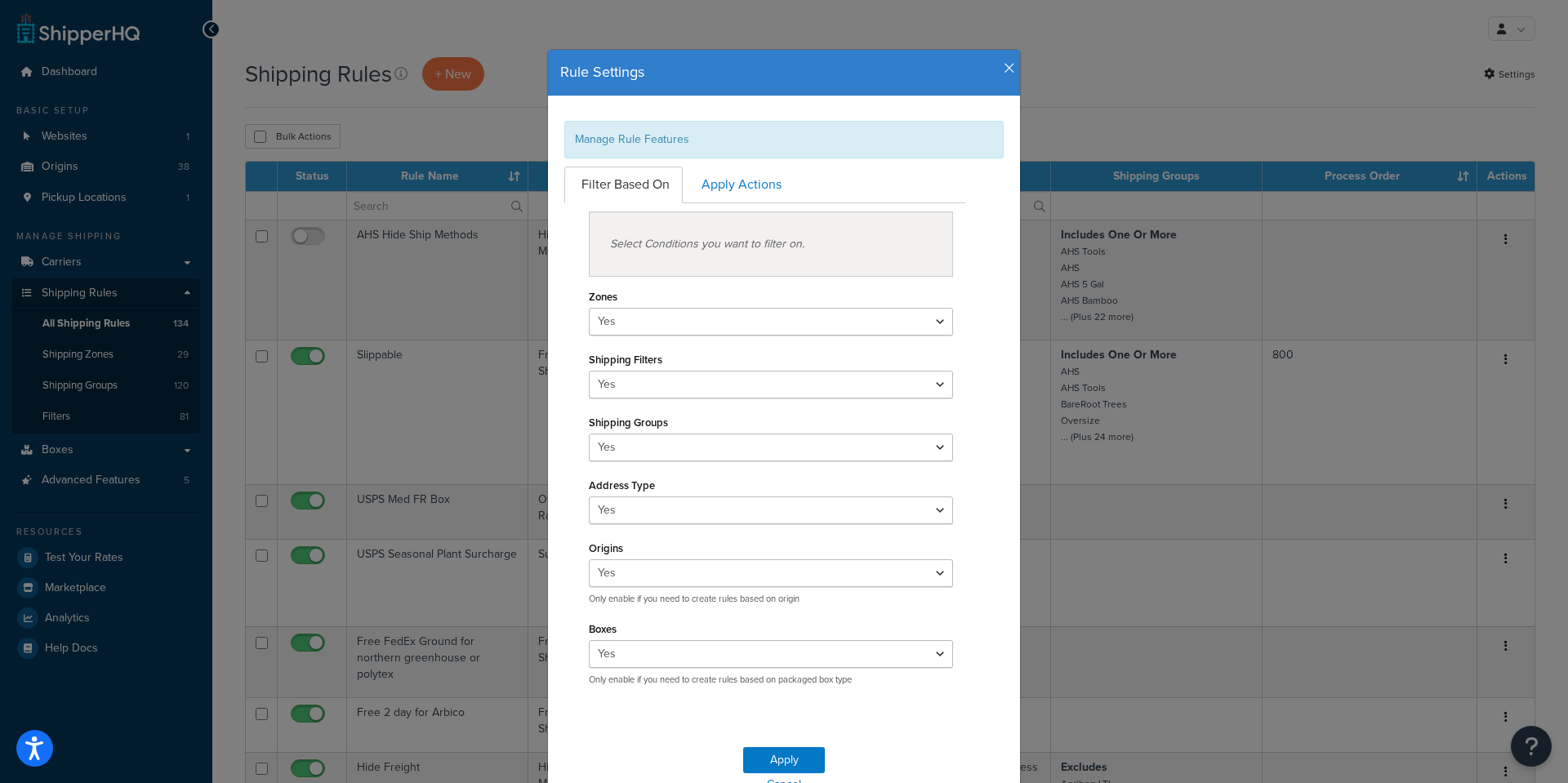
click at [1004, 68] on icon "button" at bounding box center [1009, 68] width 12 height 14
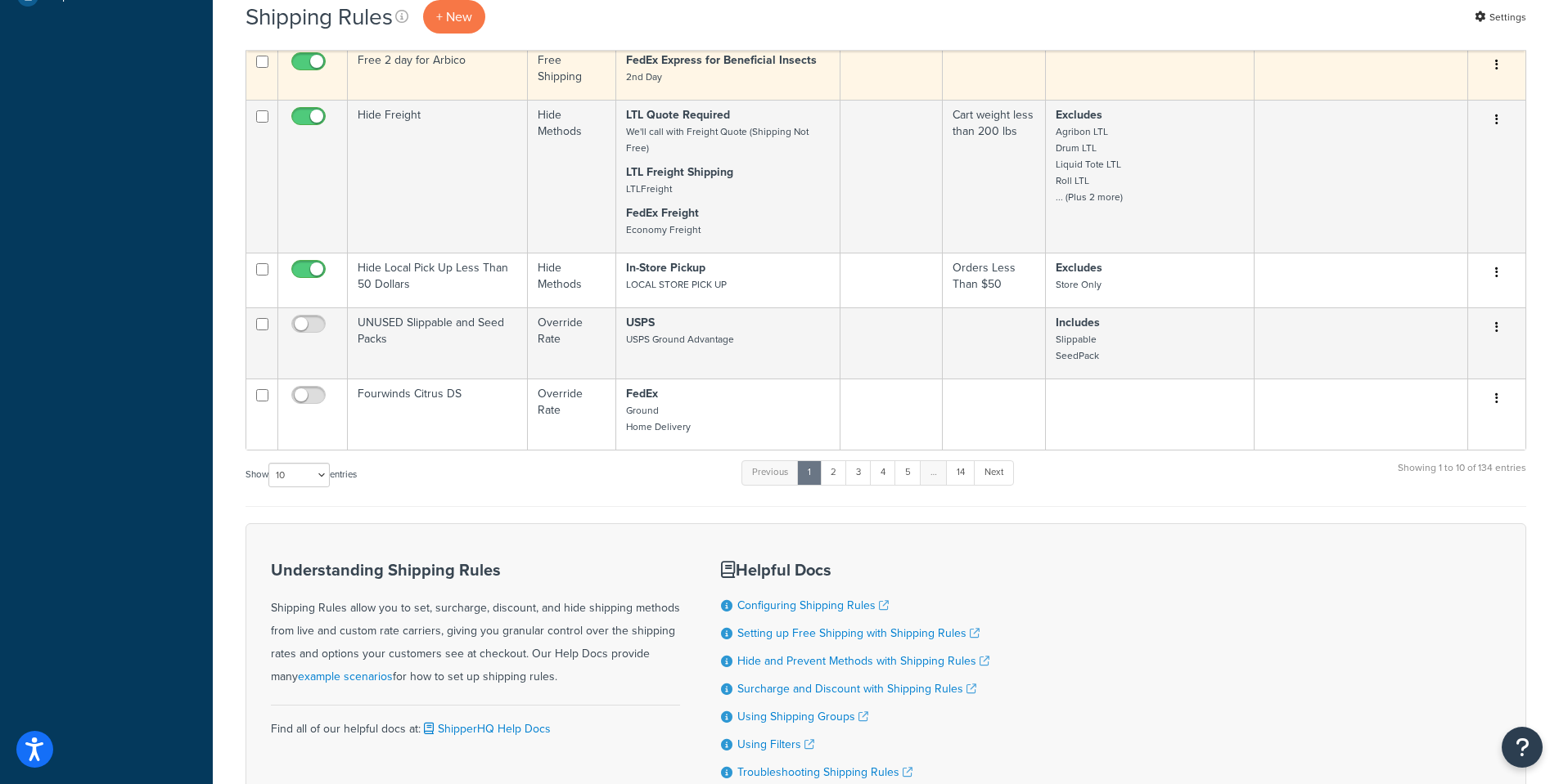
scroll to position [654, 0]
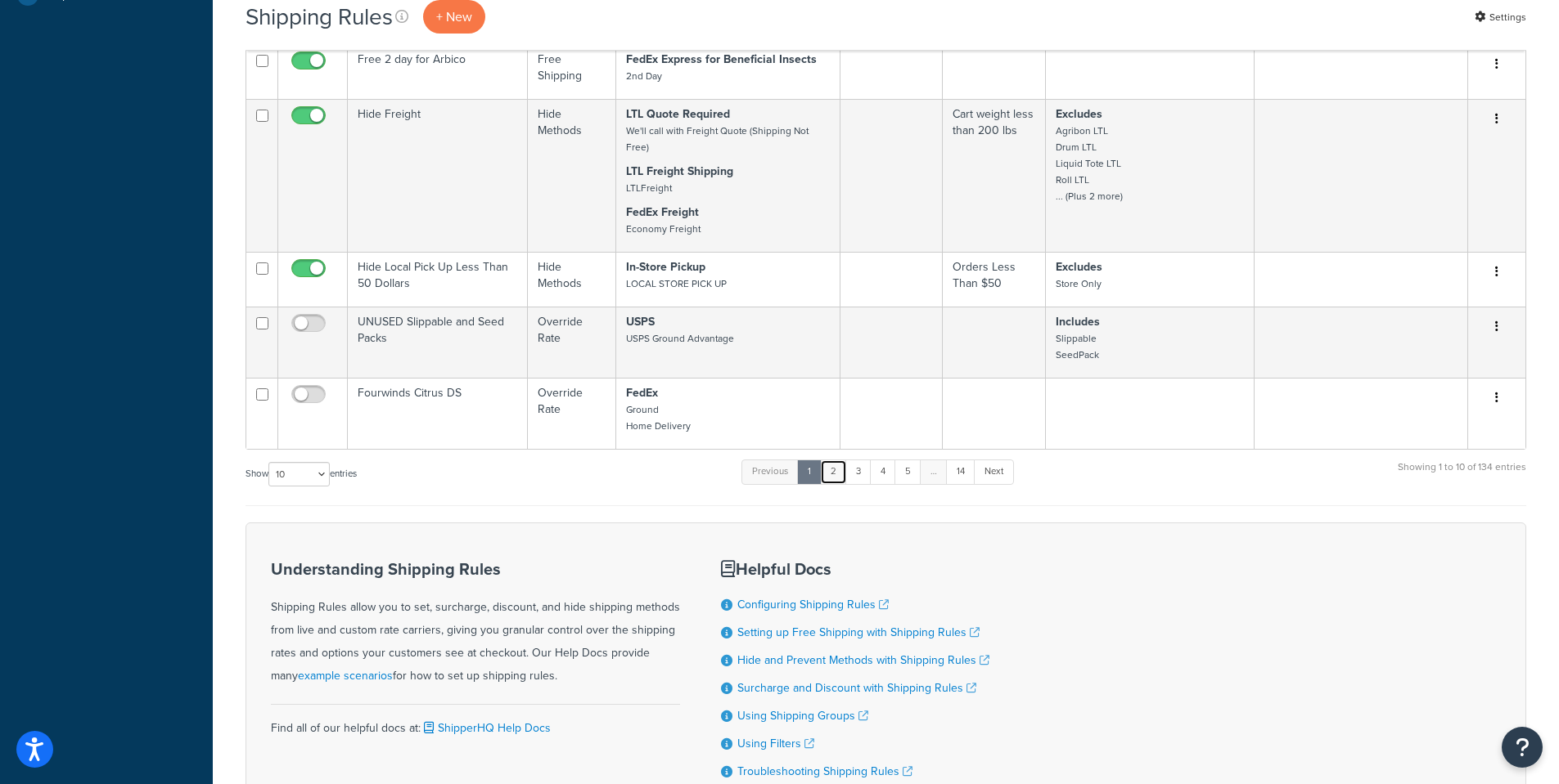
click at [844, 468] on link "2" at bounding box center [834, 472] width 27 height 24
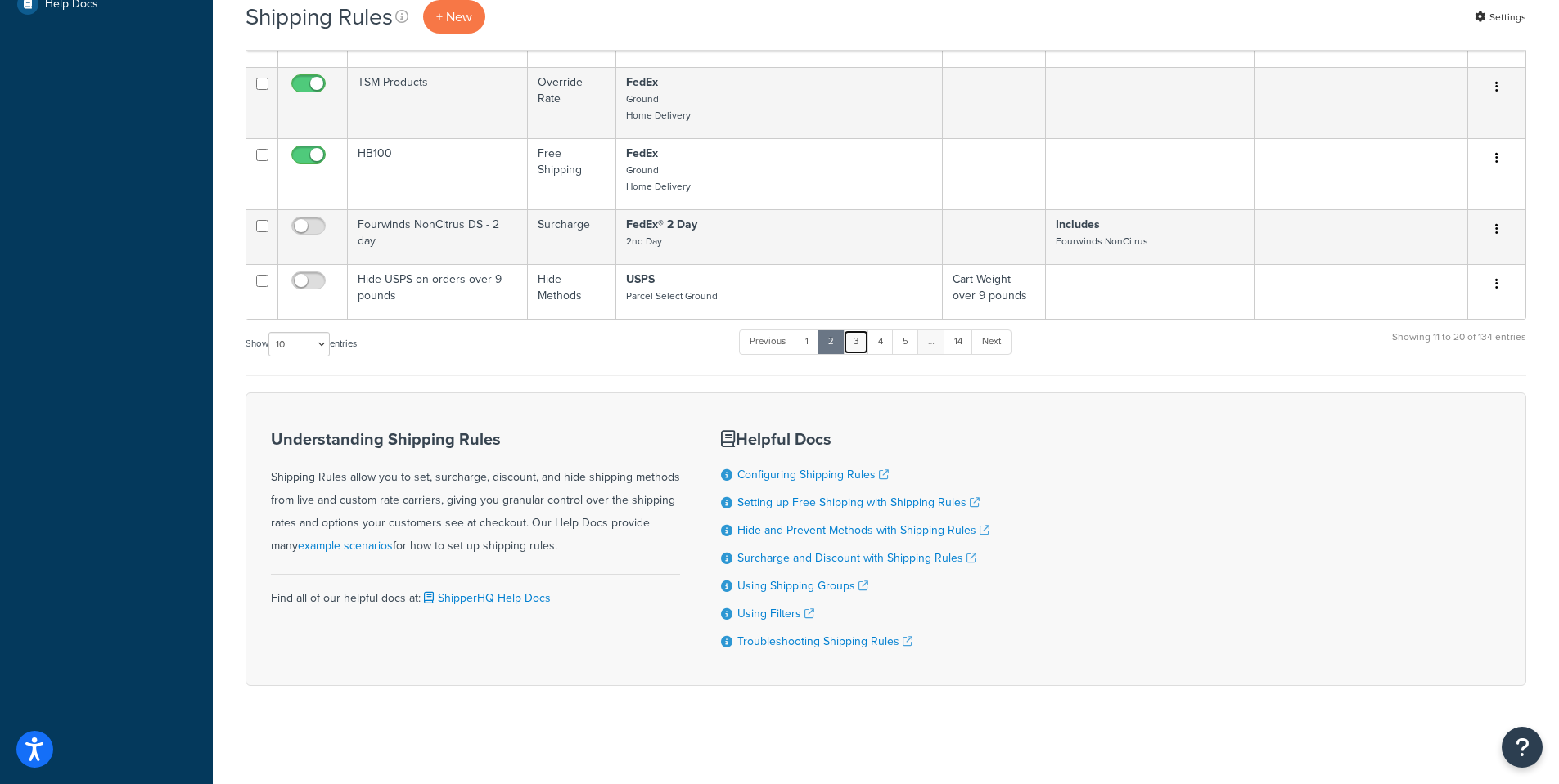
click at [858, 343] on link "3" at bounding box center [856, 341] width 26 height 24
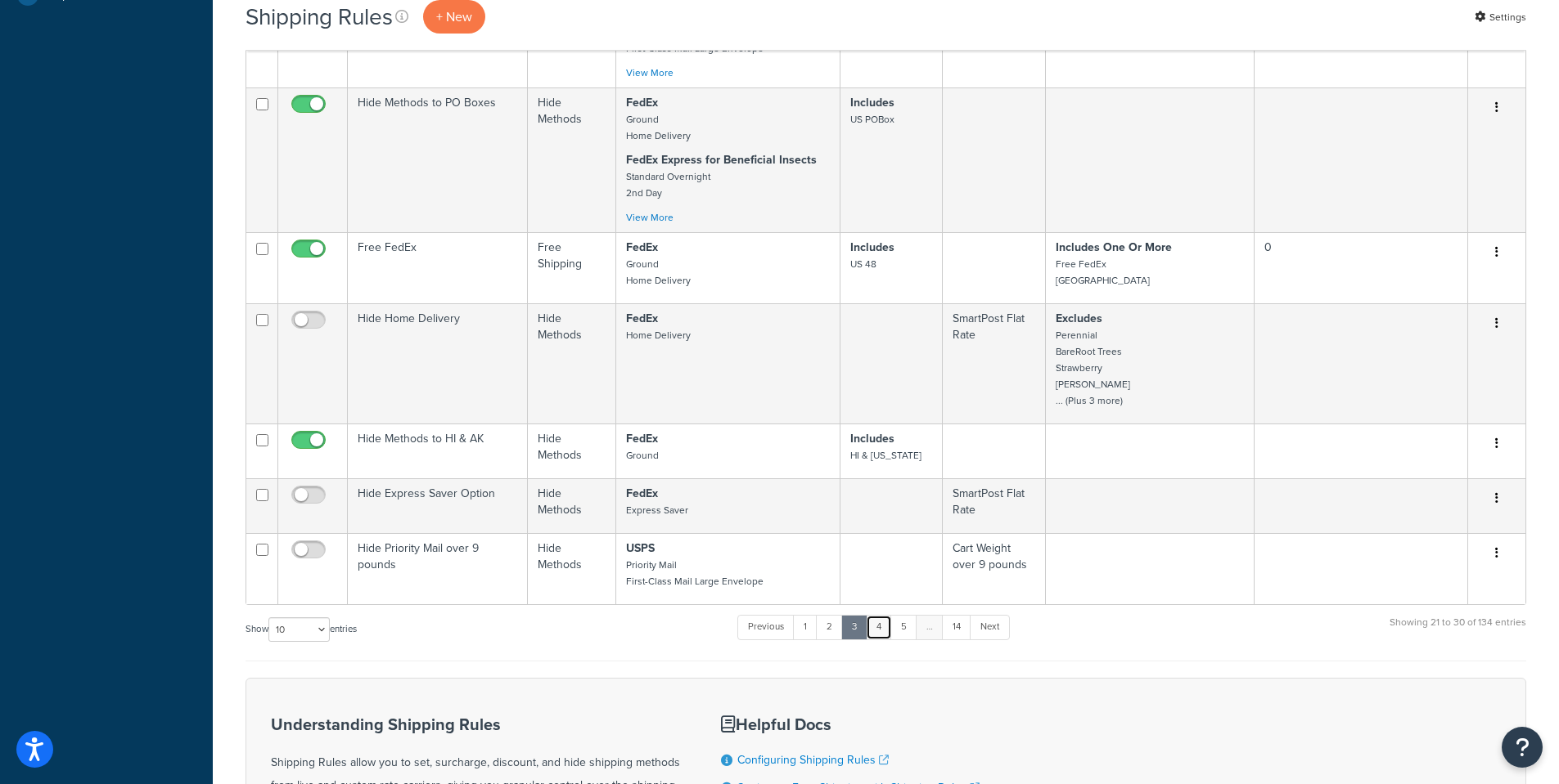
click at [890, 615] on link "4" at bounding box center [878, 627] width 26 height 24
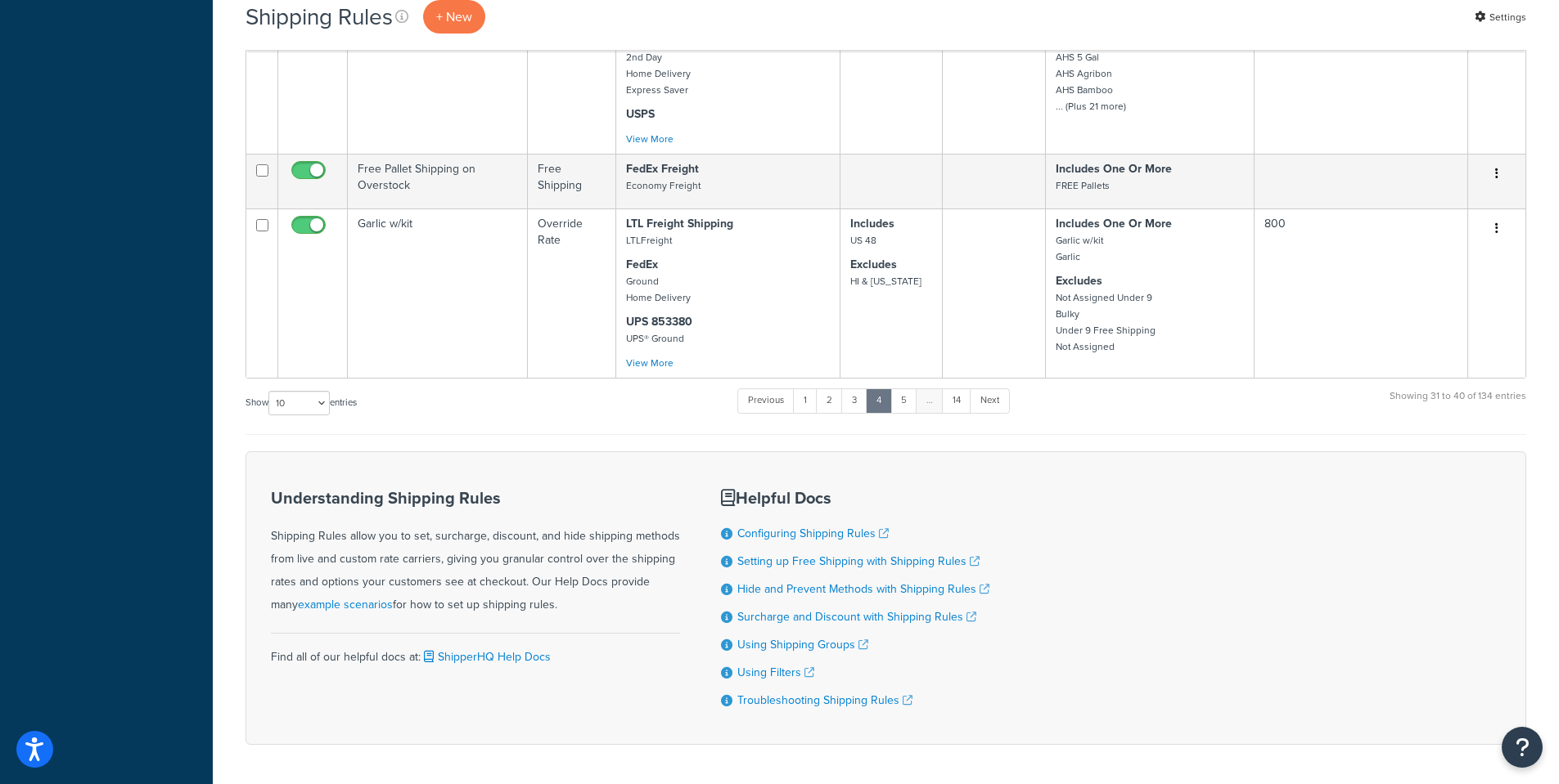
scroll to position [1145, 0]
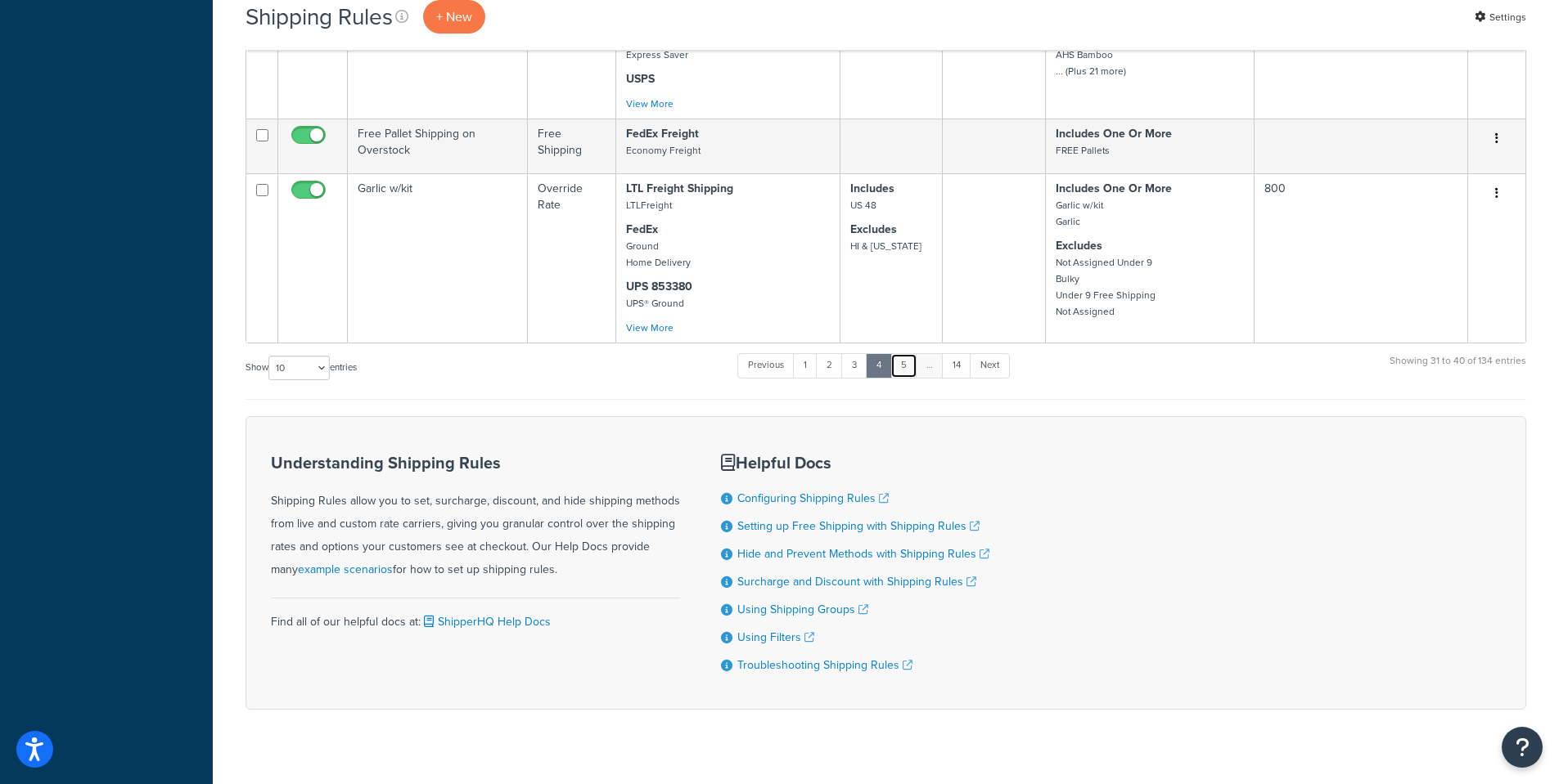
click at [912, 353] on link "5" at bounding box center [904, 365] width 27 height 24
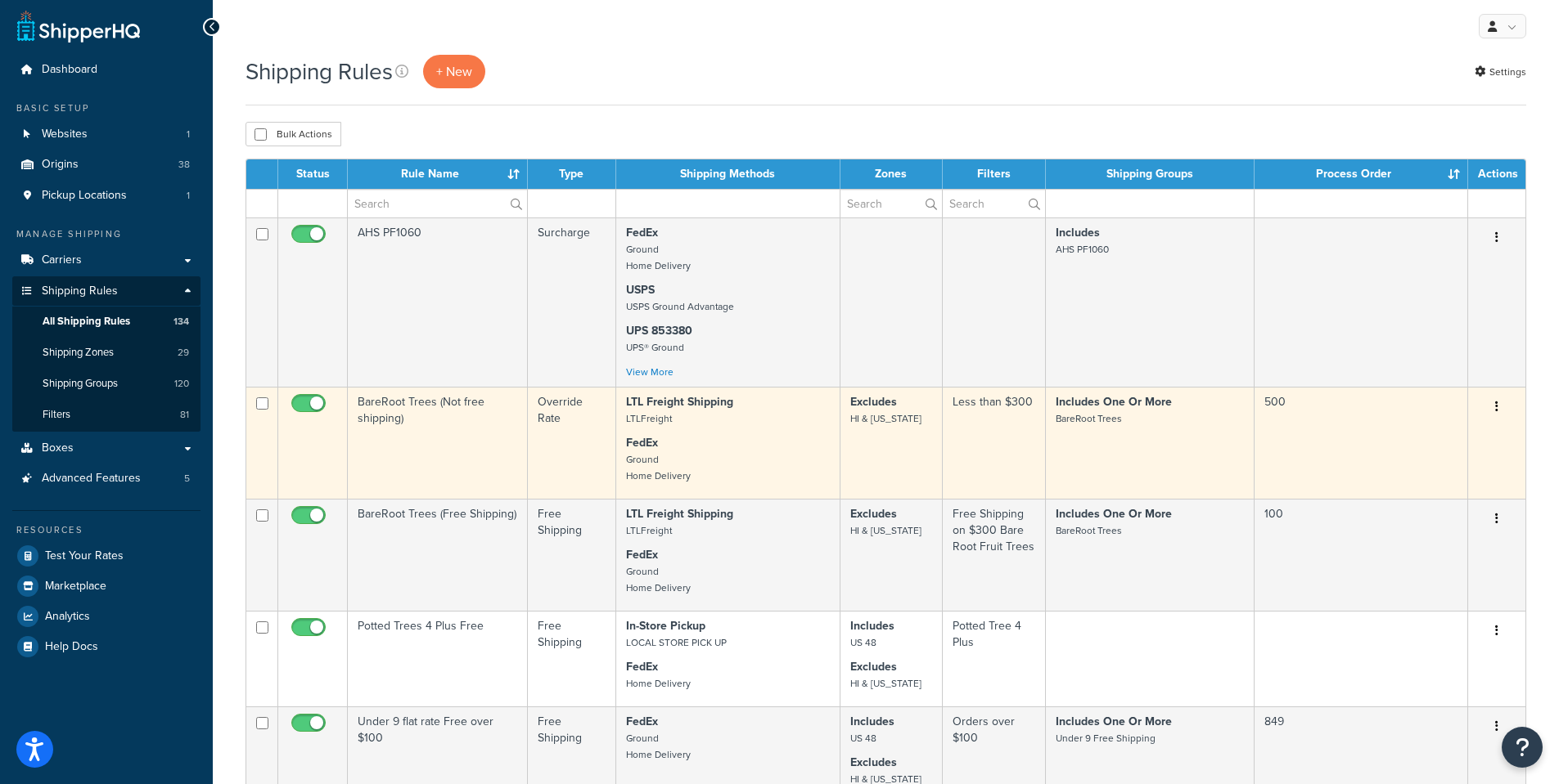
scroll to position [0, 0]
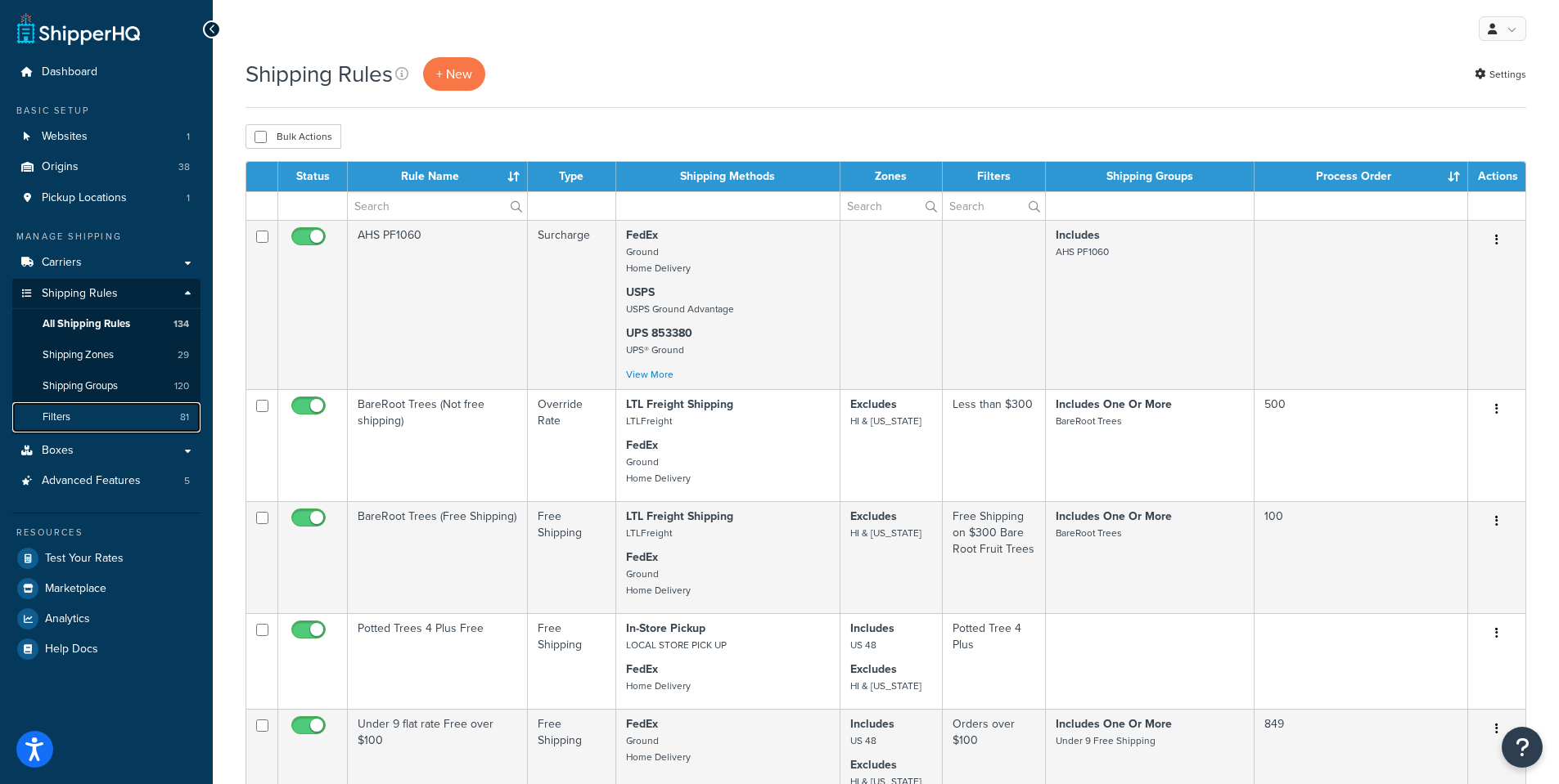
click at [62, 421] on span "Filters" at bounding box center [56, 418] width 28 height 14
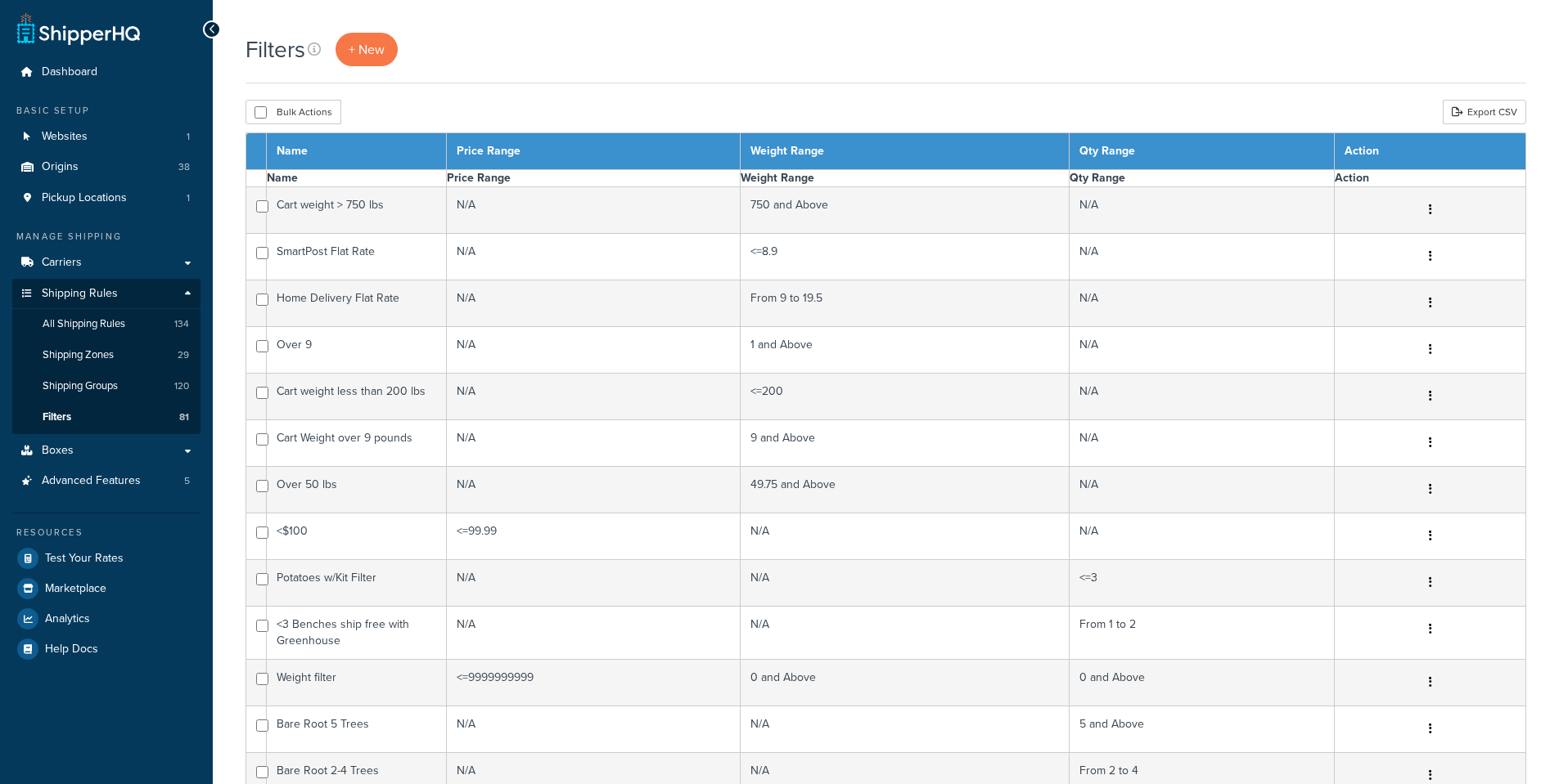
select select "15"
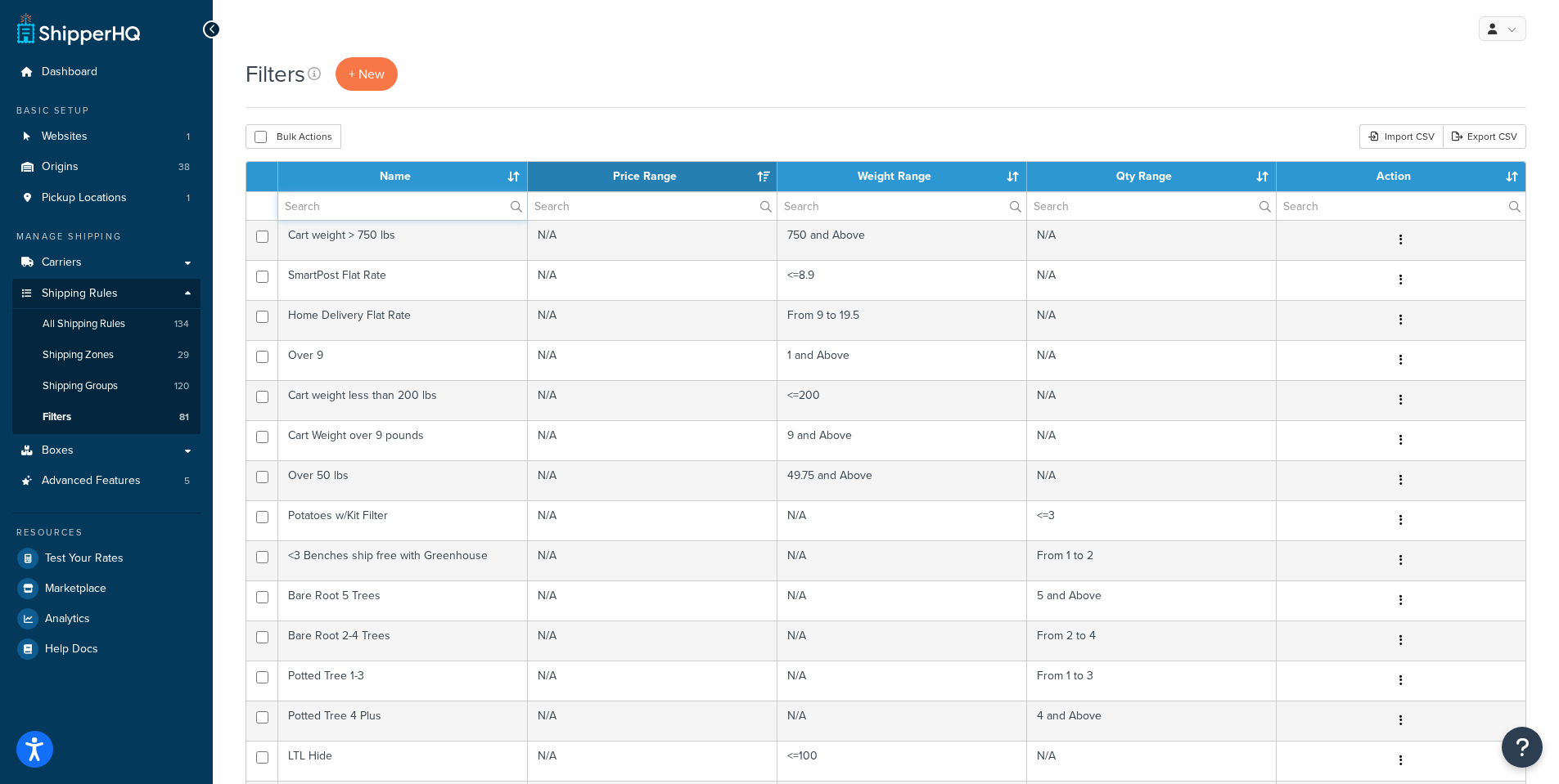
click at [320, 203] on input "text" at bounding box center [402, 205] width 249 height 28
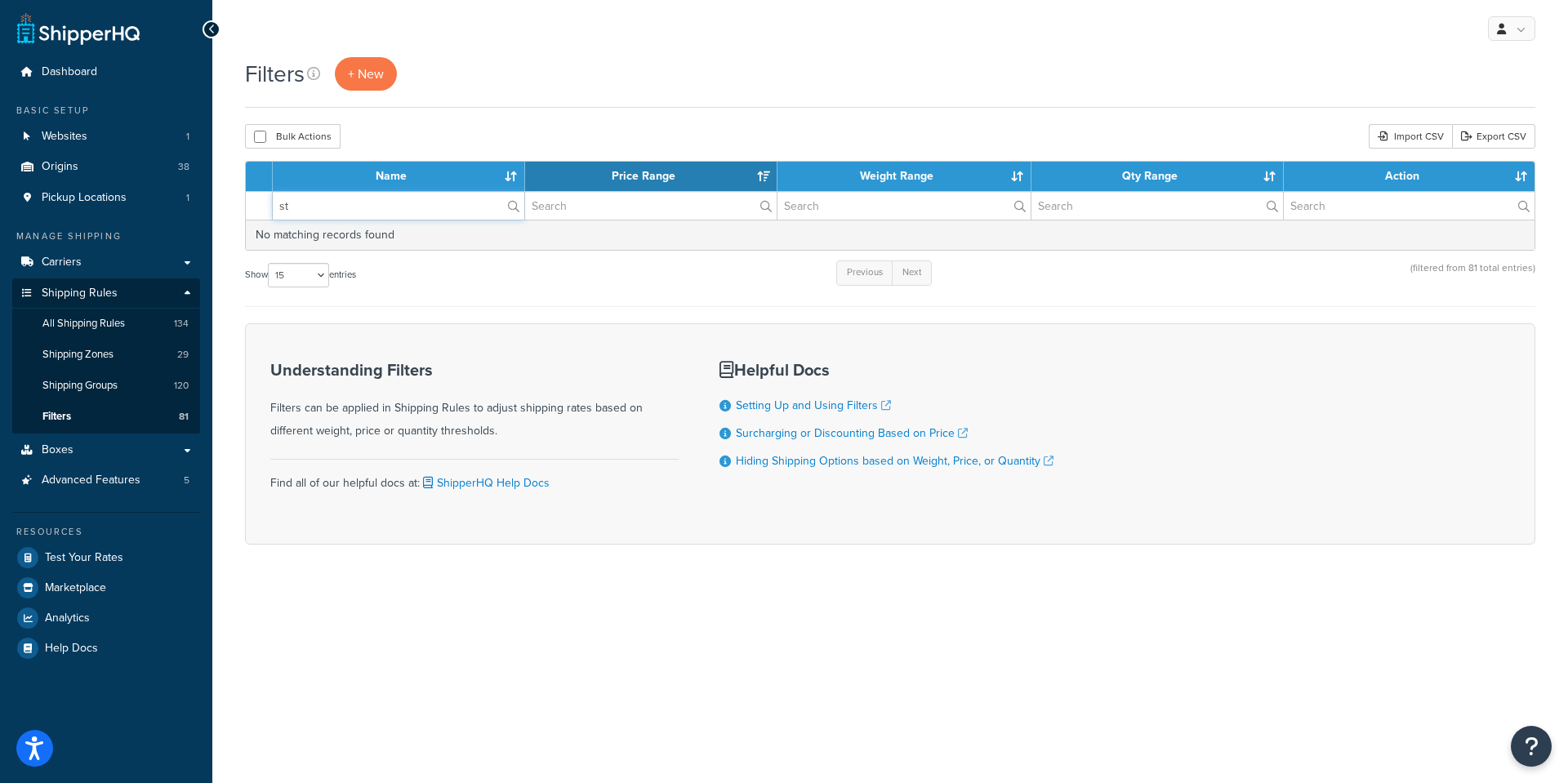
type input "s"
type input "States"
drag, startPoint x: 320, startPoint y: 201, endPoint x: 213, endPoint y: 210, distance: 107.4
click at [213, 210] on div "Filters + New Bulk Actions Duplicate [GEOGRAPHIC_DATA] Import CSV Export CSV Co…" at bounding box center [891, 329] width 1356 height 545
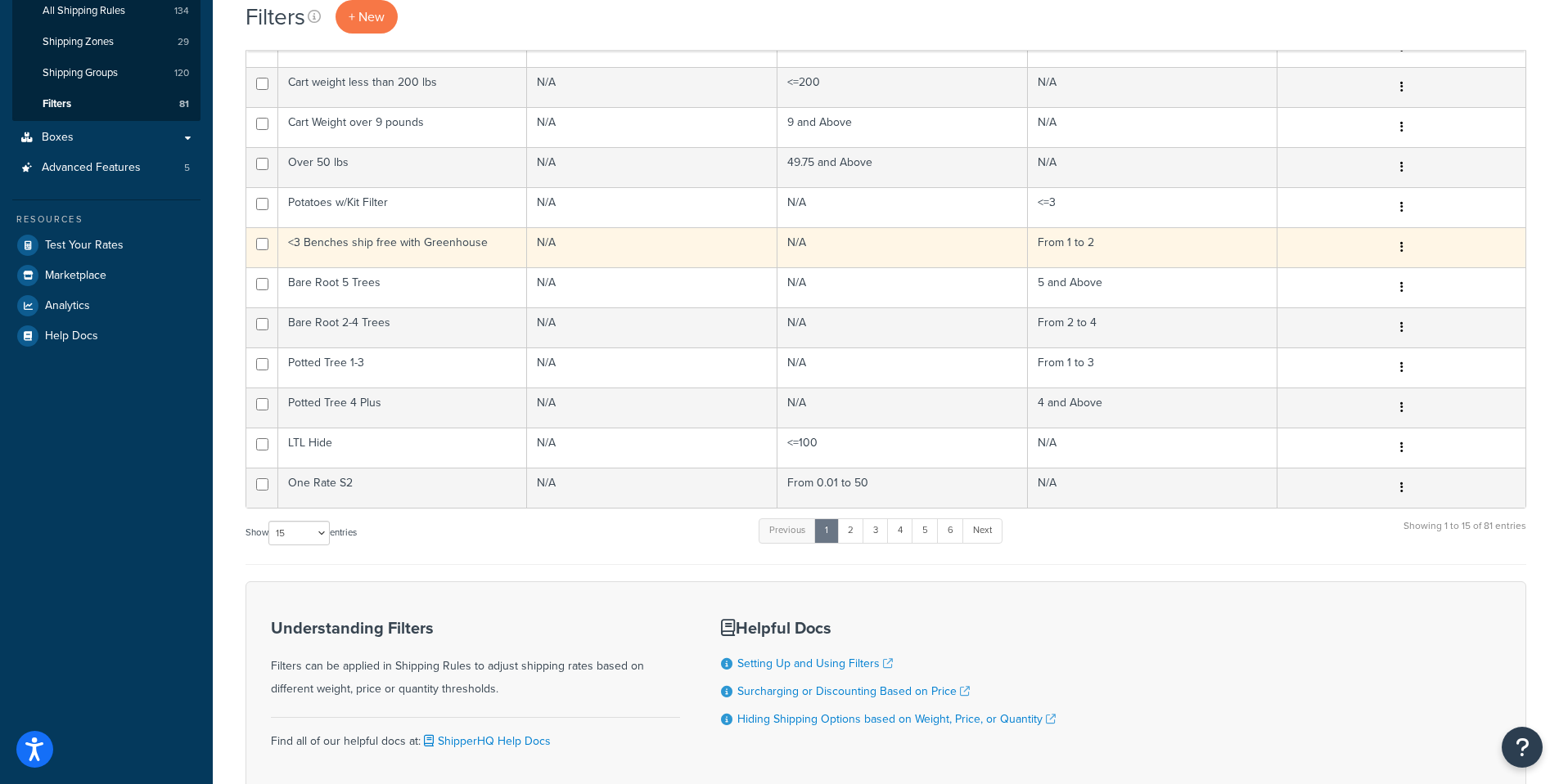
scroll to position [409, 0]
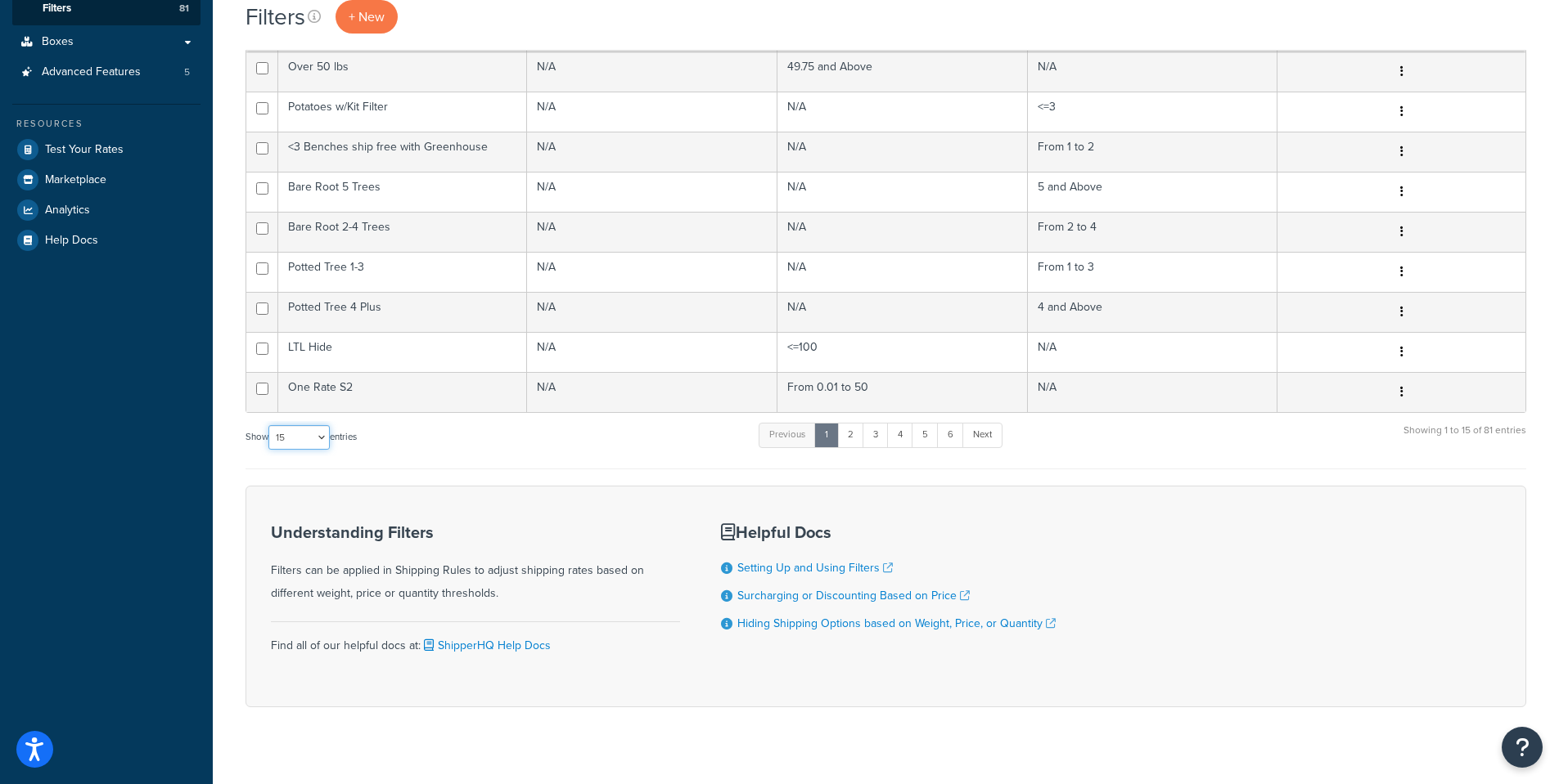
click at [303, 440] on select "10 15 25 50 100" at bounding box center [299, 437] width 62 height 24
select select "50"
click at [270, 449] on select "10 15 25 50 100" at bounding box center [299, 437] width 62 height 24
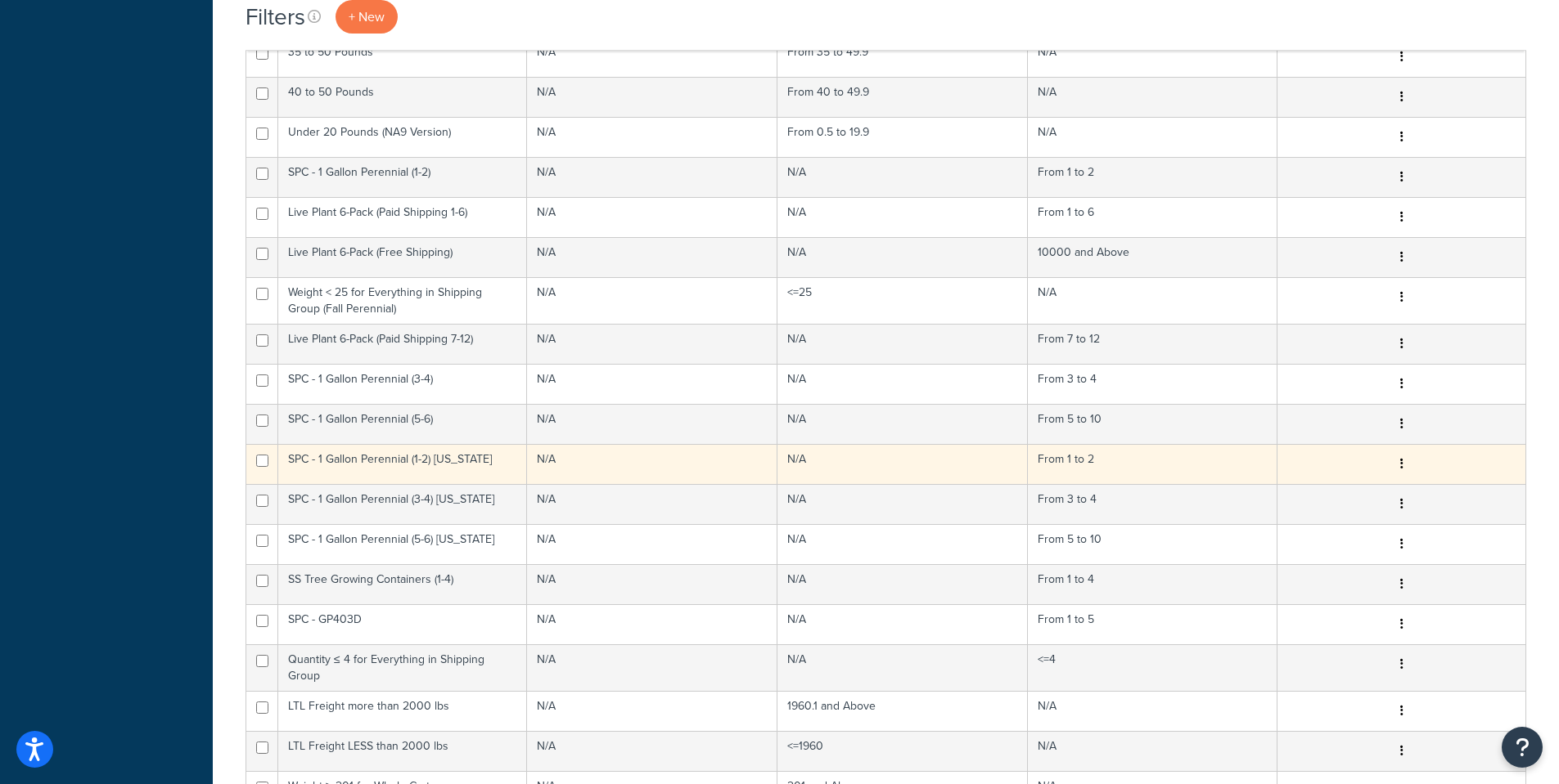
scroll to position [1554, 0]
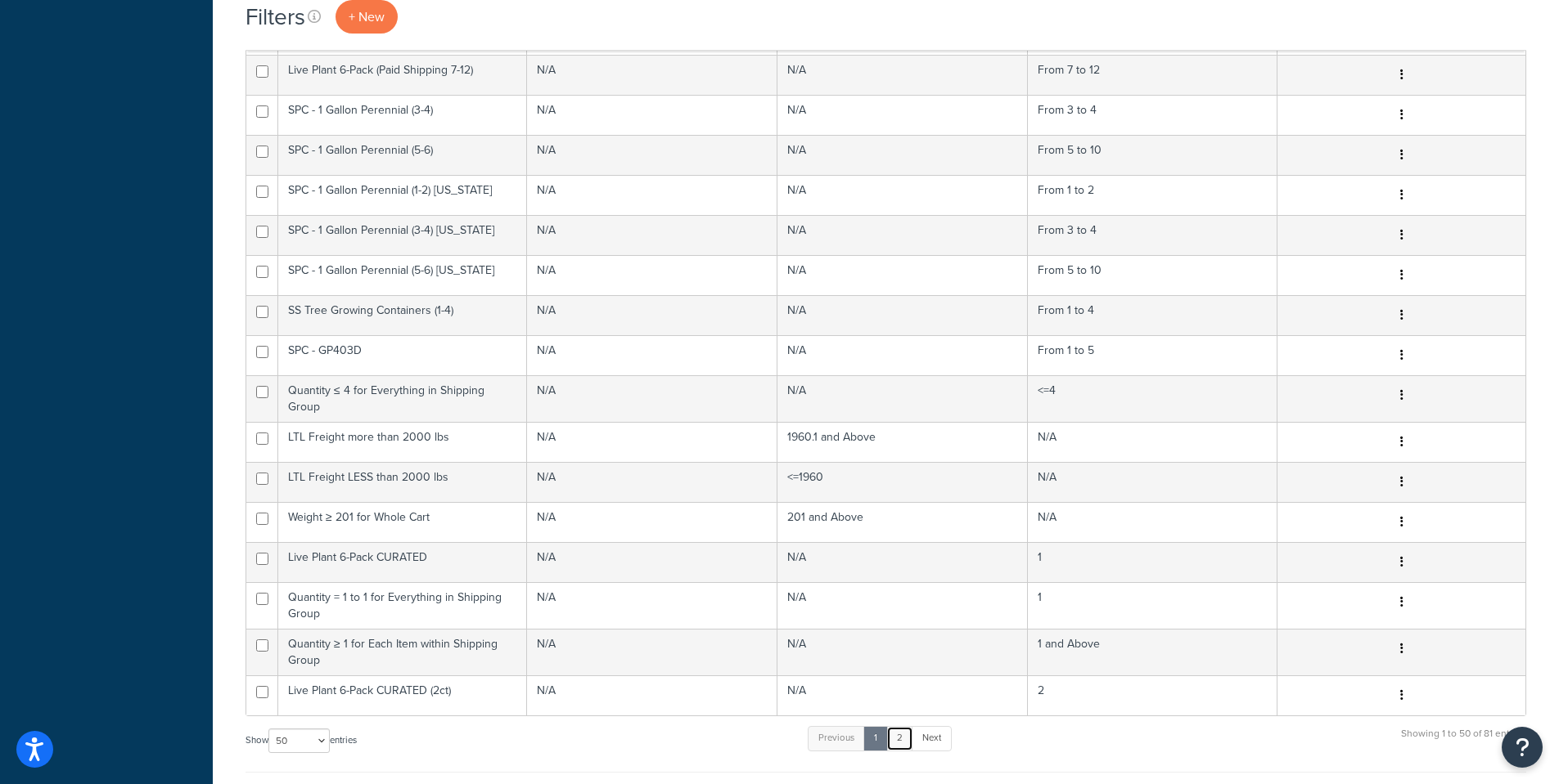
click at [902, 730] on link "2" at bounding box center [900, 738] width 27 height 24
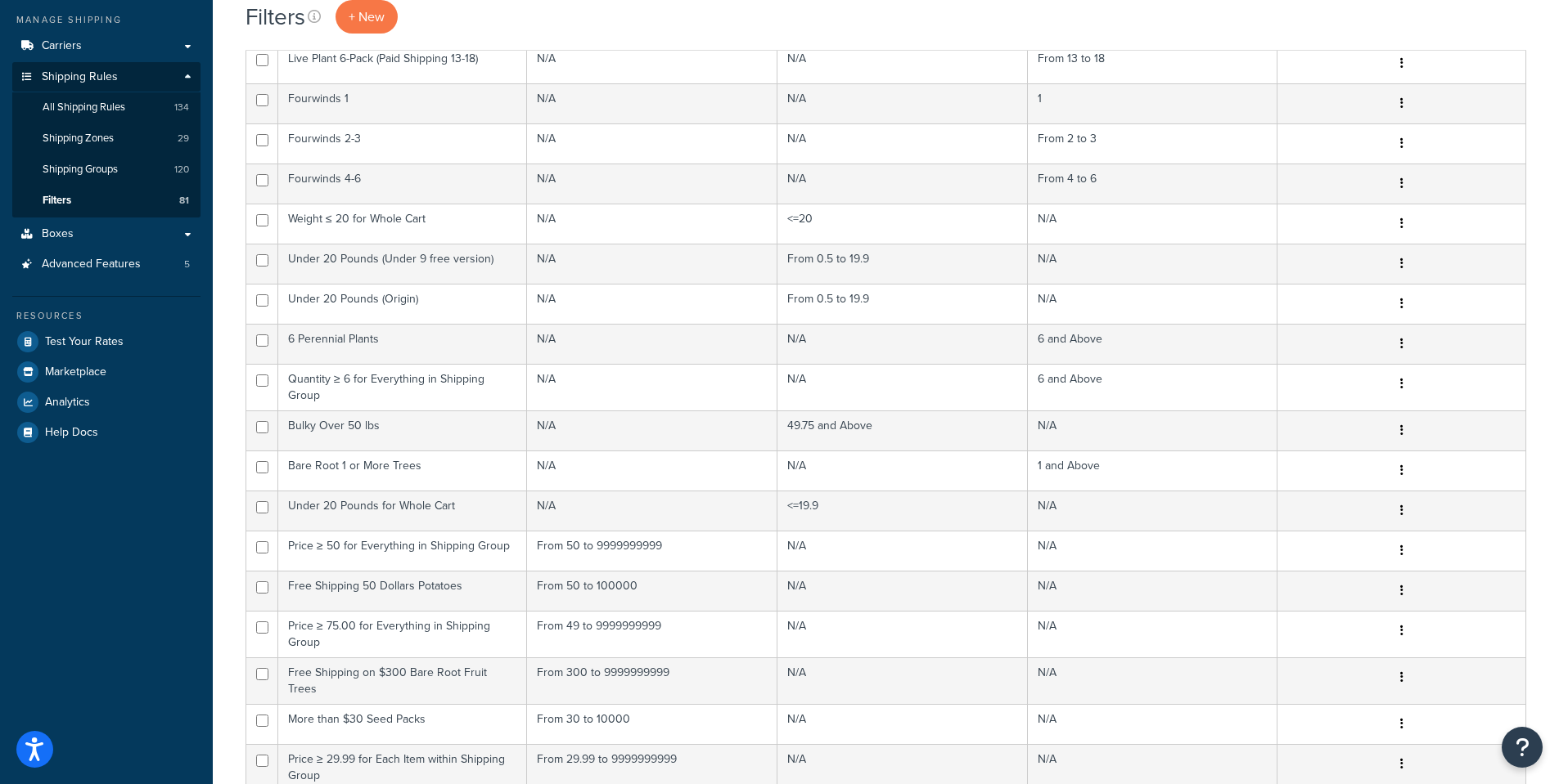
scroll to position [0, 0]
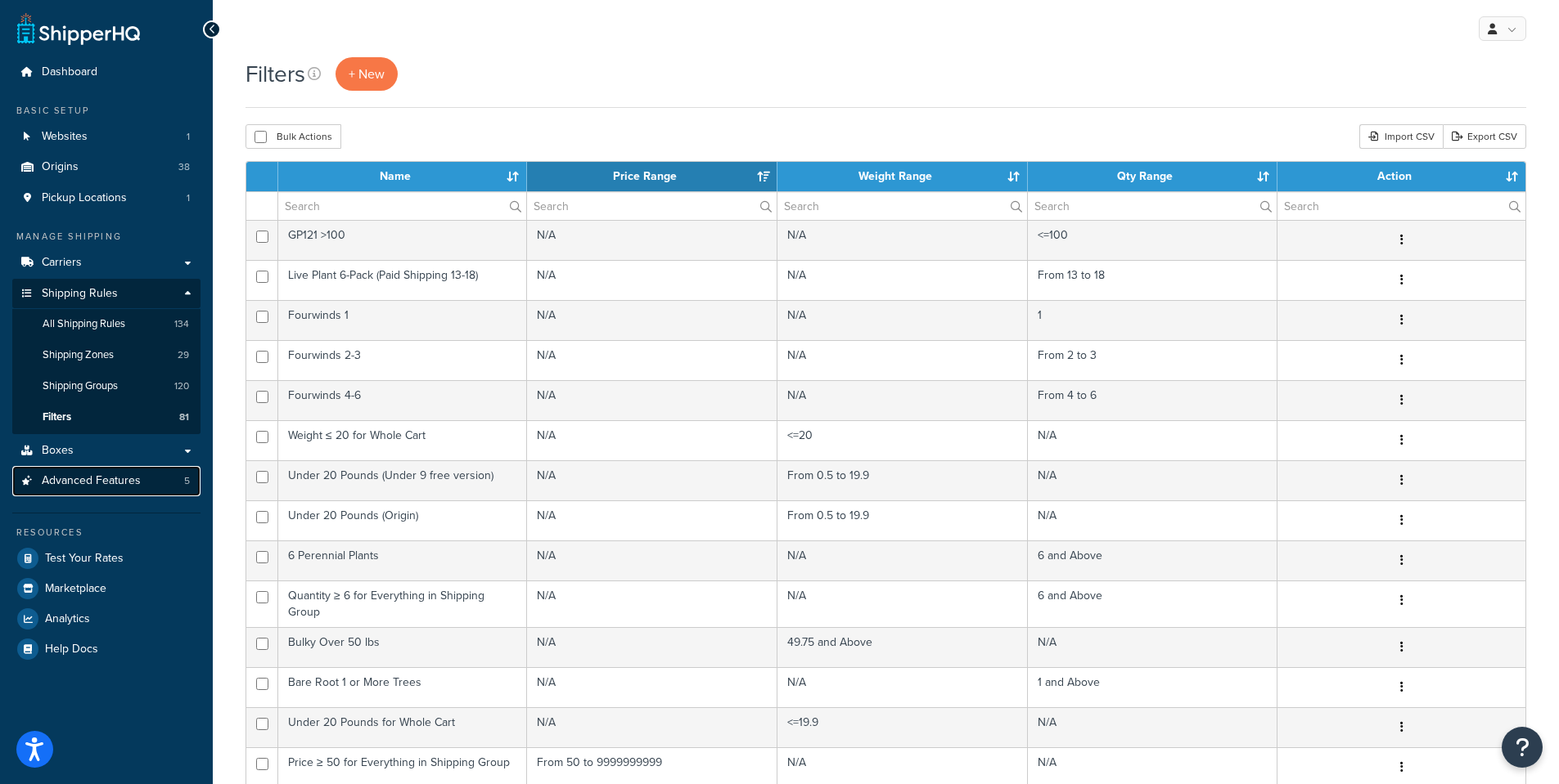
click at [103, 483] on span "Advanced Features" at bounding box center [91, 481] width 99 height 14
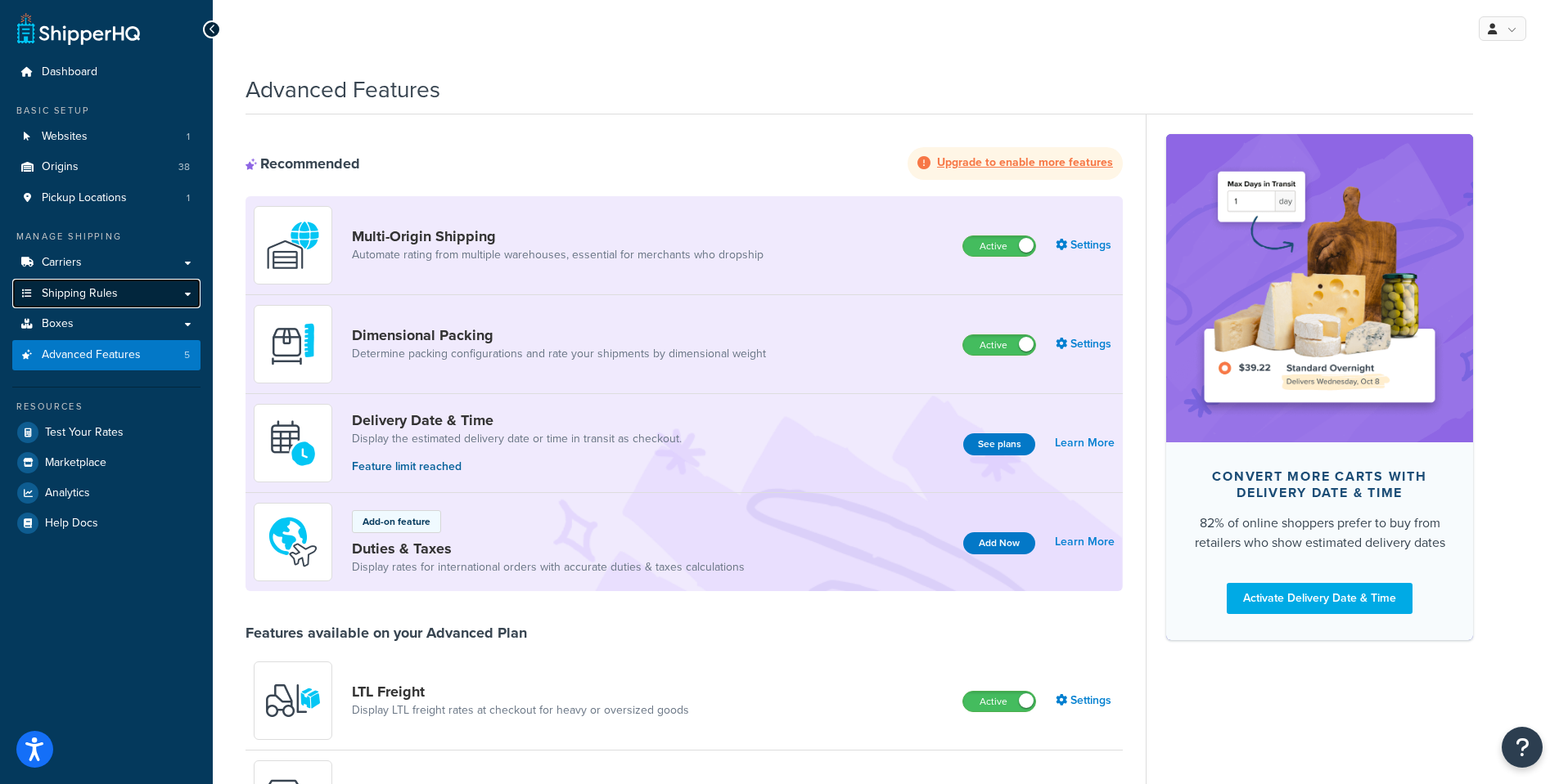
click at [57, 293] on span "Shipping Rules" at bounding box center [79, 294] width 76 height 14
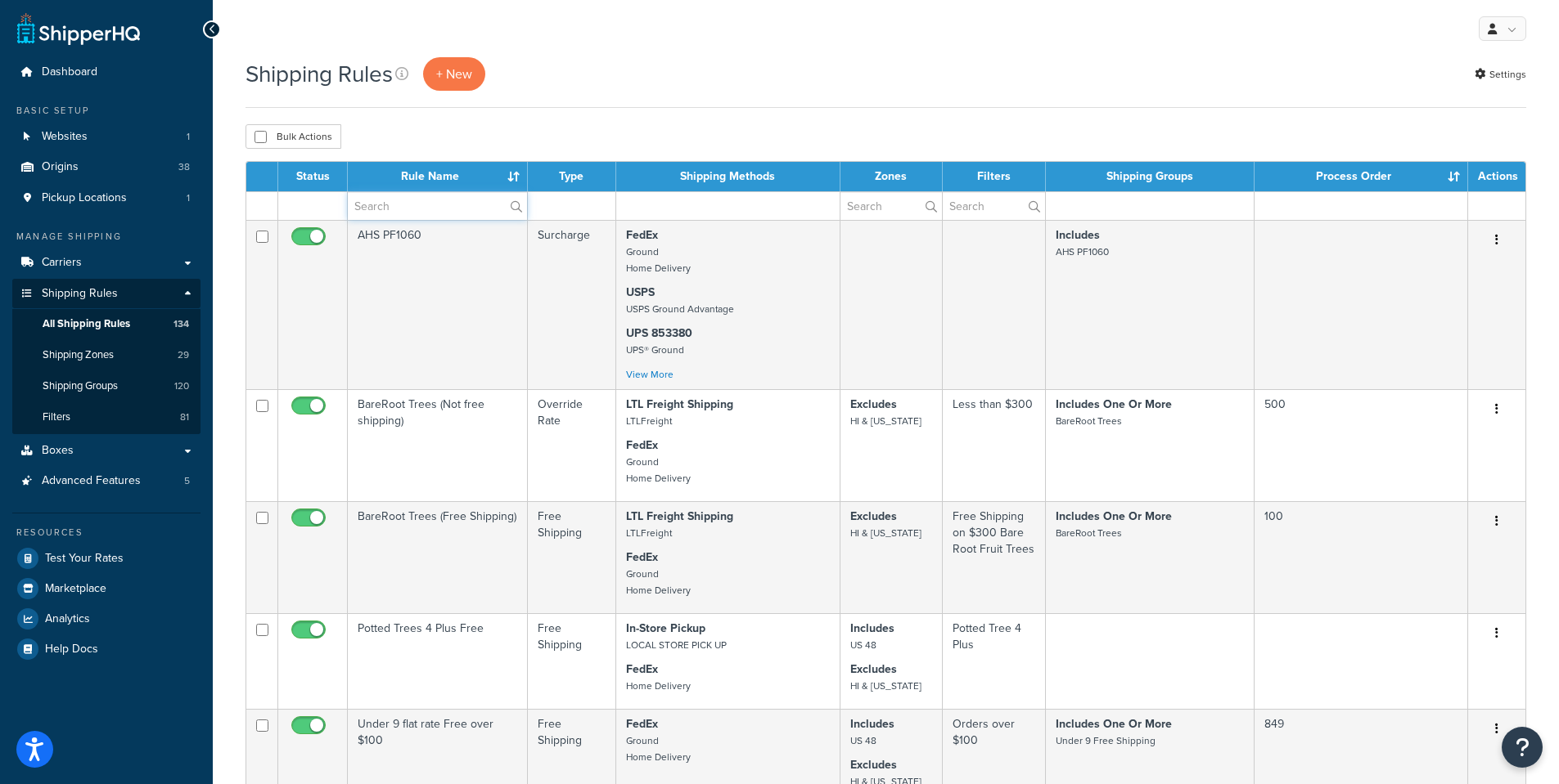
click at [394, 208] on input "text" at bounding box center [437, 205] width 179 height 28
type input "States"
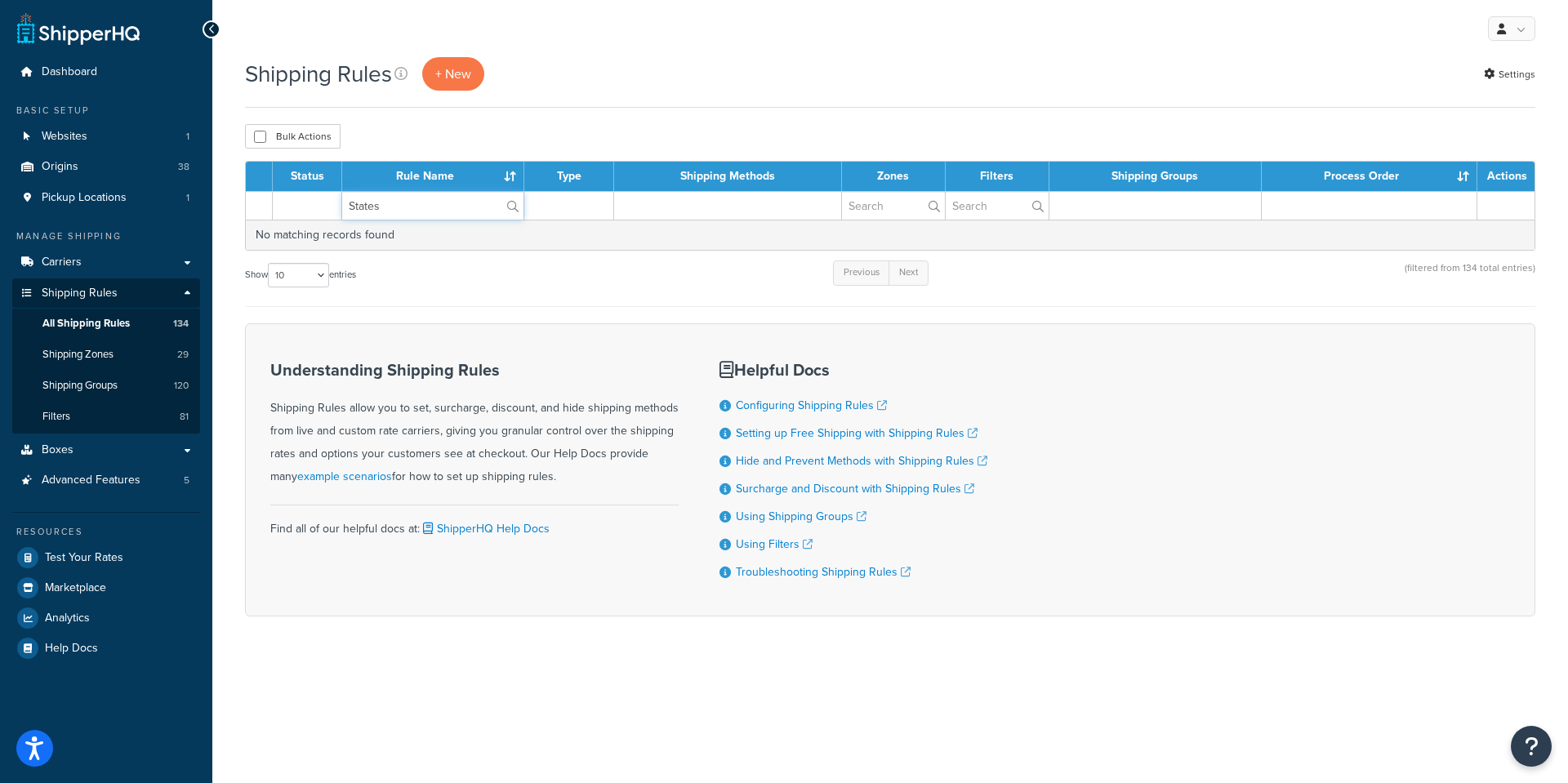
drag, startPoint x: 385, startPoint y: 206, endPoint x: 304, endPoint y: 202, distance: 81.1
click at [312, 201] on tr "States" at bounding box center [890, 205] width 1289 height 29
